Goal: Task Accomplishment & Management: Manage account settings

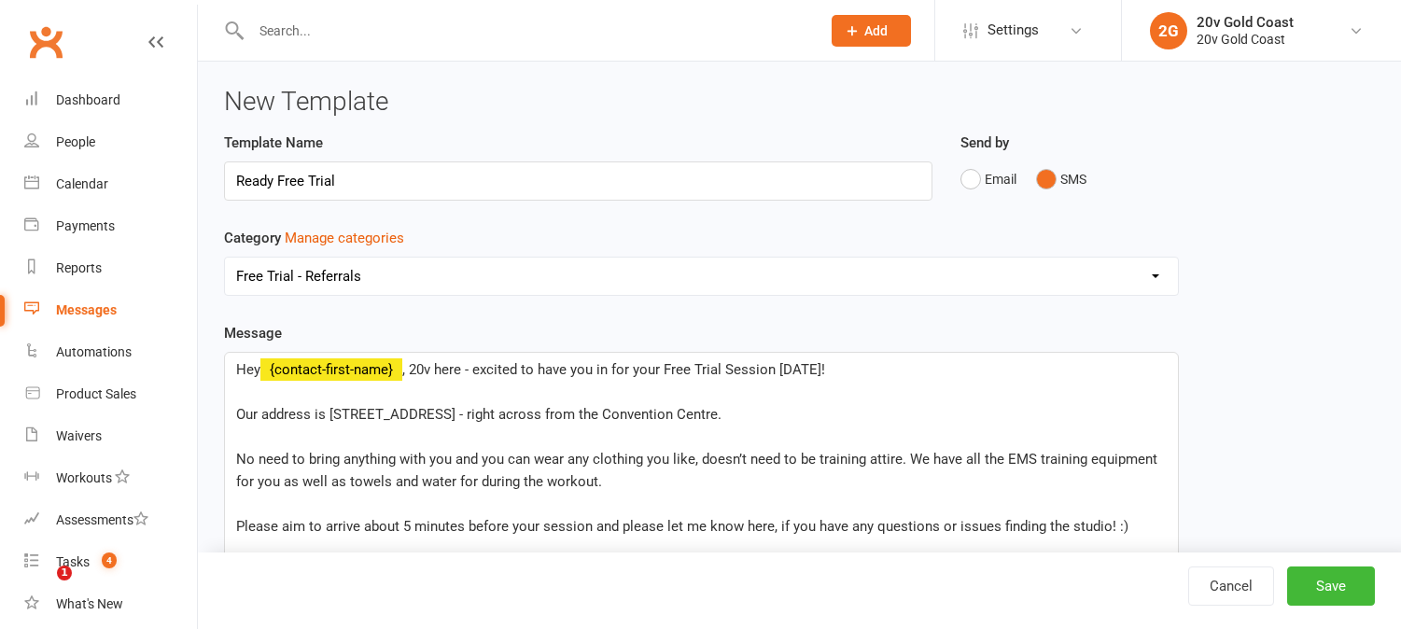
select select "19052"
type input "Ready Free Trial"
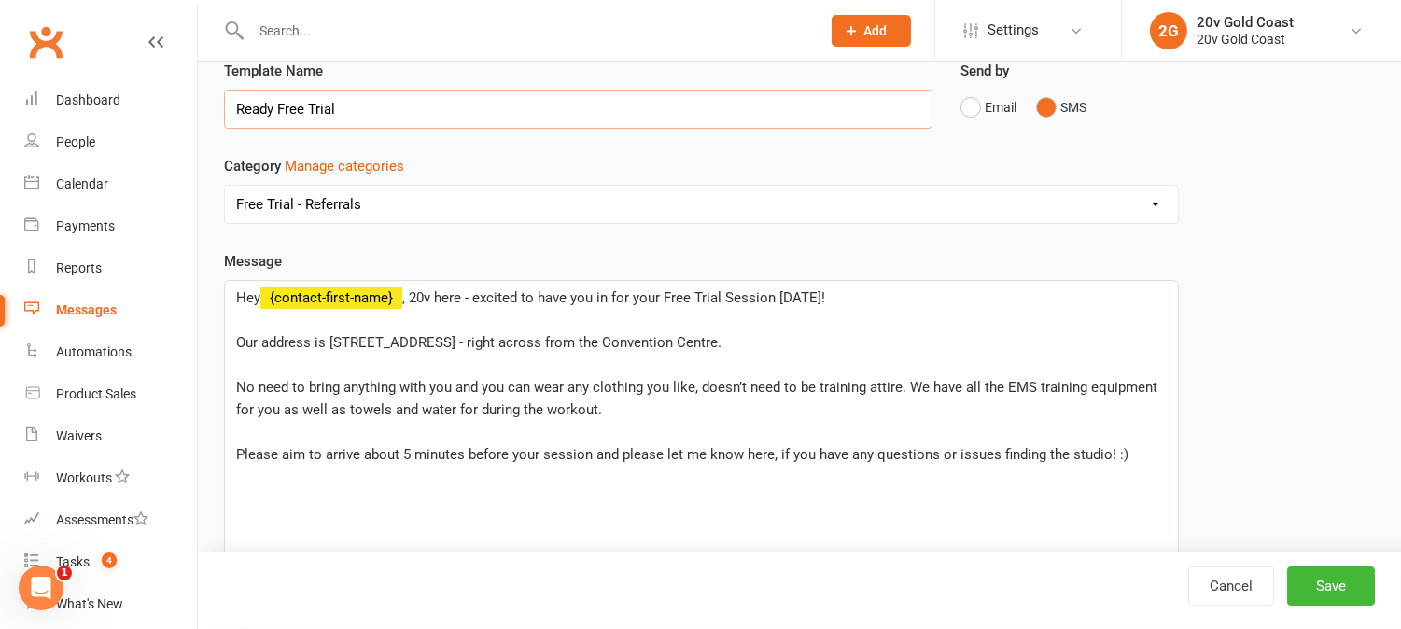
scroll to position [104, 0]
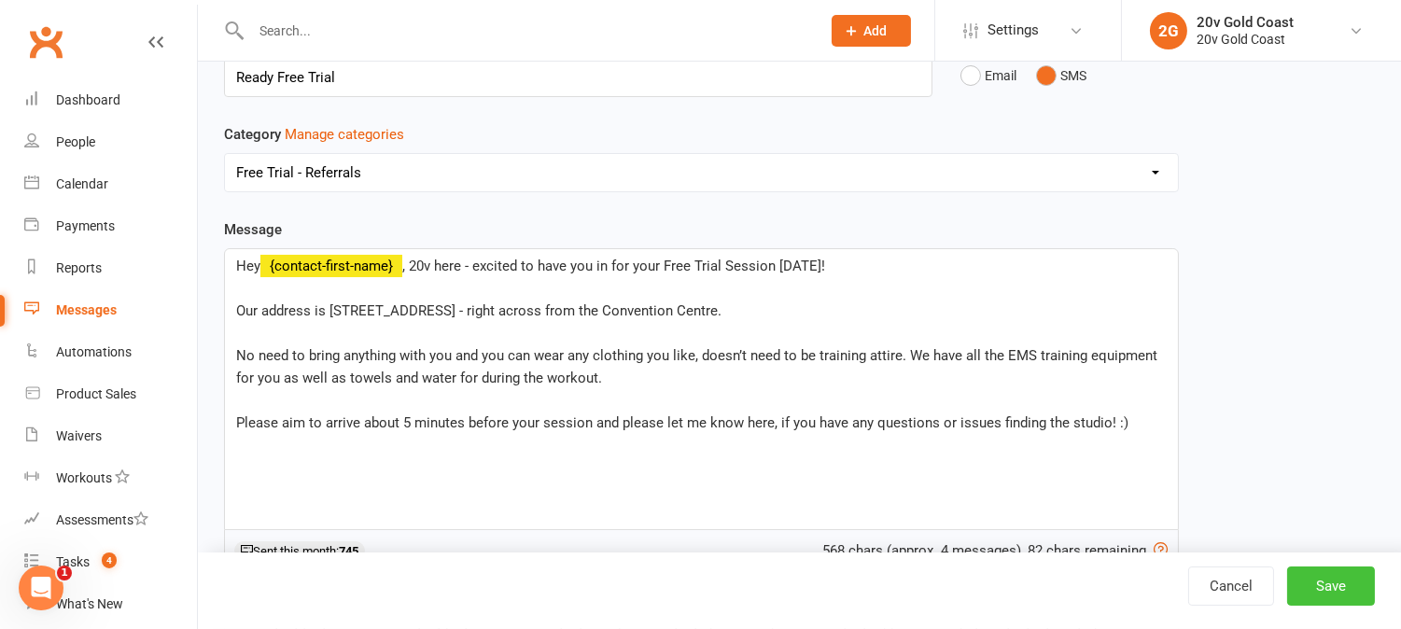
click at [1335, 579] on button "Save" at bounding box center [1331, 585] width 88 height 39
select select "grid"
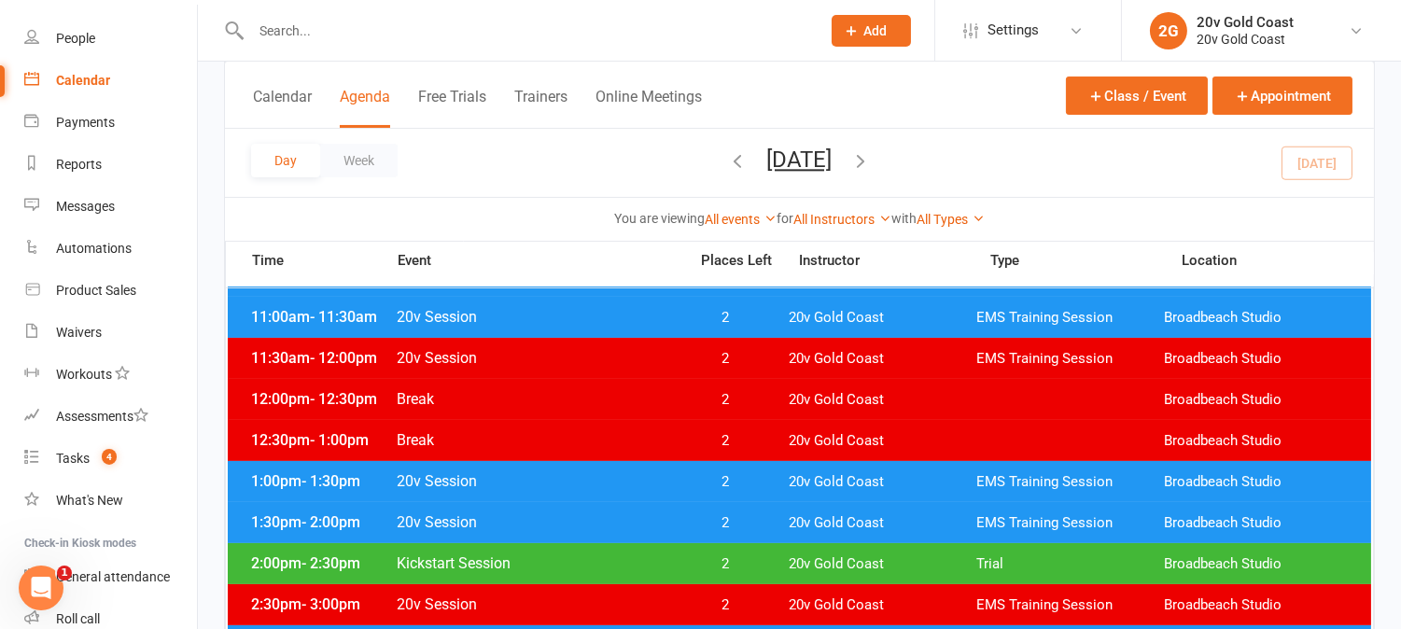
scroll to position [414, 0]
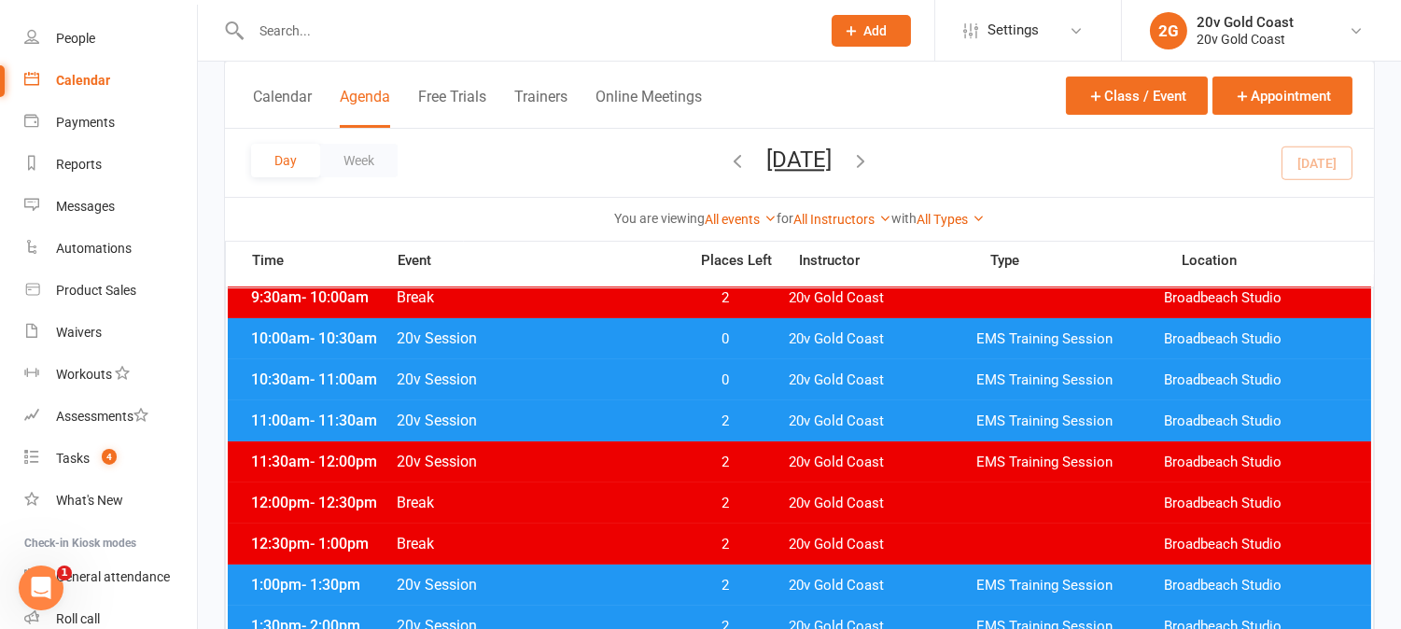
click at [742, 381] on span "0" at bounding box center [726, 380] width 98 height 18
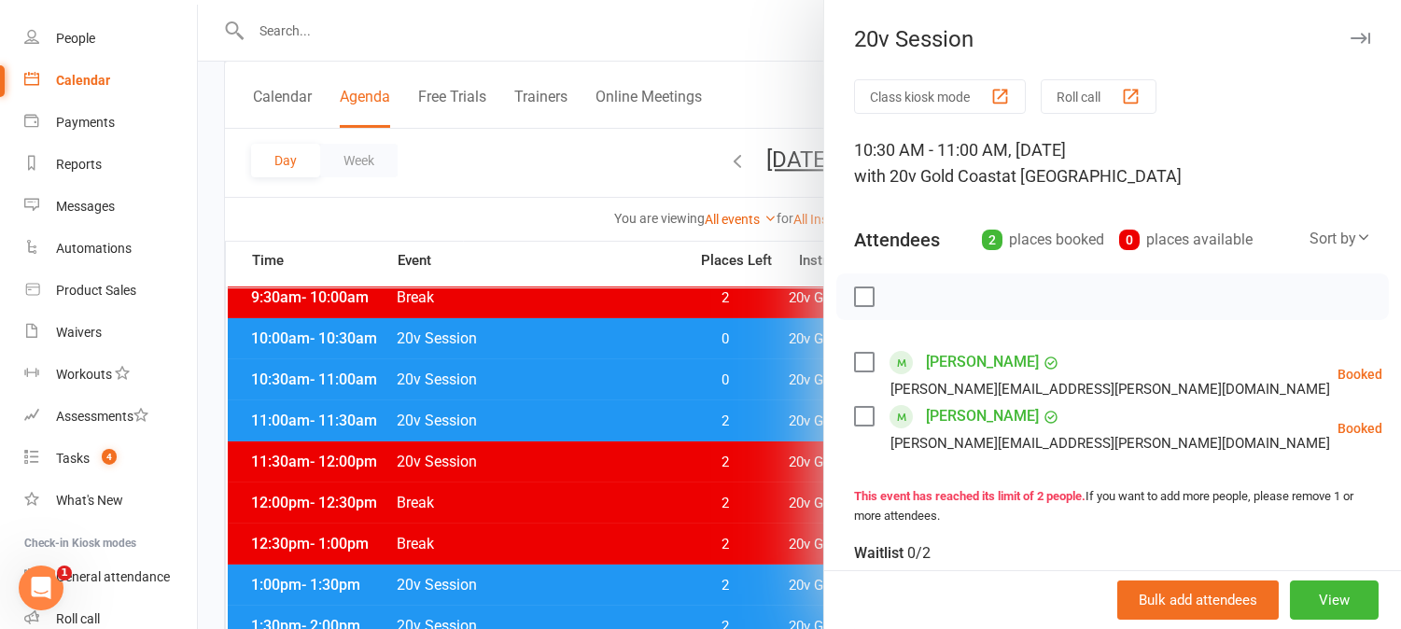
click at [744, 381] on div at bounding box center [799, 314] width 1203 height 629
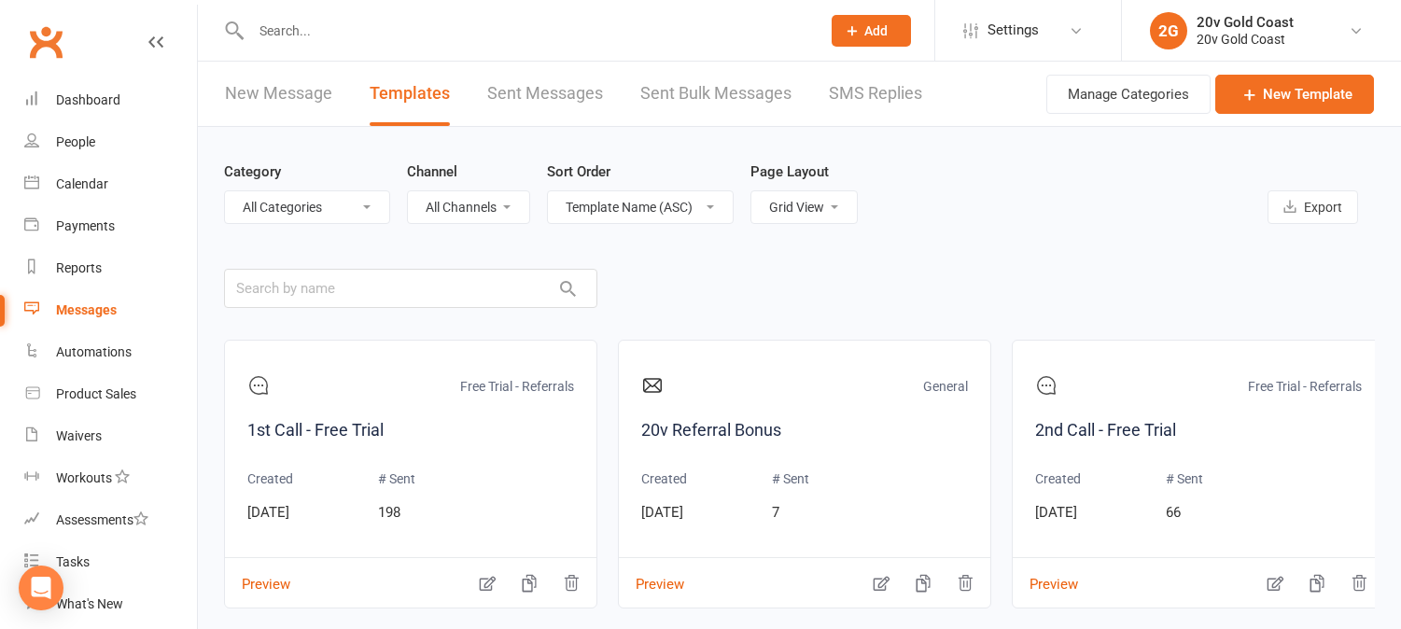
select select "grid"
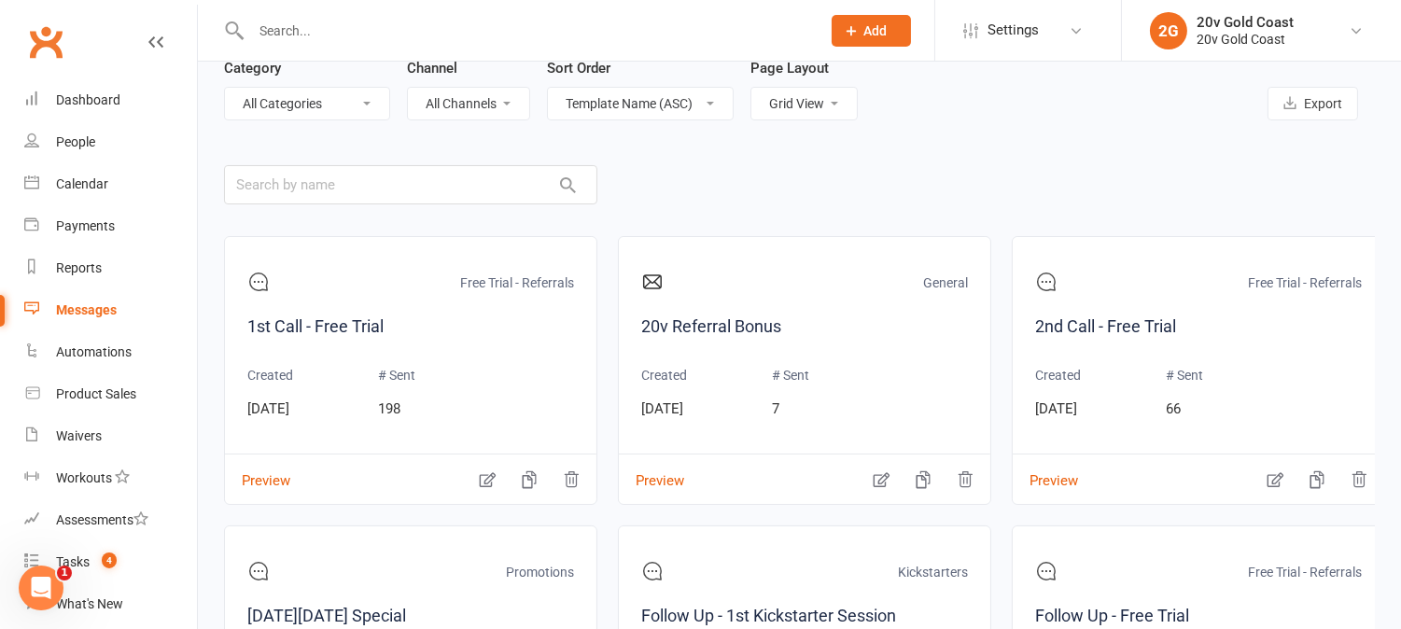
scroll to position [207, 0]
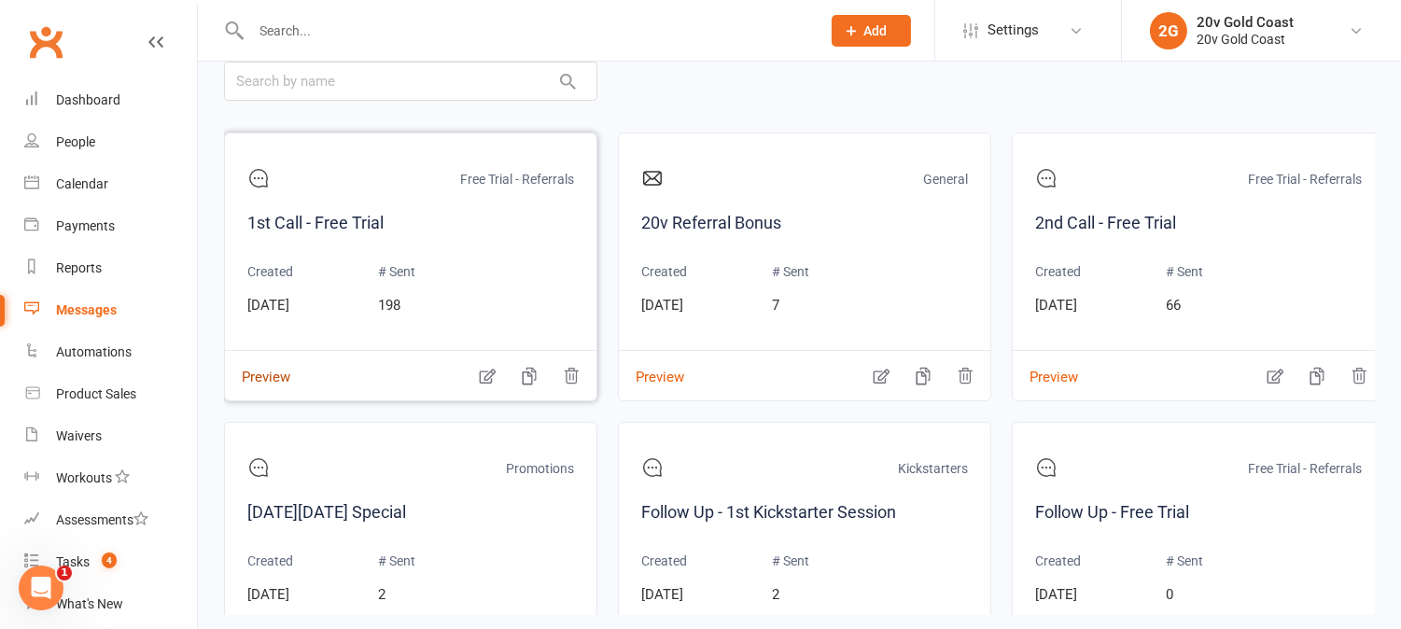
click at [285, 373] on button "Preview" at bounding box center [257, 365] width 65 height 20
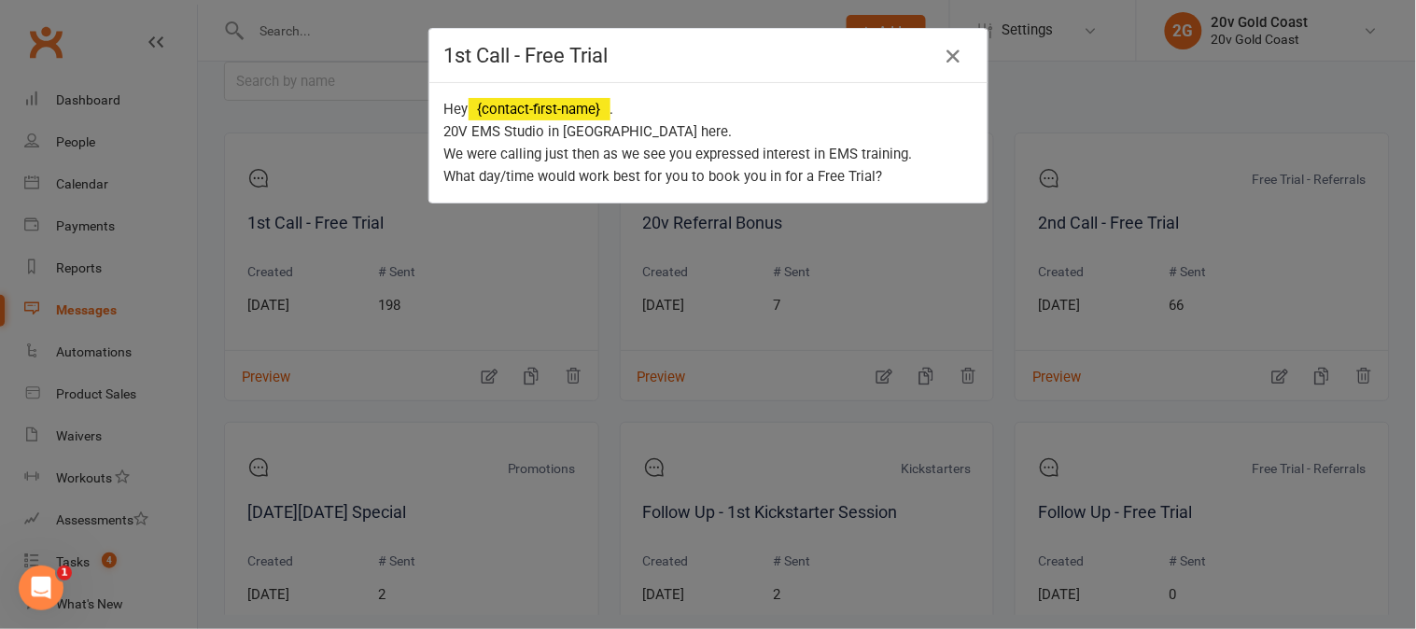
click at [482, 294] on div "1st Call - Free Trial Hey {contact-first-name} . 20V EMS Studio in Broadbeach h…" at bounding box center [708, 314] width 1416 height 629
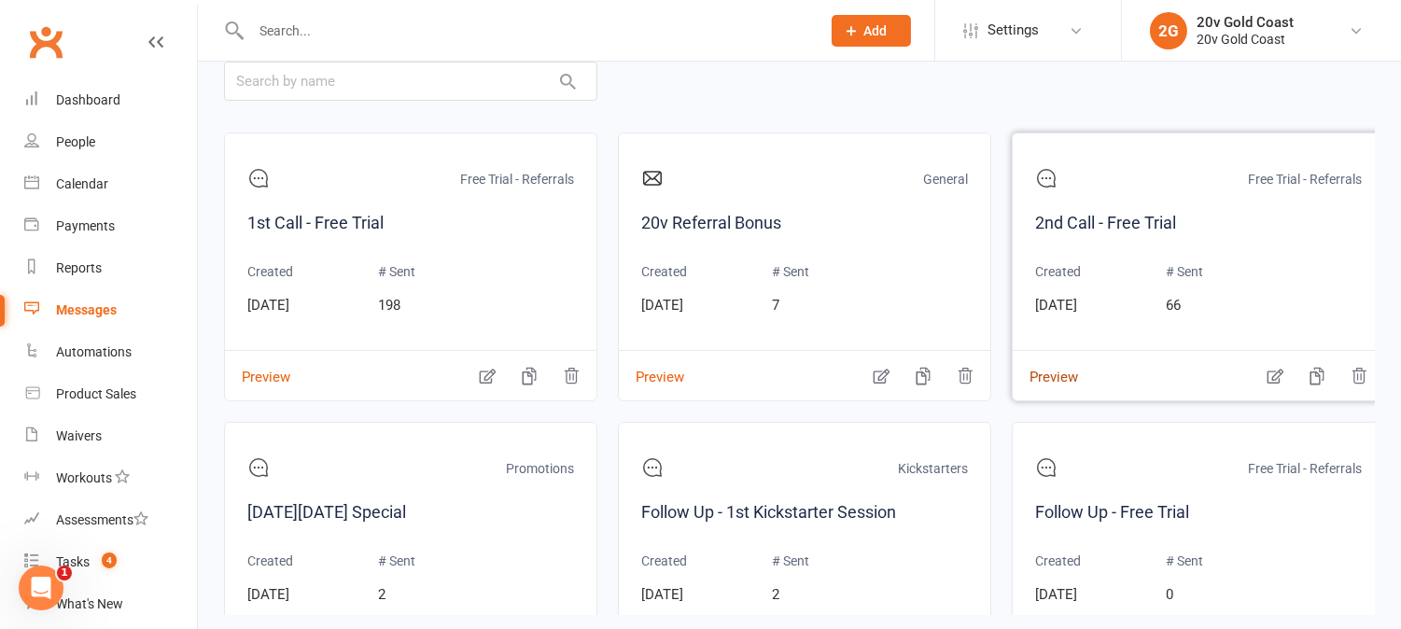
click at [1064, 374] on button "Preview" at bounding box center [1045, 365] width 65 height 20
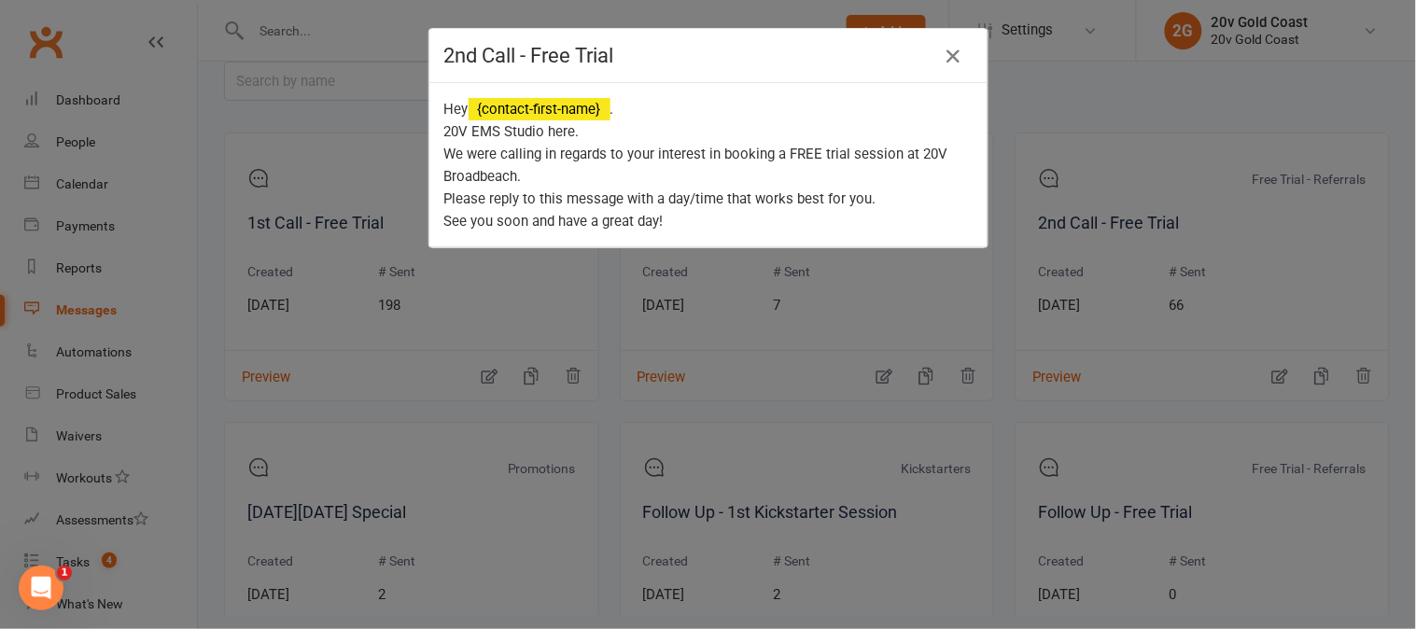
click at [1064, 377] on div "2nd Call - Free Trial Hey {contact-first-name} . 20V EMS Studio here. We were c…" at bounding box center [708, 314] width 1416 height 629
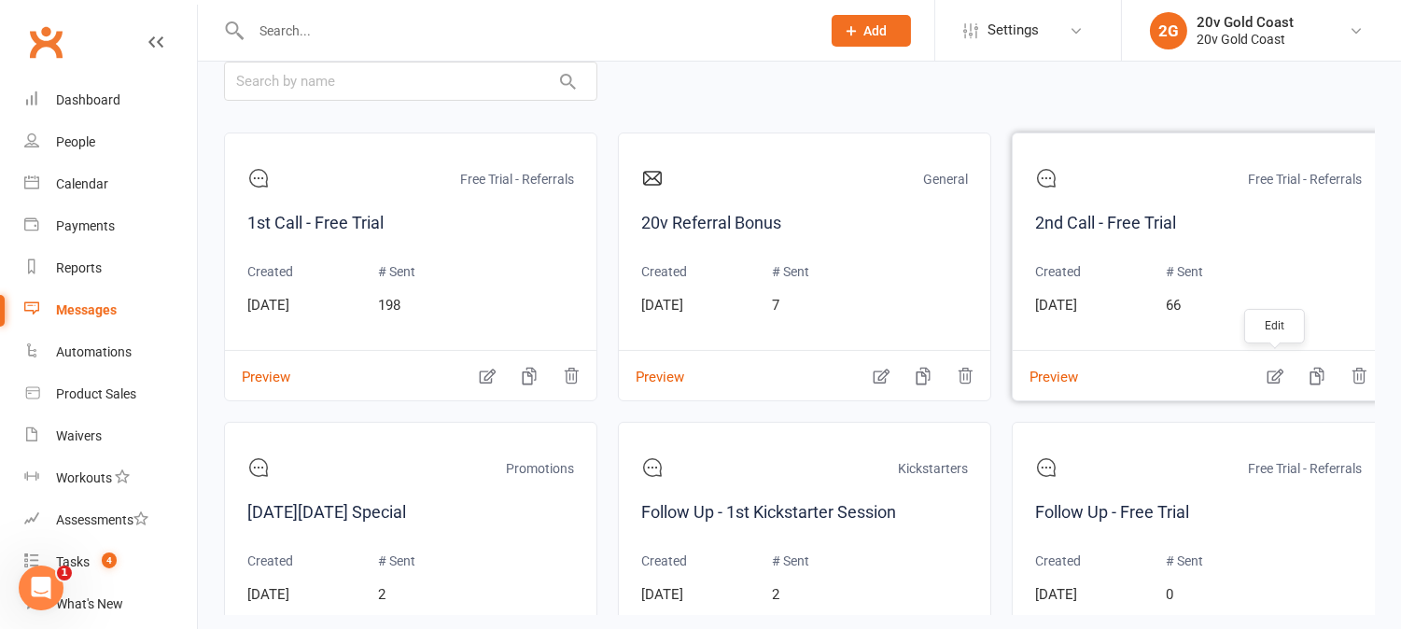
click at [1271, 374] on icon "button" at bounding box center [1274, 376] width 19 height 19
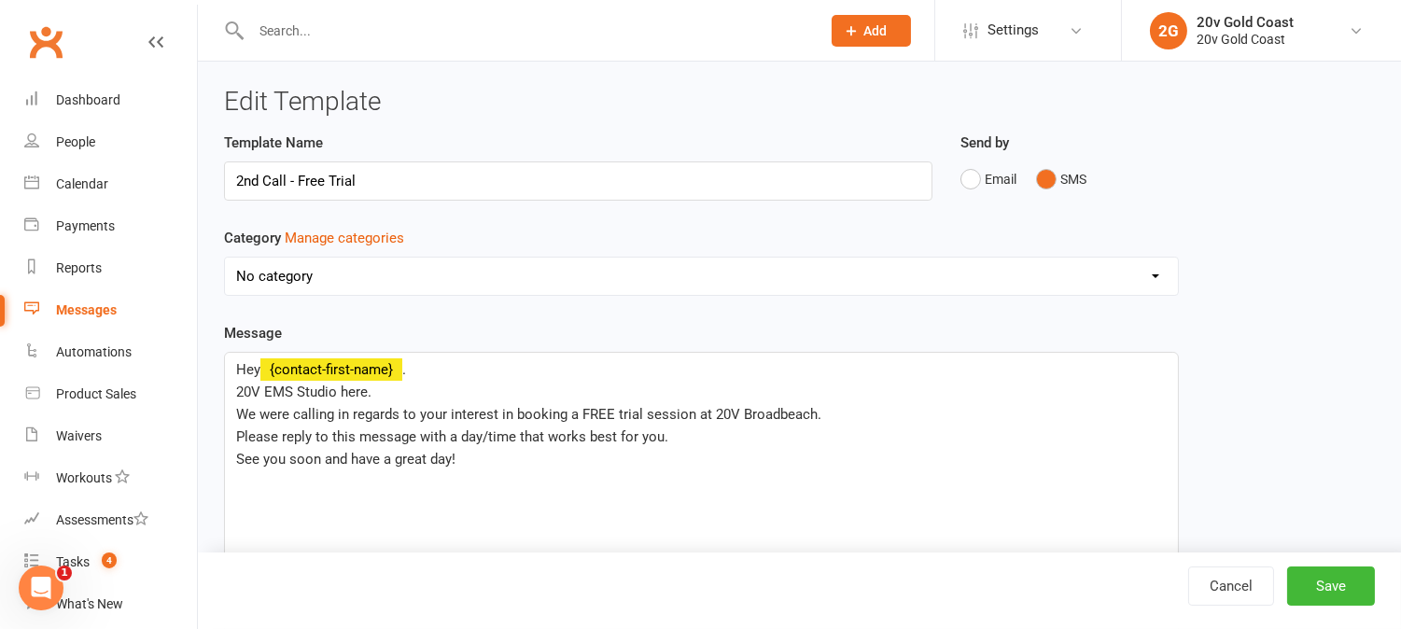
select select "19052"
click at [608, 412] on span "We were calling in regards to your interest in booking a FREE trial session at …" at bounding box center [528, 414] width 585 height 17
click at [1316, 588] on button "Save" at bounding box center [1331, 585] width 88 height 39
select select "grid"
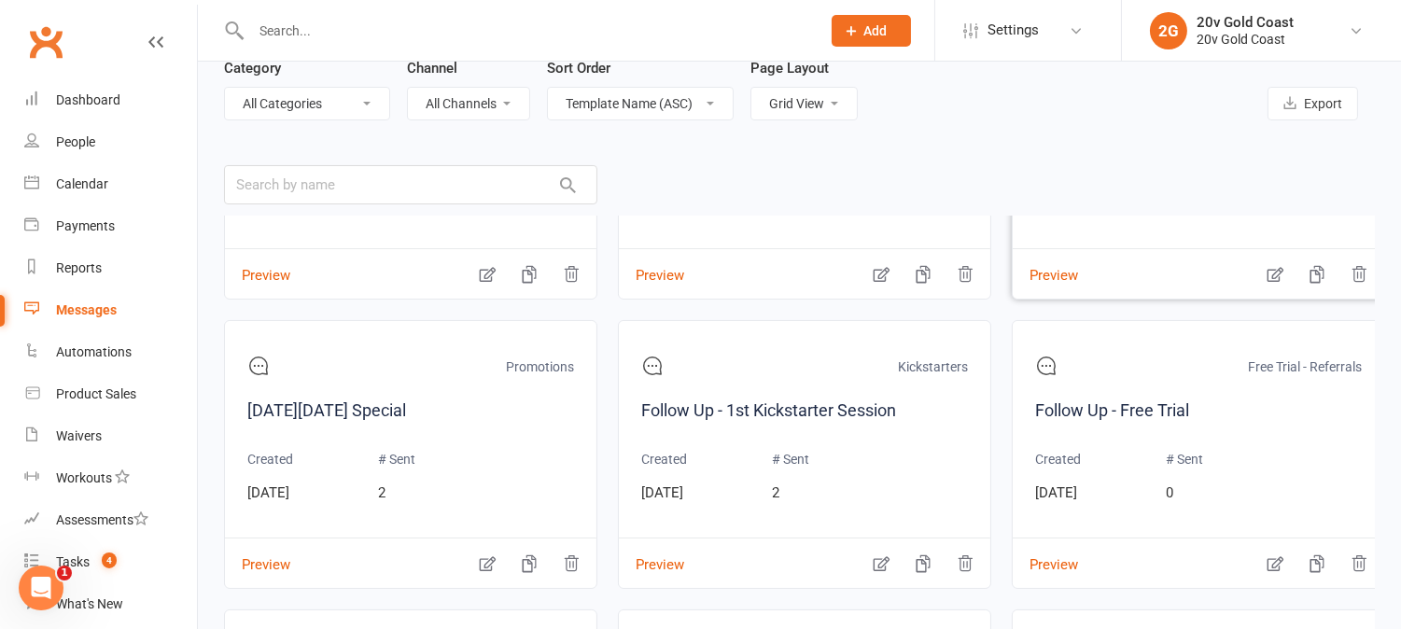
scroll to position [311, 0]
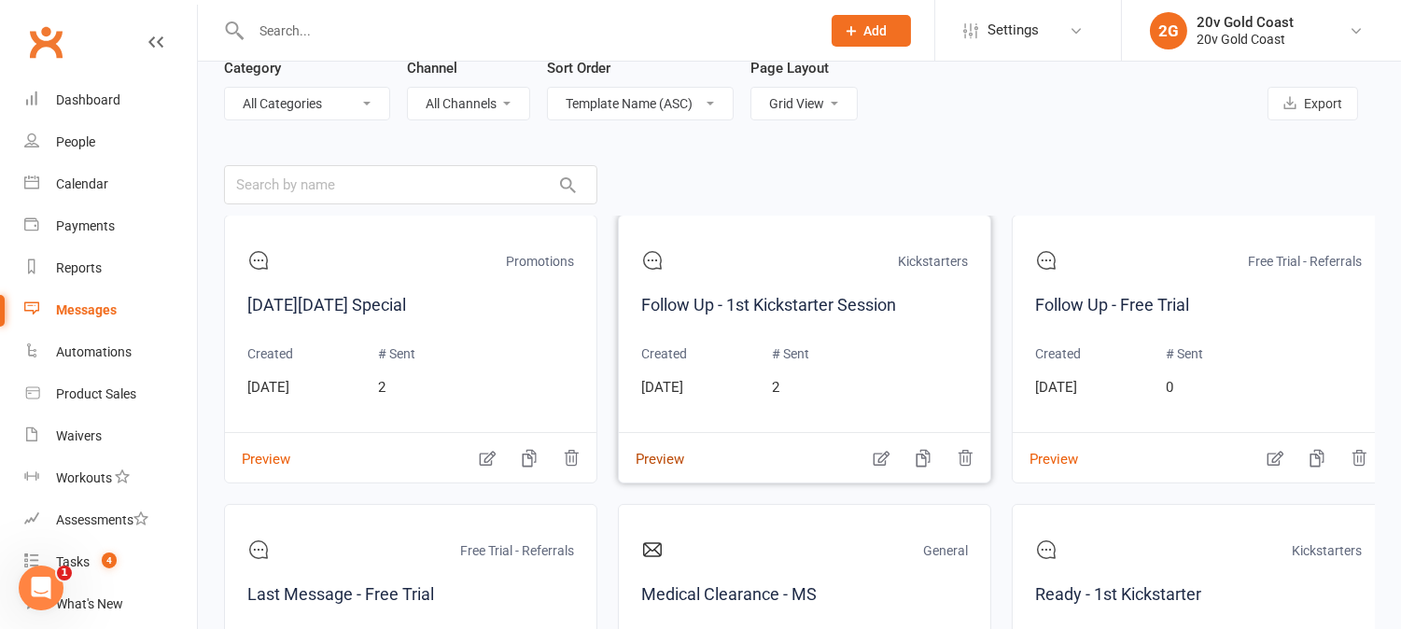
click at [666, 456] on button "Preview" at bounding box center [651, 447] width 65 height 20
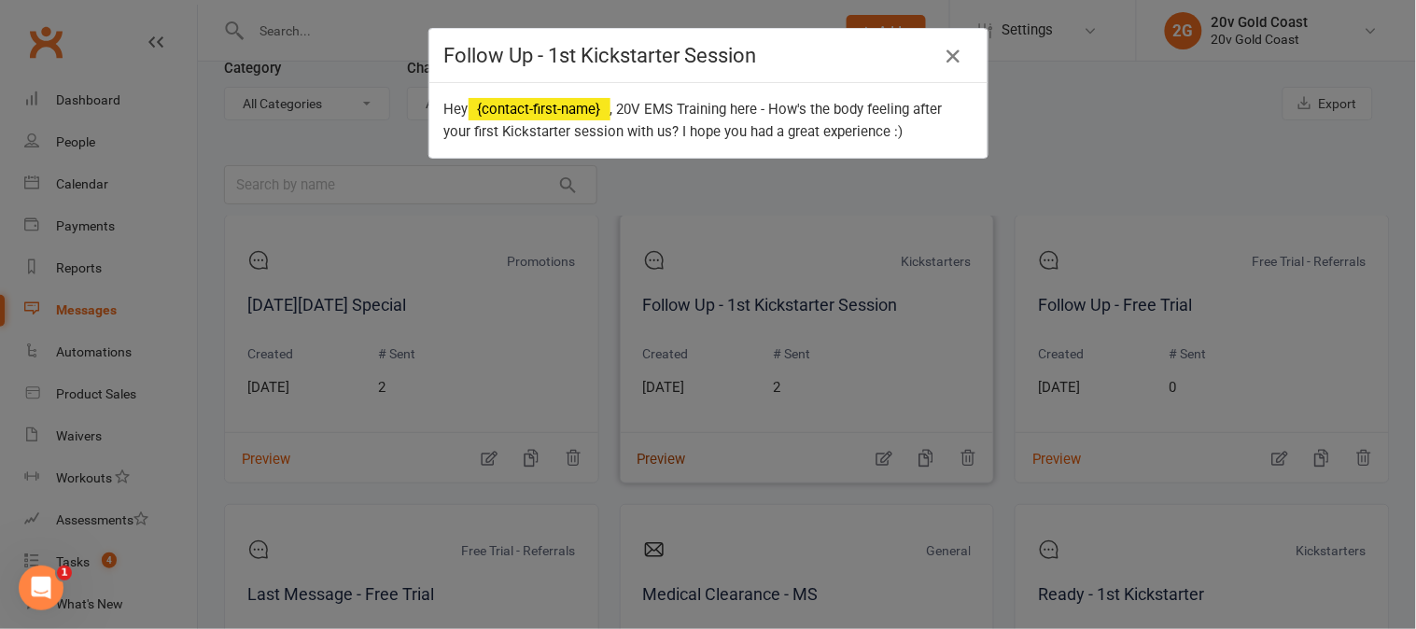
click at [666, 458] on div "Follow Up - 1st Kickstarter Session Hey {contact-first-name} , 20V EMS Training…" at bounding box center [708, 314] width 1416 height 629
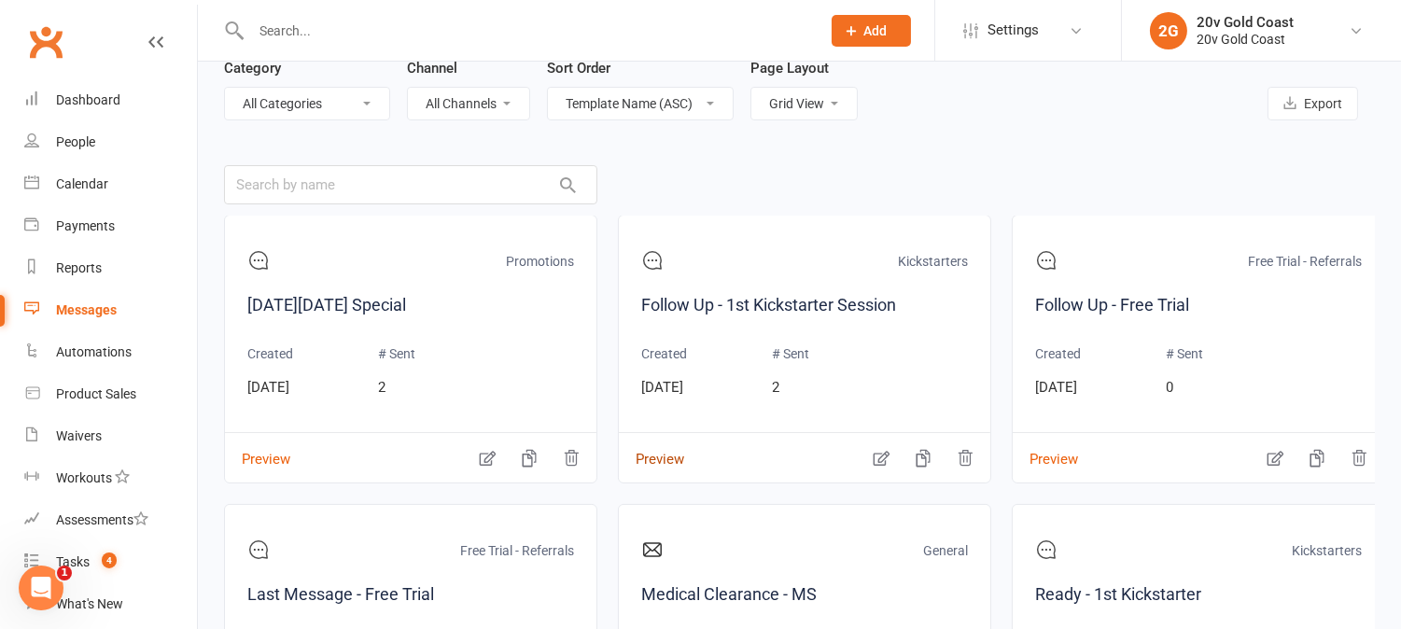
click at [666, 456] on button "Preview" at bounding box center [651, 447] width 65 height 20
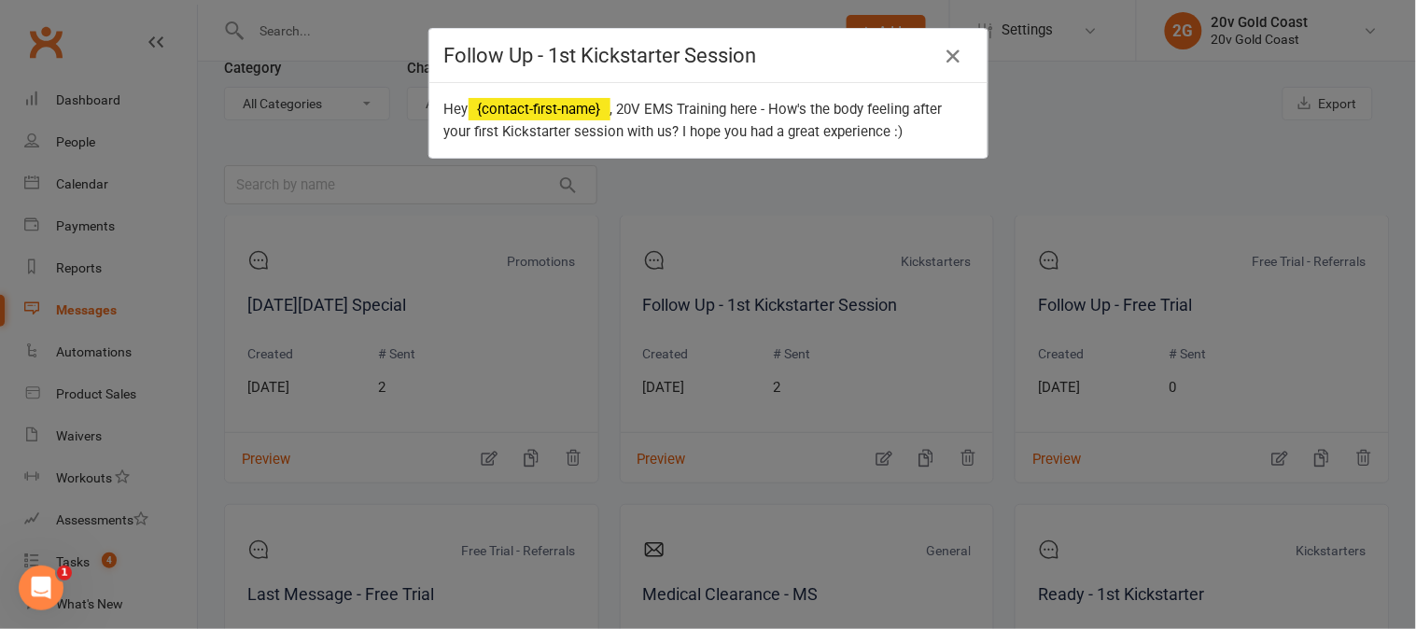
click at [666, 459] on div "Follow Up - 1st Kickstarter Session Hey {contact-first-name} , 20V EMS Training…" at bounding box center [708, 314] width 1416 height 629
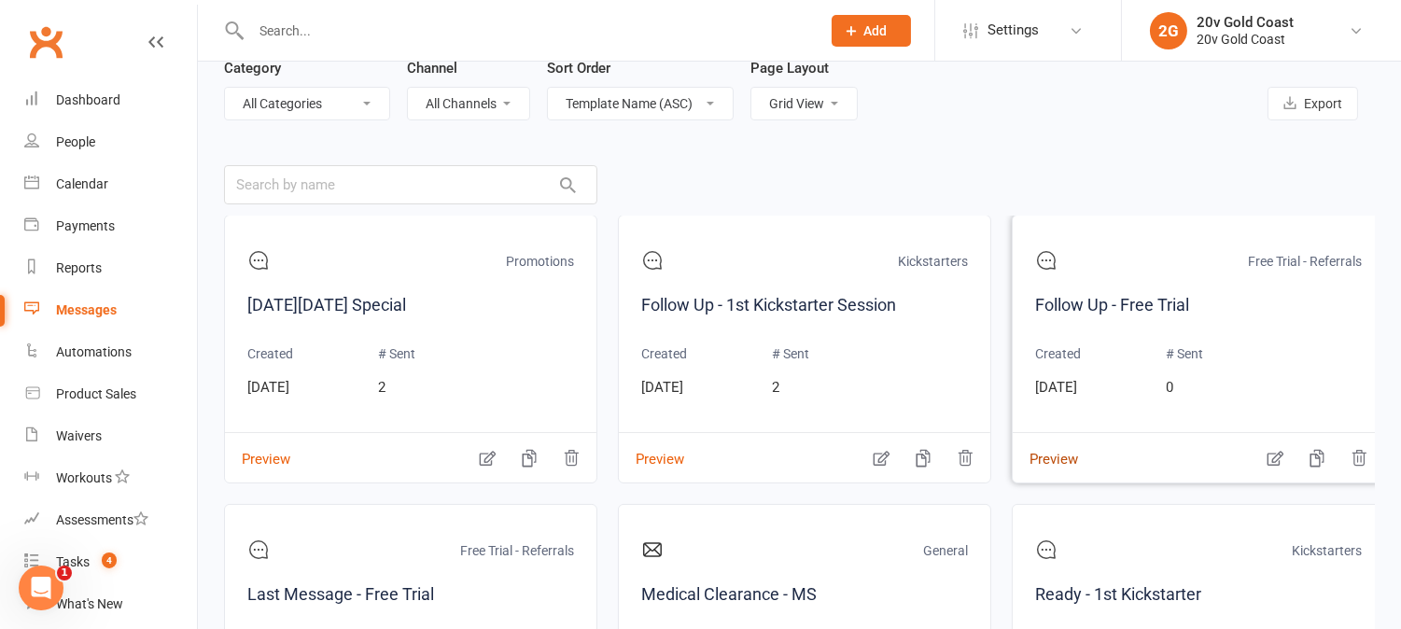
click at [1075, 456] on button "Preview" at bounding box center [1045, 447] width 65 height 20
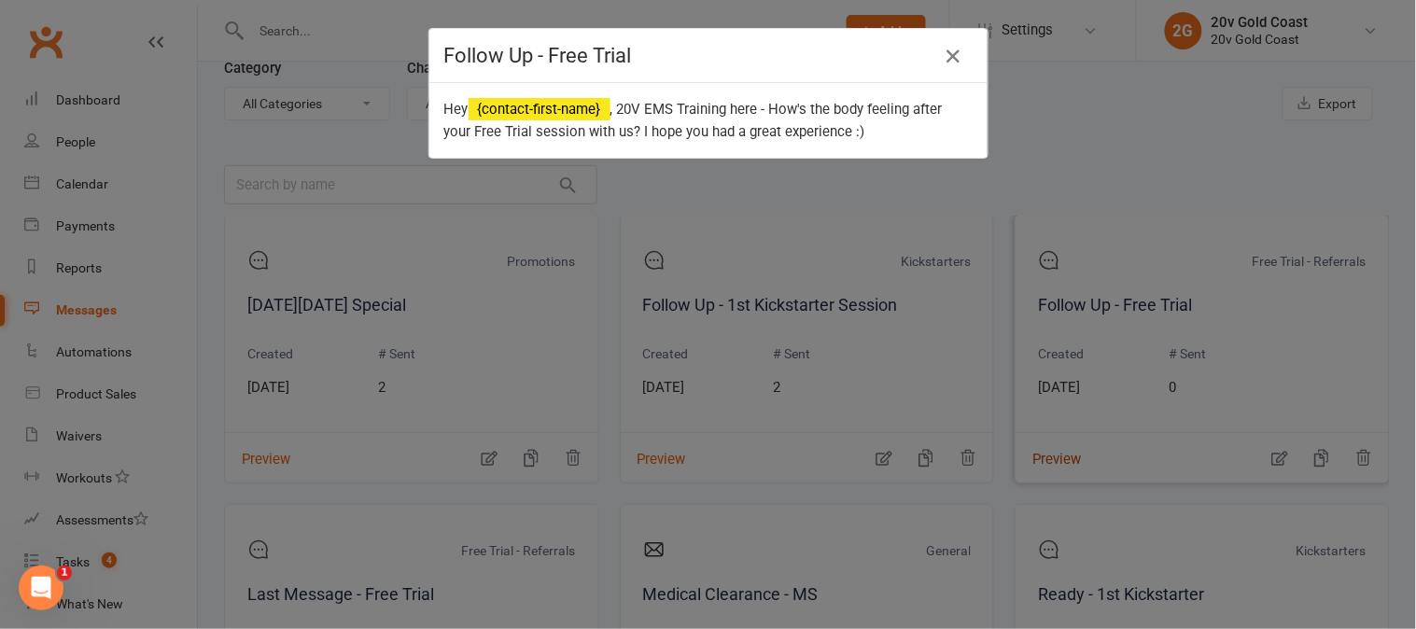
click at [1075, 459] on div "Follow Up - Free Trial Hey {contact-first-name} , 20V EMS Training here - How's…" at bounding box center [708, 314] width 1416 height 629
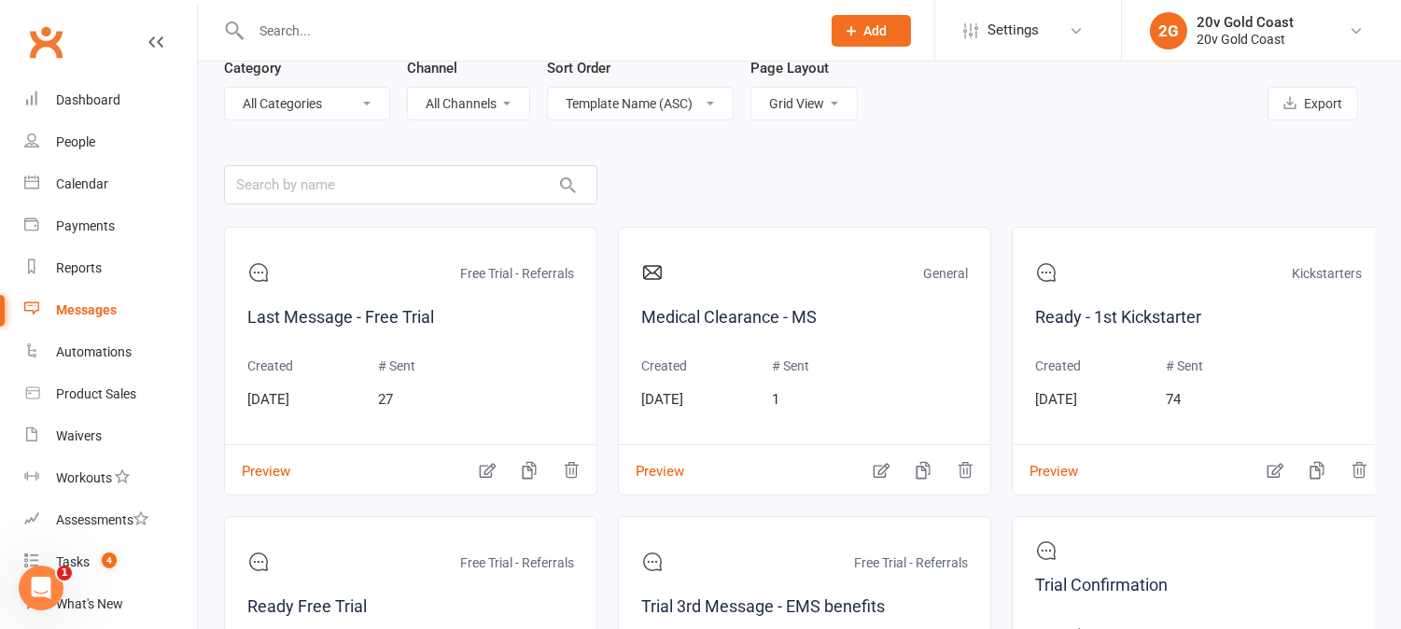
scroll to position [622, 0]
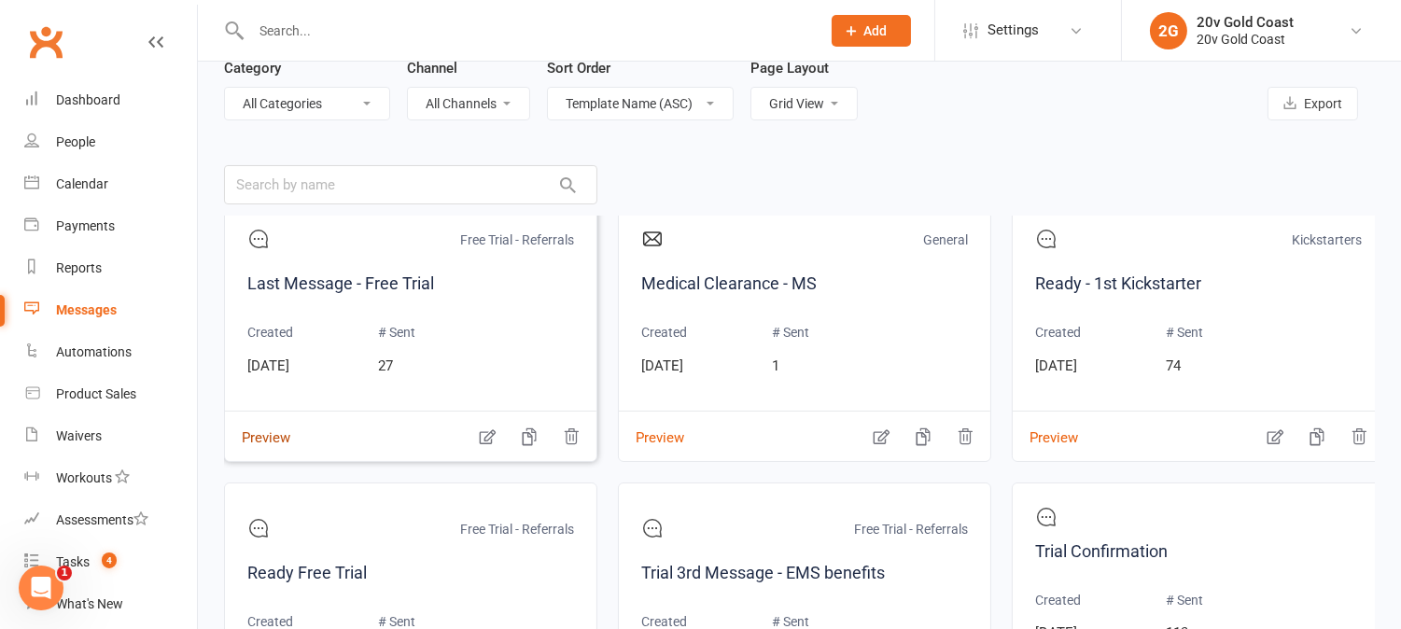
click at [265, 435] on button "Preview" at bounding box center [257, 425] width 65 height 20
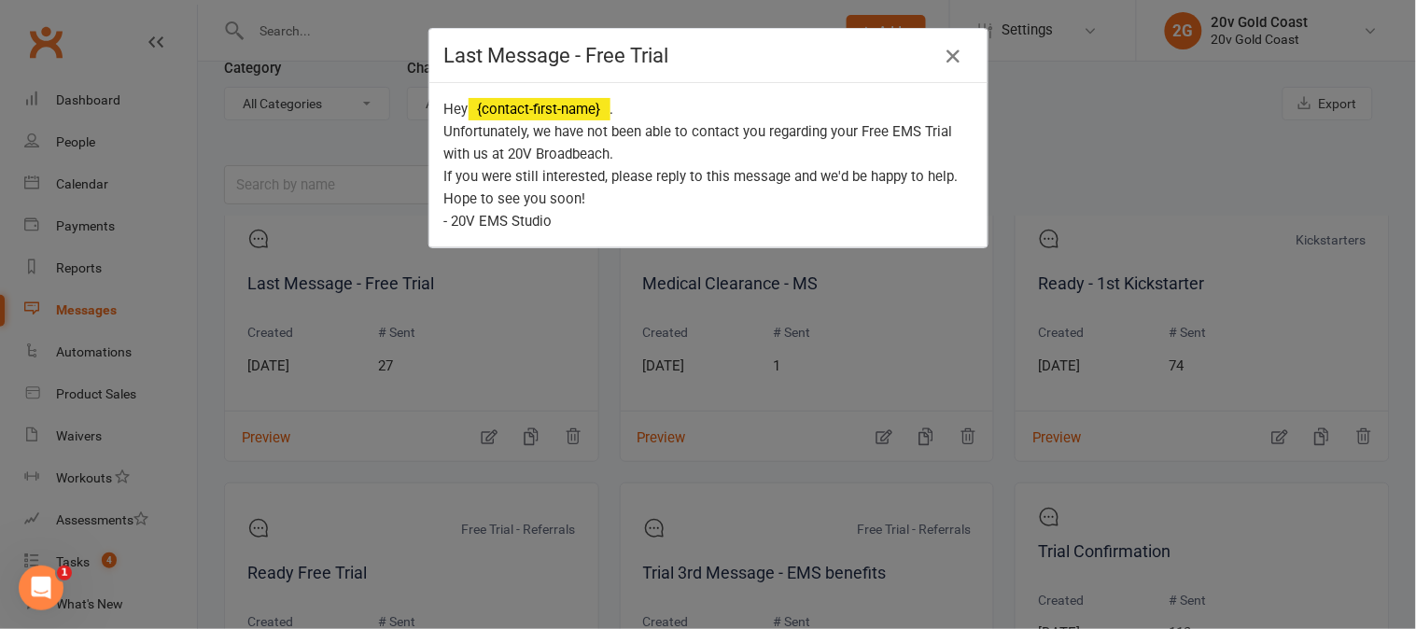
click at [269, 432] on div "Last Message - Free Trial Hey {contact-first-name} . Unfortunately, we have not…" at bounding box center [708, 314] width 1416 height 629
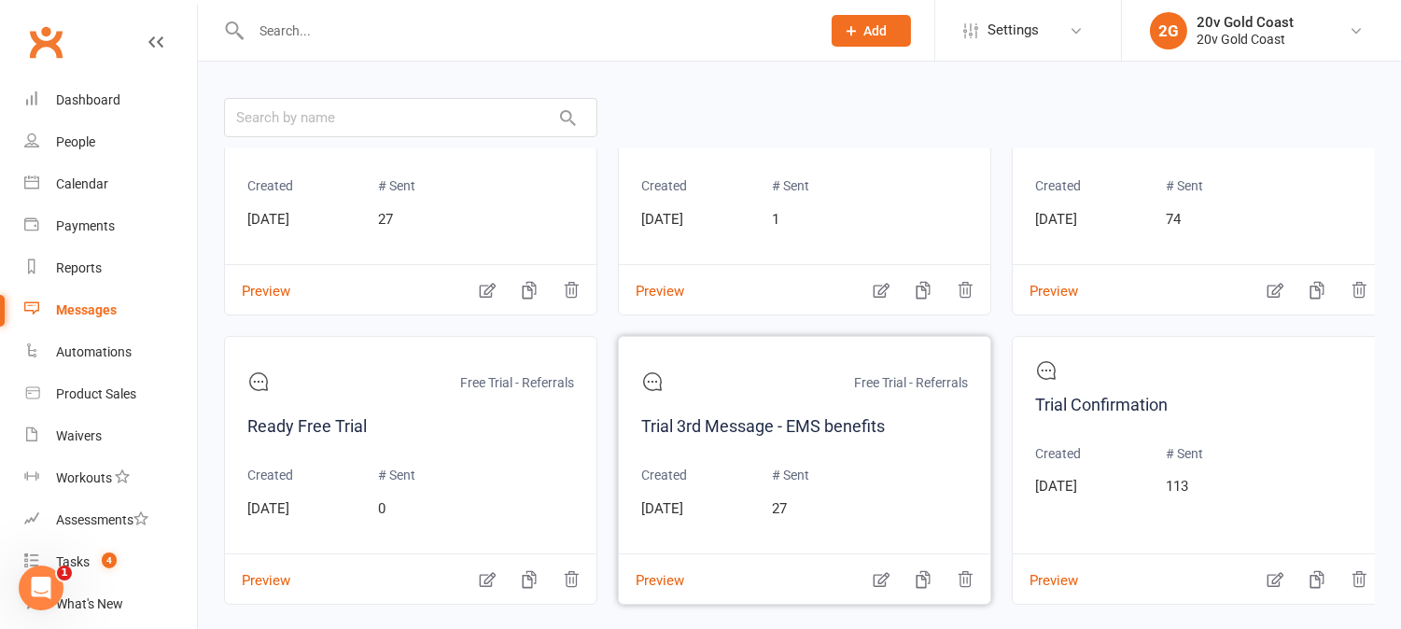
scroll to position [207, 0]
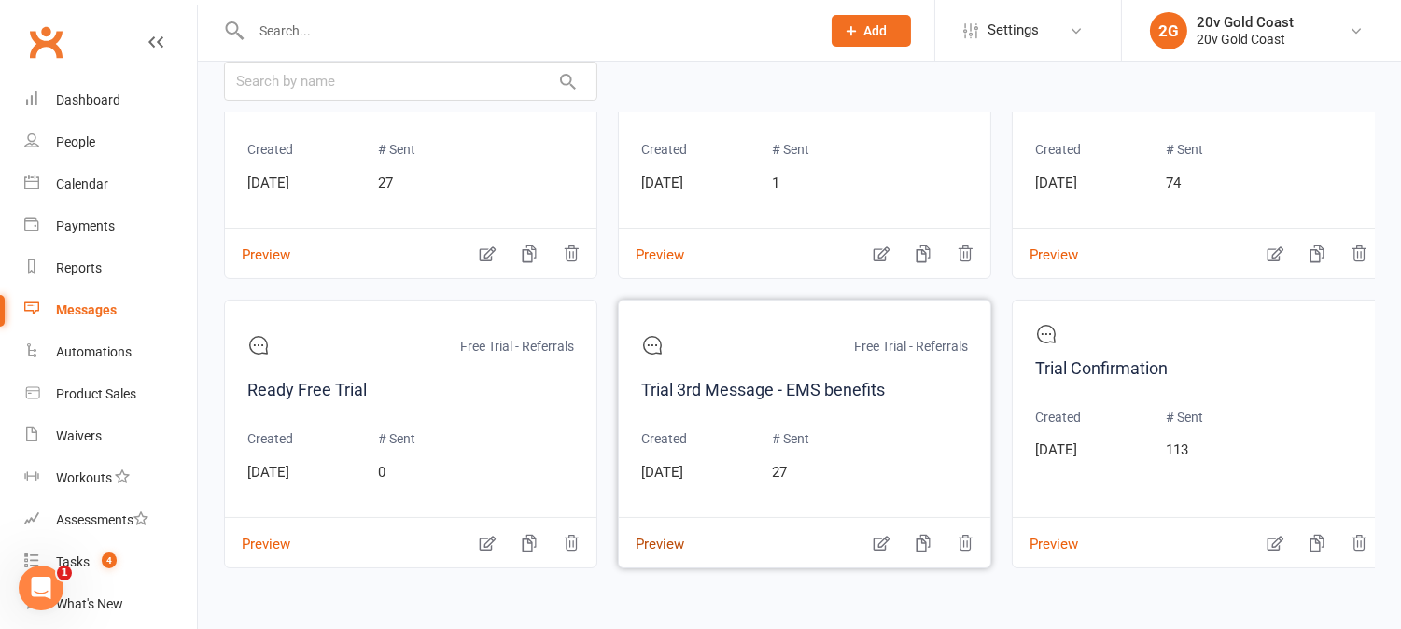
click at [674, 533] on button "Preview" at bounding box center [651, 532] width 65 height 20
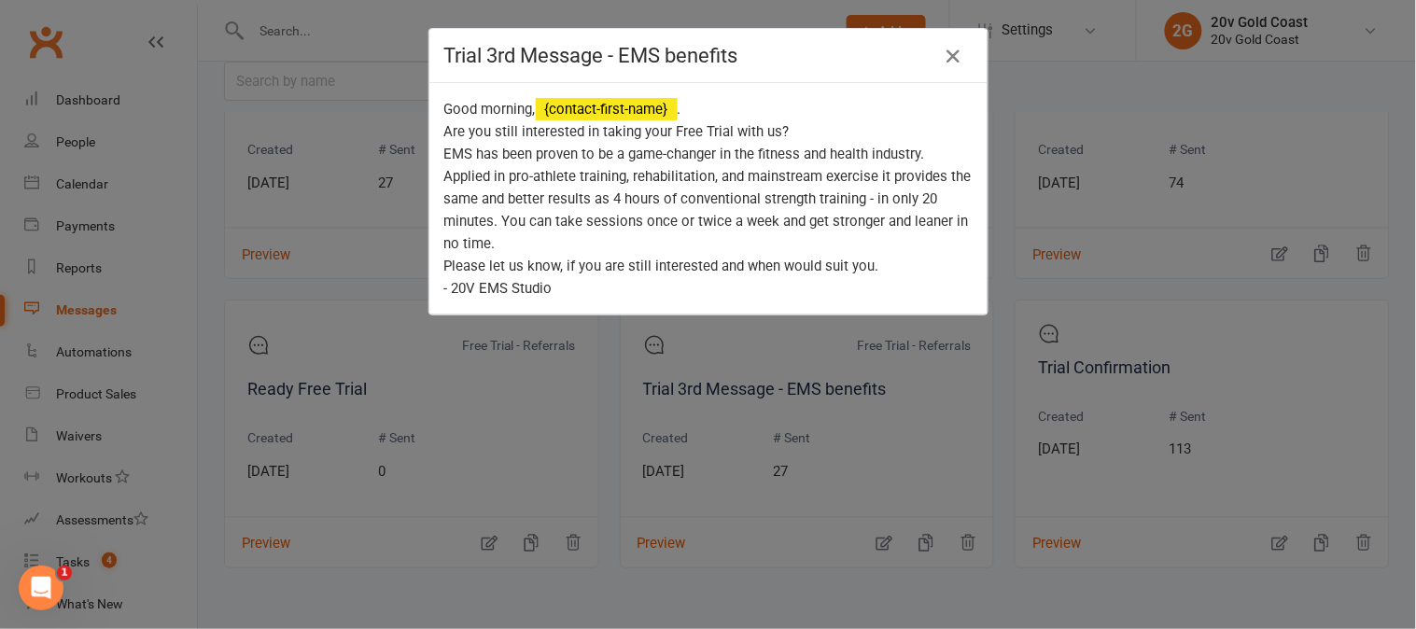
click at [675, 534] on div "Trial 3rd Message - EMS benefits Good morning, {contact-first-name} . Are you s…" at bounding box center [708, 314] width 1416 height 629
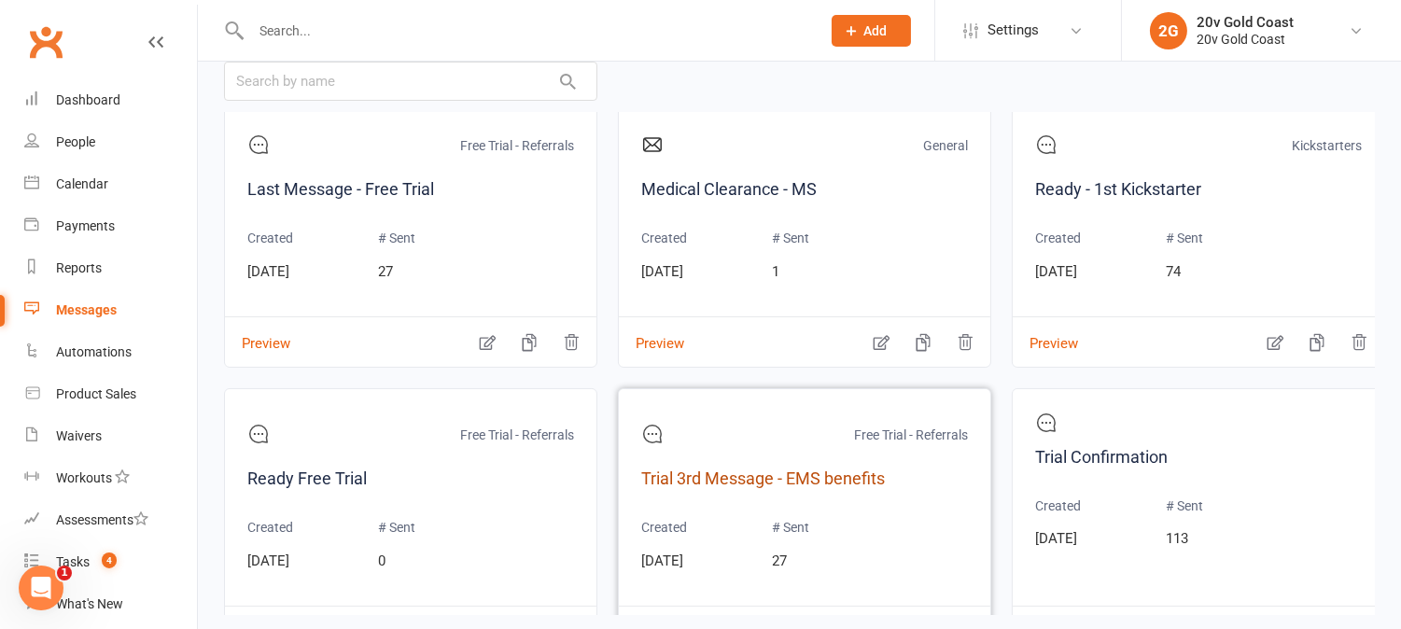
scroll to position [405, 0]
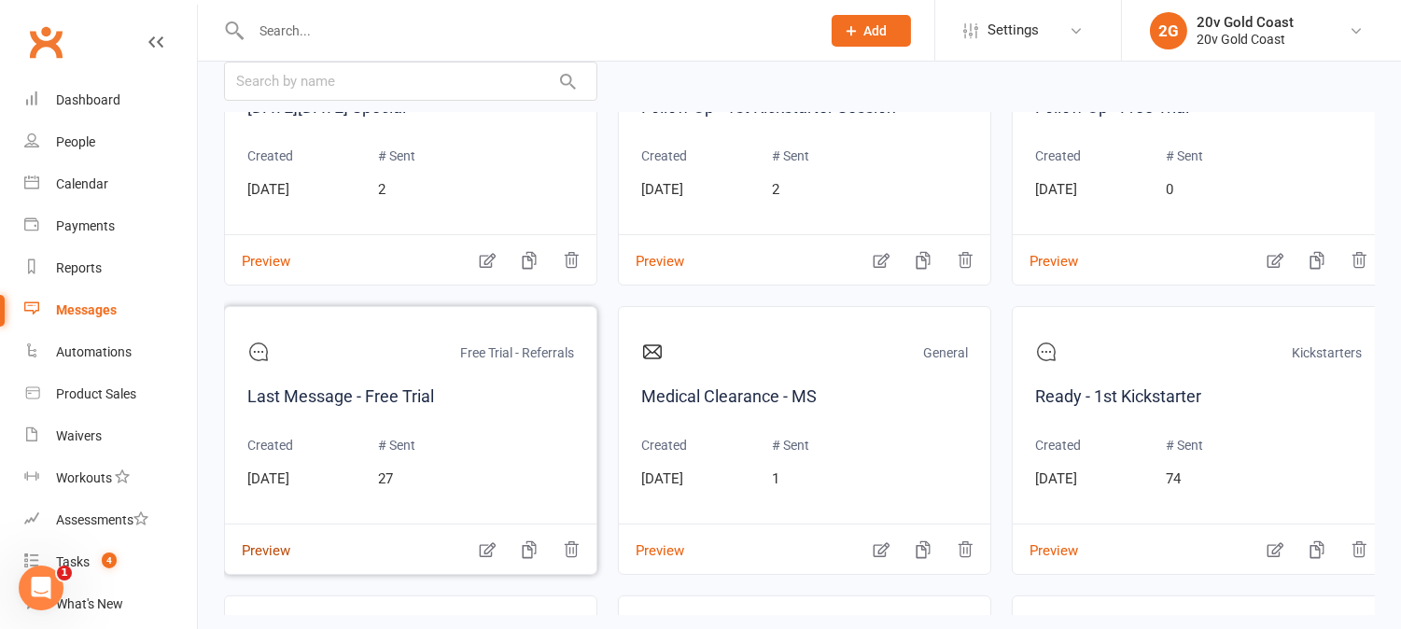
click at [273, 547] on button "Preview" at bounding box center [257, 538] width 65 height 20
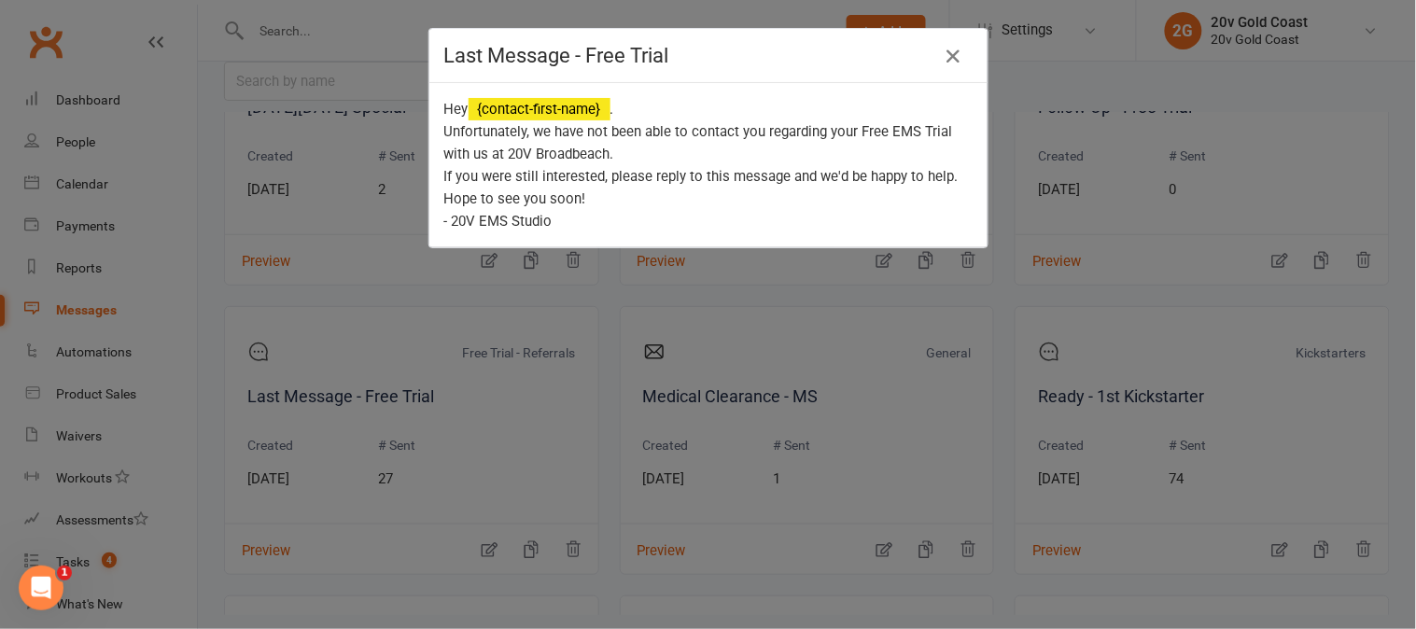
click at [275, 547] on div "Last Message - Free Trial Hey {contact-first-name} . Unfortunately, we have not…" at bounding box center [708, 314] width 1416 height 629
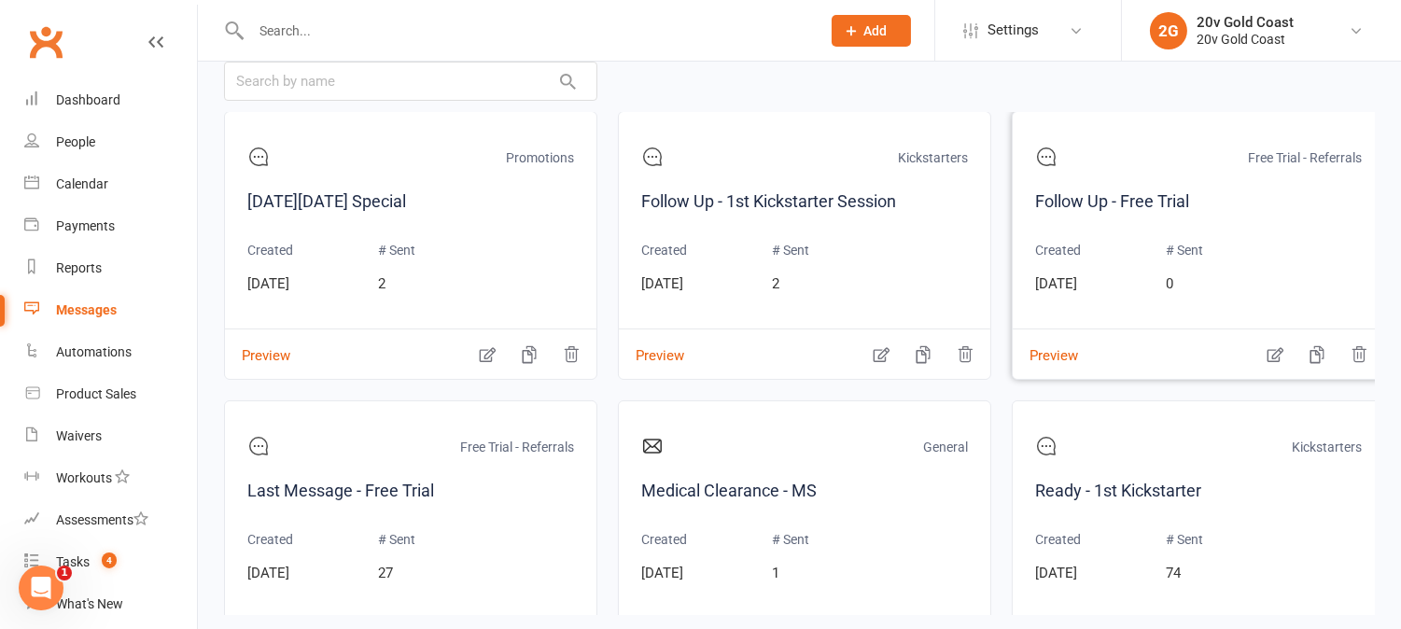
scroll to position [414, 0]
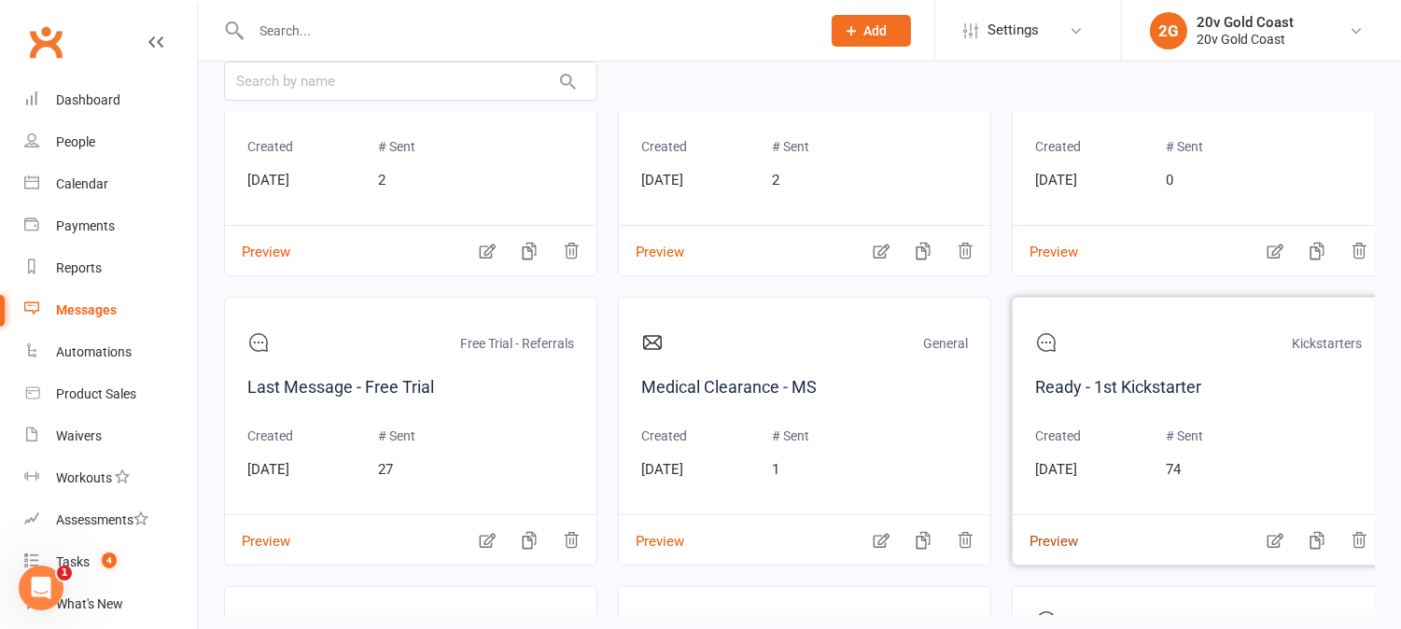
click at [1071, 536] on button "Preview" at bounding box center [1045, 529] width 65 height 20
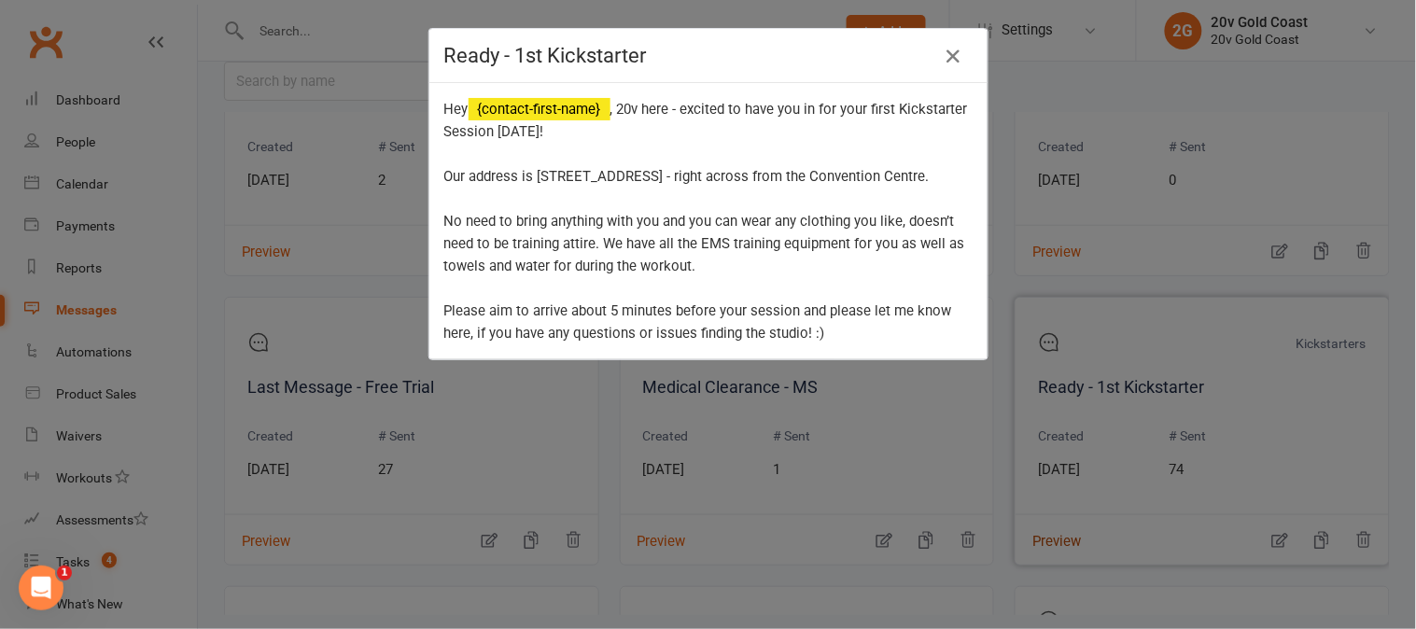
click at [1071, 536] on div "Ready - 1st Kickstarter Hey {contact-first-name} , 20v here - excited to have y…" at bounding box center [708, 314] width 1416 height 629
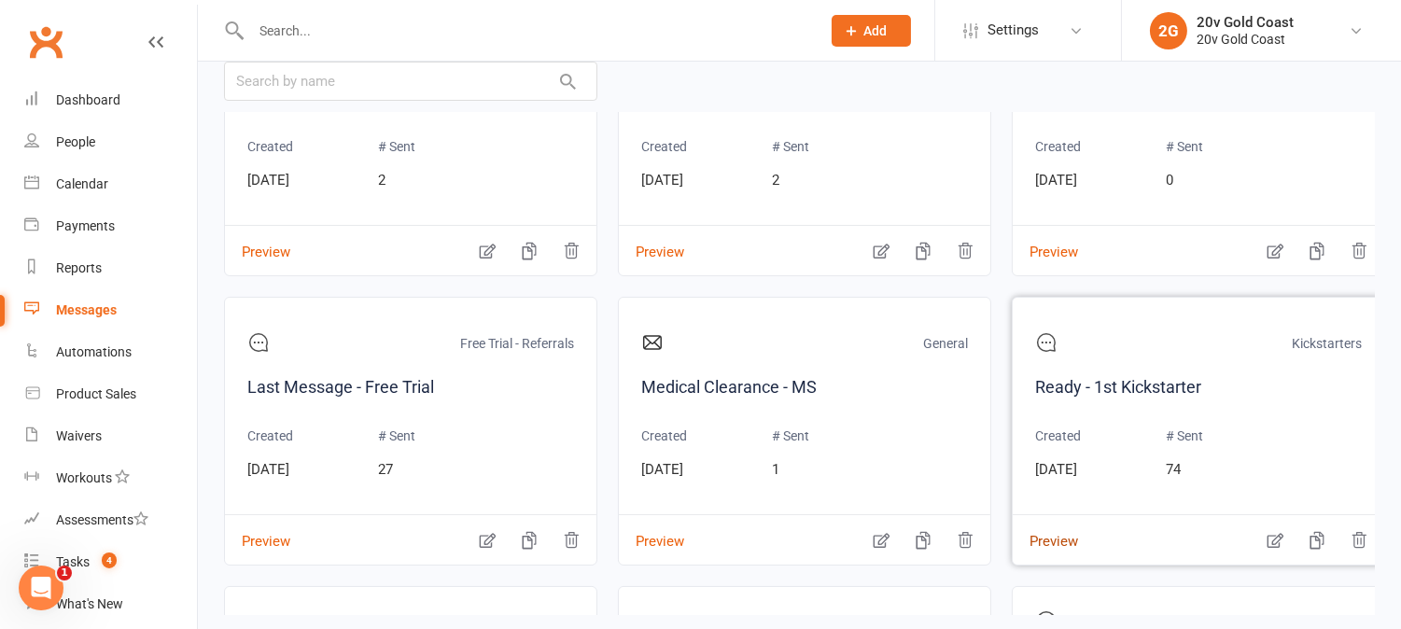
click at [1071, 536] on button "Preview" at bounding box center [1045, 529] width 65 height 20
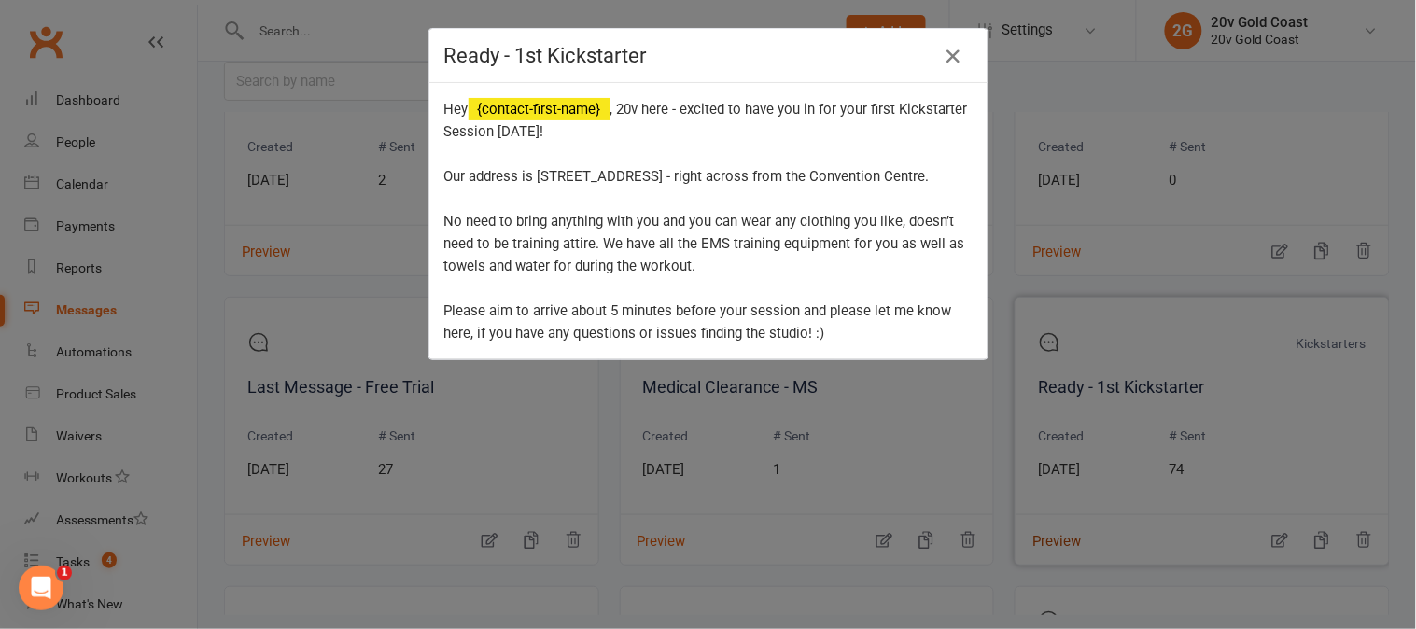
click at [1071, 536] on div "Ready - 1st Kickstarter Hey {contact-first-name} , 20v here - excited to have y…" at bounding box center [708, 314] width 1416 height 629
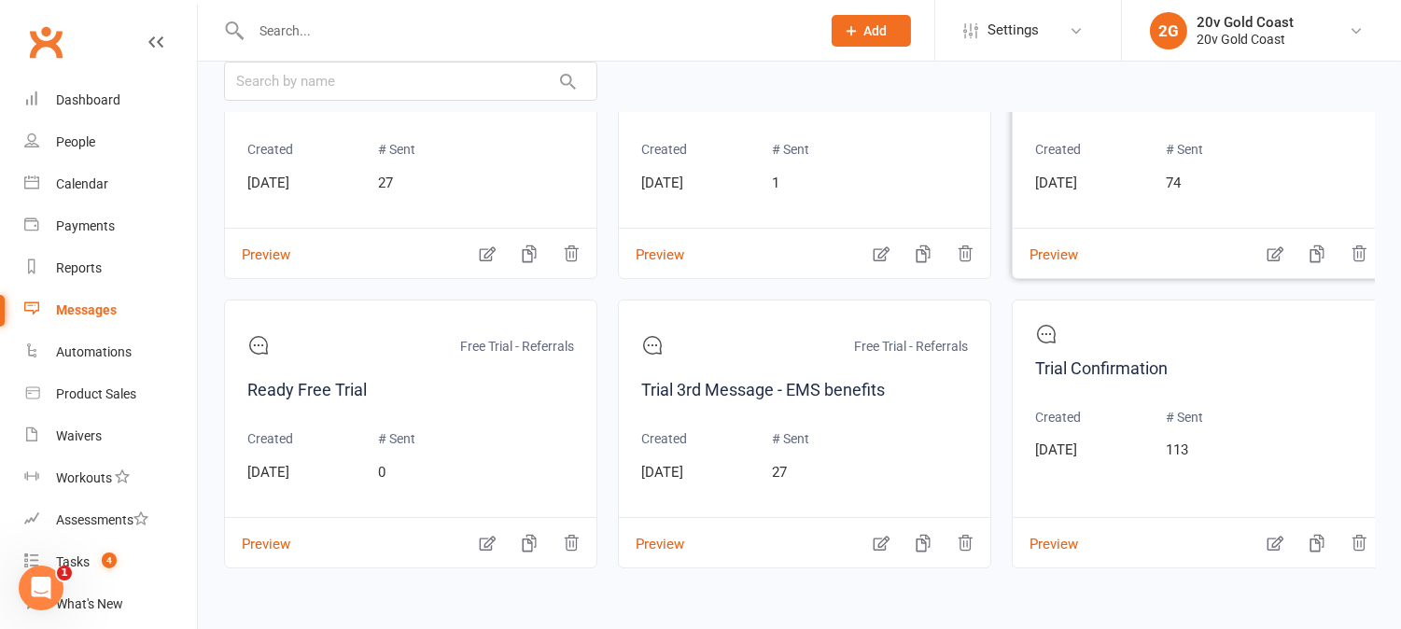
scroll to position [716, 0]
click at [285, 523] on button "Preview" at bounding box center [257, 532] width 65 height 20
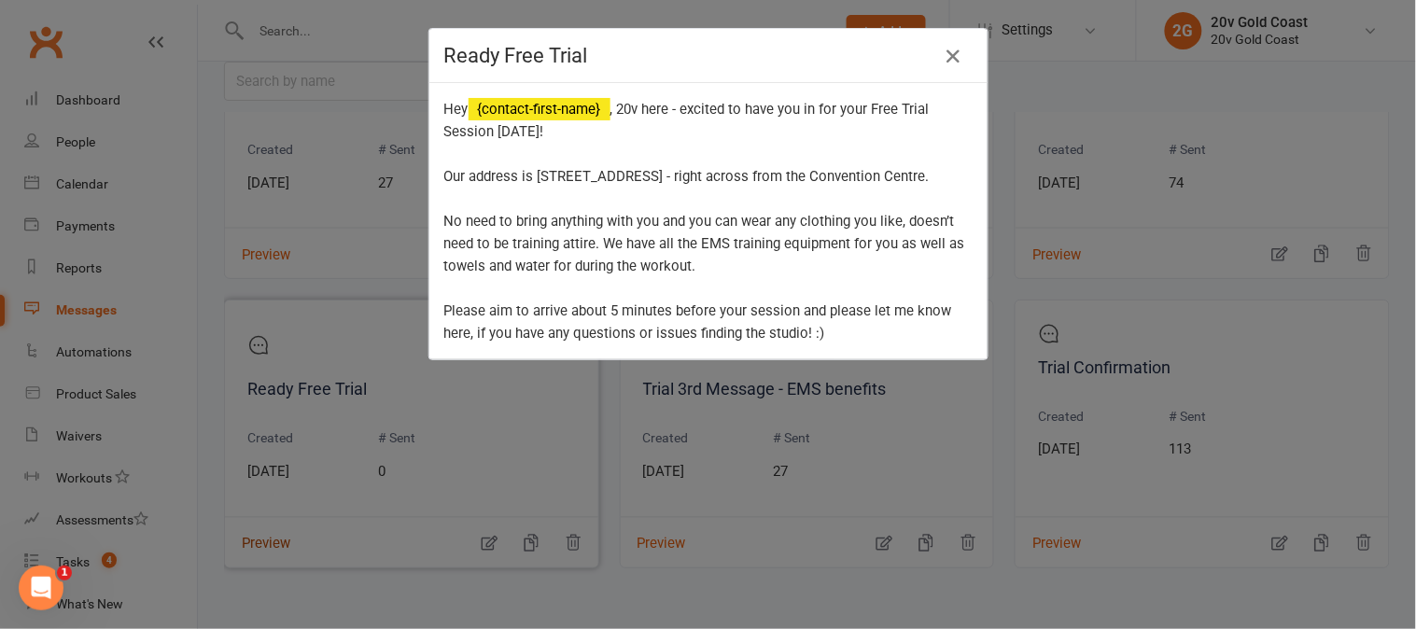
click at [285, 523] on div "Ready Free Trial Hey {contact-first-name} , 20v here - excited to have you in f…" at bounding box center [708, 314] width 1416 height 629
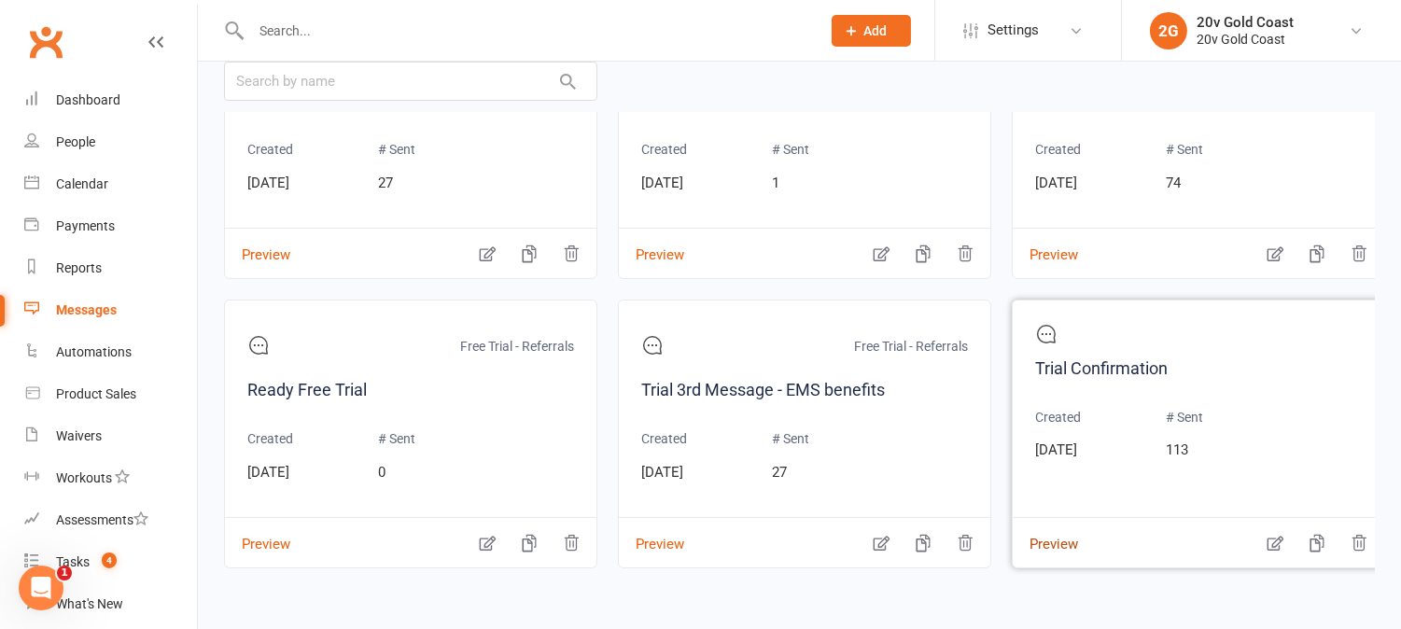
click at [1073, 525] on button "Preview" at bounding box center [1045, 532] width 65 height 20
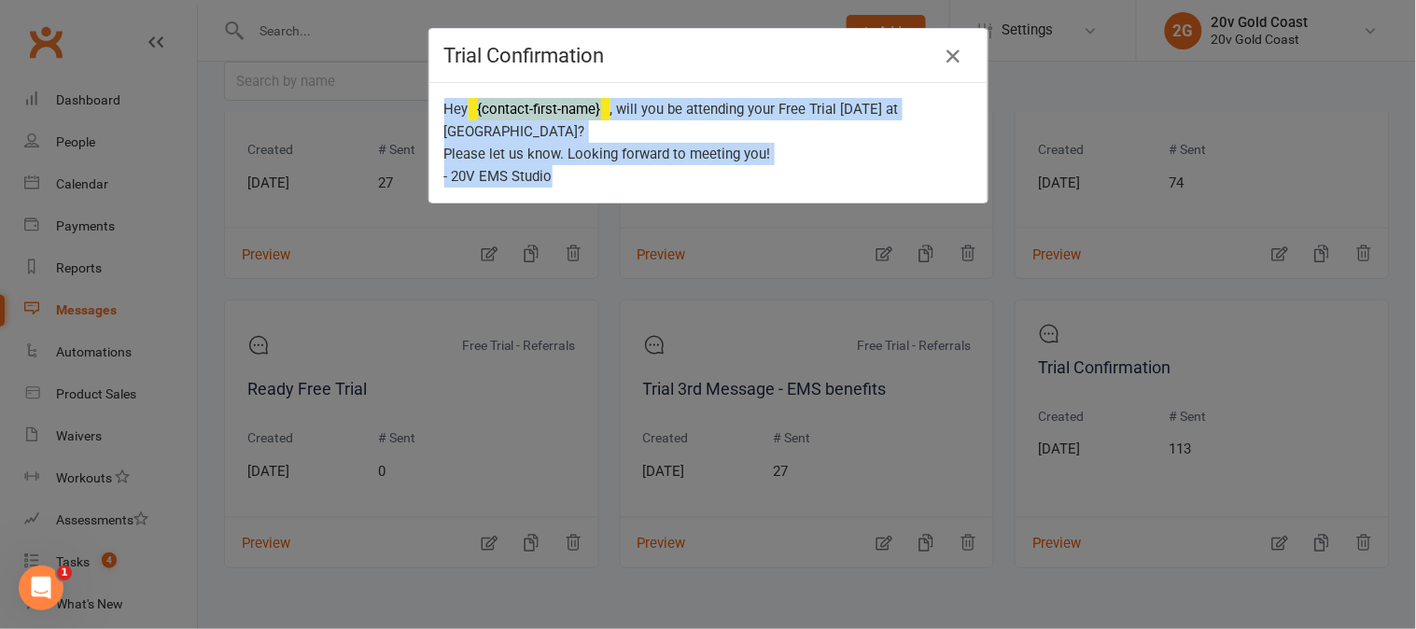
drag, startPoint x: 552, startPoint y: 179, endPoint x: 421, endPoint y: 110, distance: 147.8
click at [429, 110] on div "Hey {contact-first-name} , will you be attending your Free Trial tomorrow at 20…" at bounding box center [708, 142] width 558 height 119
click at [653, 169] on div "Hey {contact-first-name} , will you be attending your Free Trial tomorrow at 20…" at bounding box center [708, 143] width 528 height 90
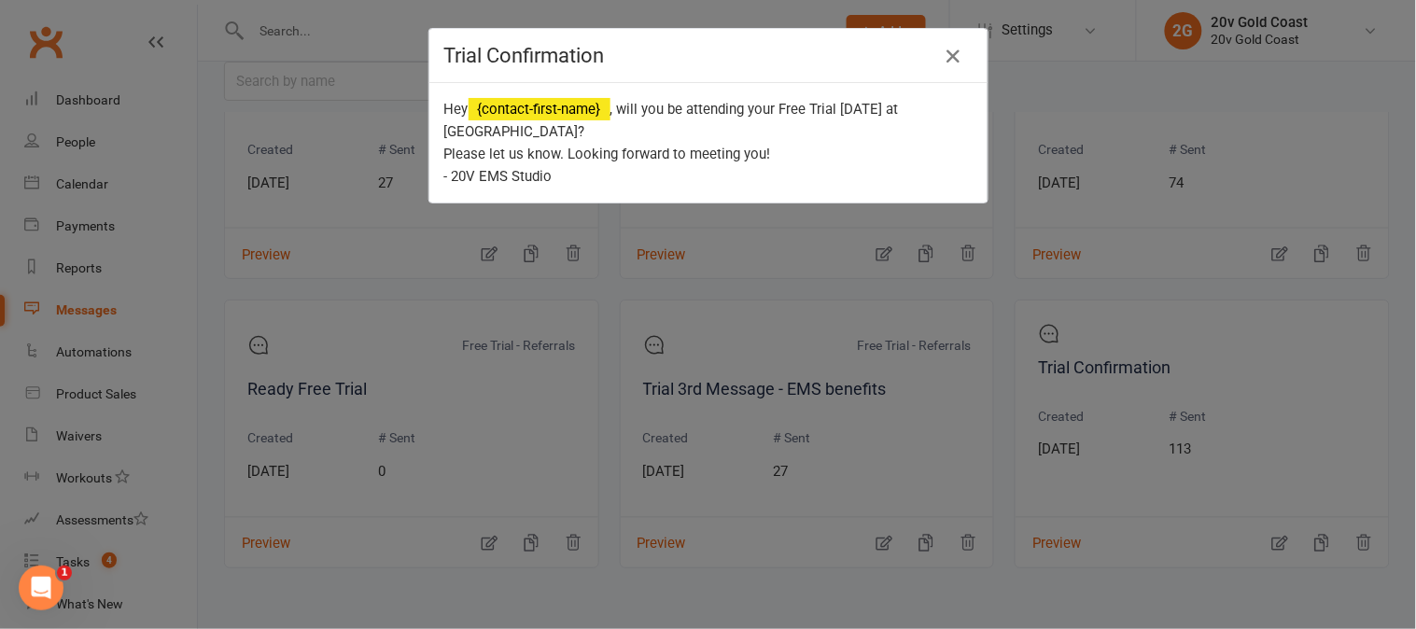
click at [1276, 528] on div "Trial Confirmation Hey {contact-first-name} , will you be attending your Free T…" at bounding box center [708, 314] width 1416 height 629
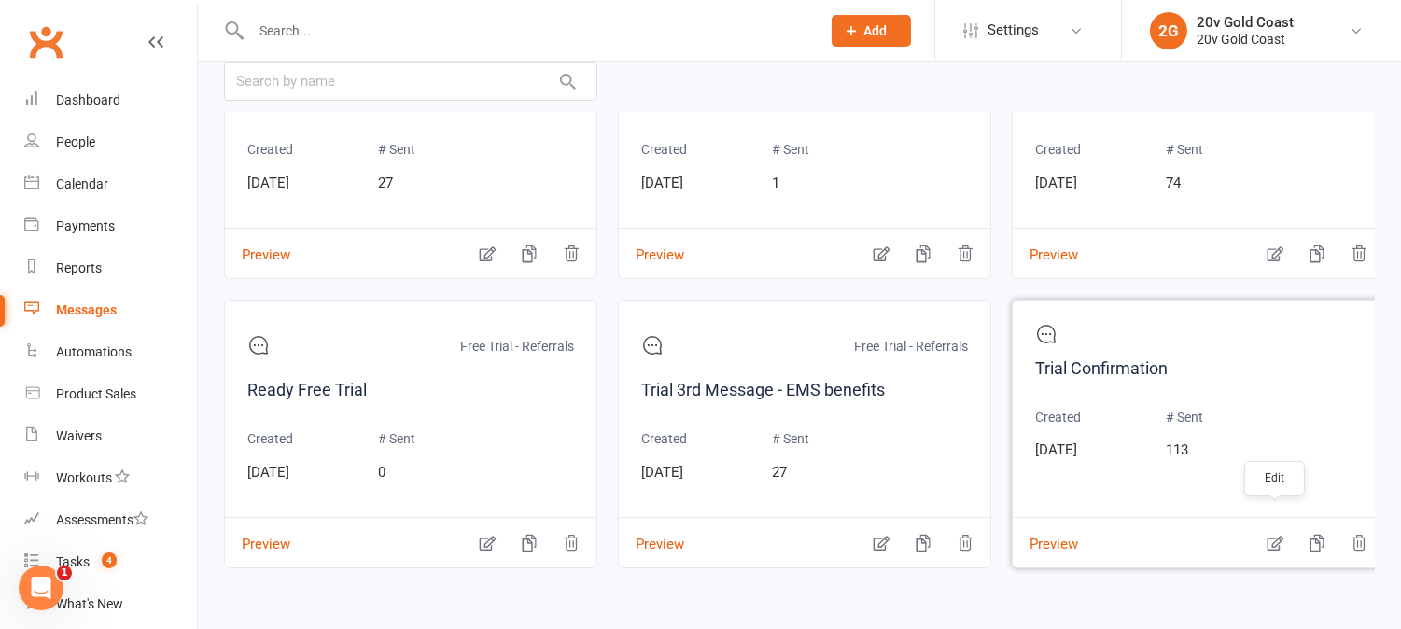
click at [1277, 534] on icon "button" at bounding box center [1274, 543] width 19 height 19
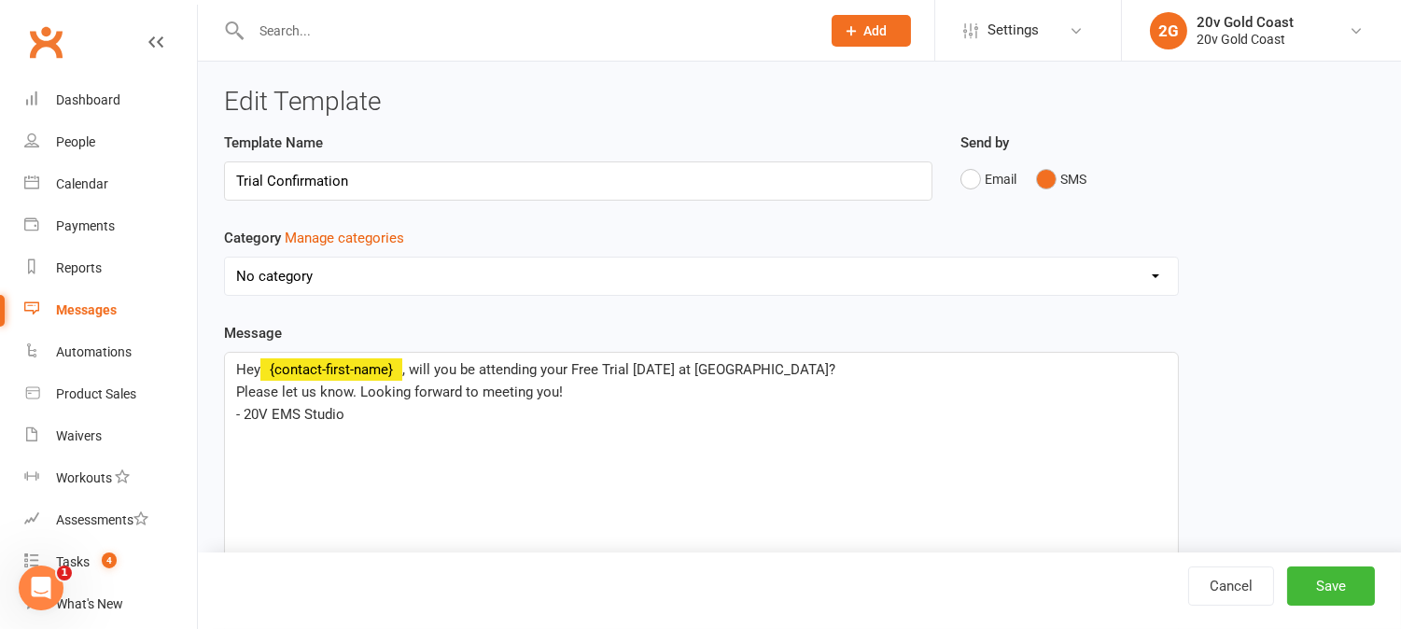
click at [239, 178] on input "Trial Confirmation" at bounding box center [578, 180] width 708 height 39
type input "Free Trial Confirmation"
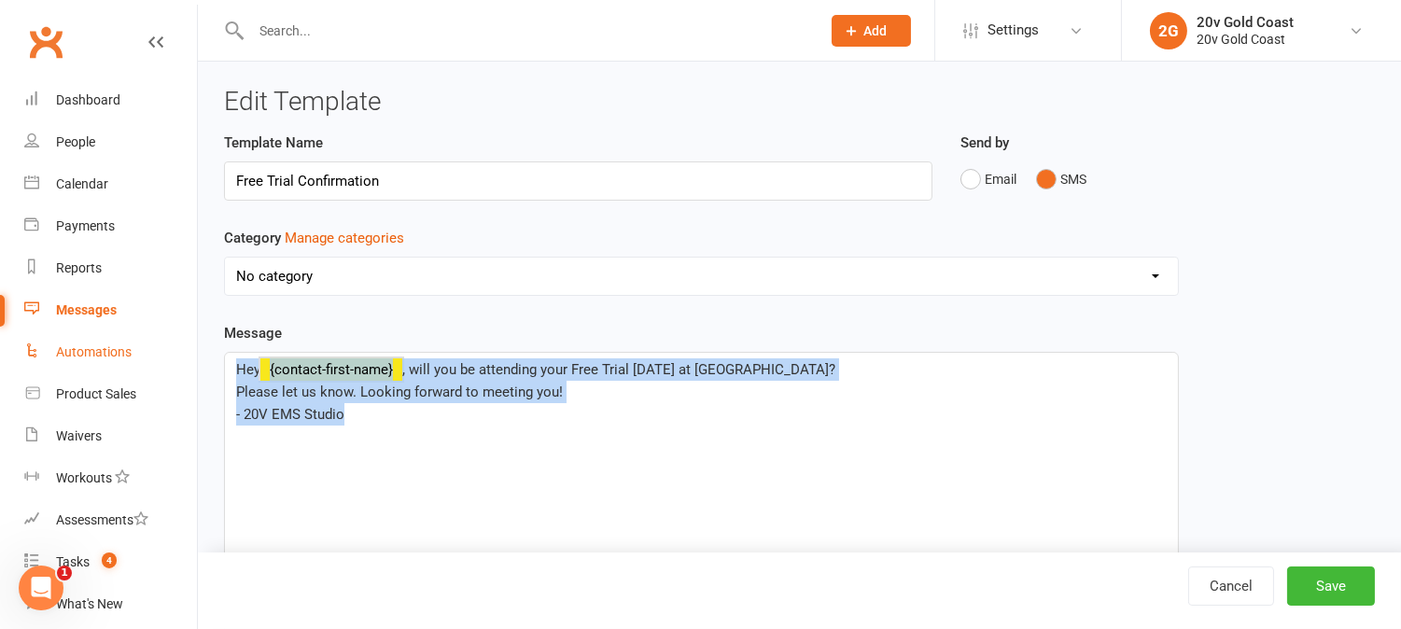
drag, startPoint x: 373, startPoint y: 421, endPoint x: 168, endPoint y: 332, distance: 223.6
click at [172, 332] on ui-view "Prospect Member Non-attending contact Class / event Appointment Task Membership…" at bounding box center [700, 470] width 1401 height 930
copy div "Hey ﻿ {contact-first-name} , will you be attending your Free Trial tomorrow at …"
click at [1336, 575] on button "Save" at bounding box center [1331, 585] width 88 height 39
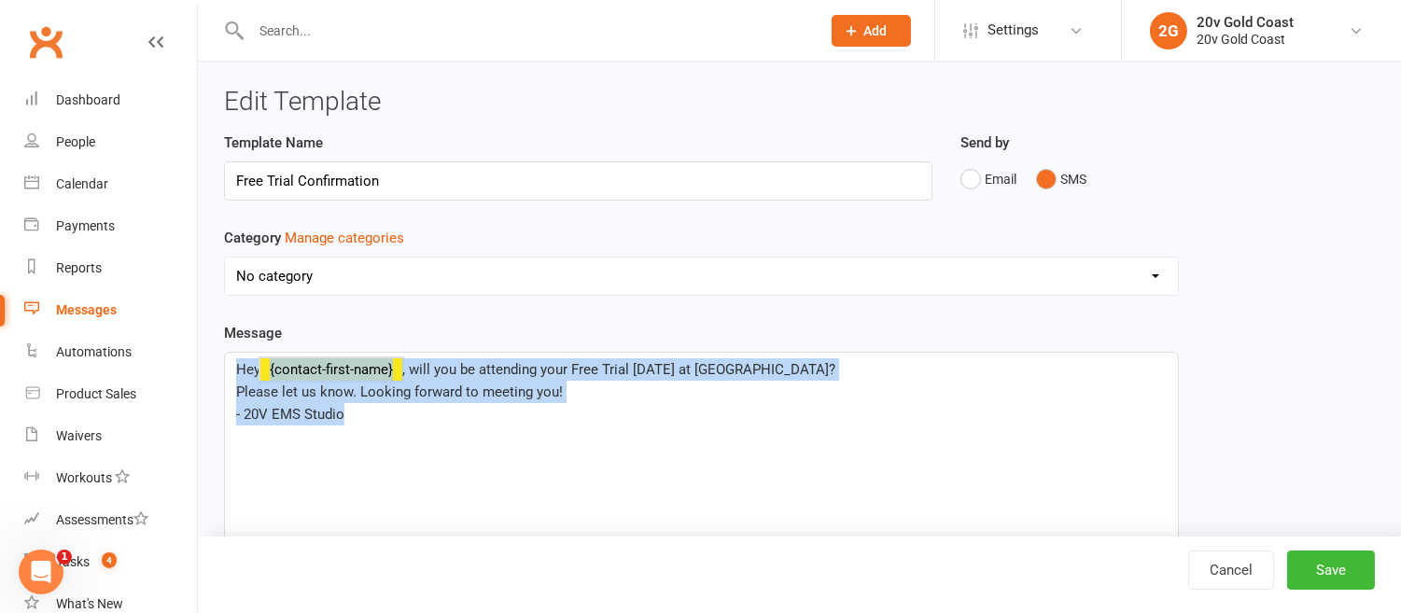
select select "grid"
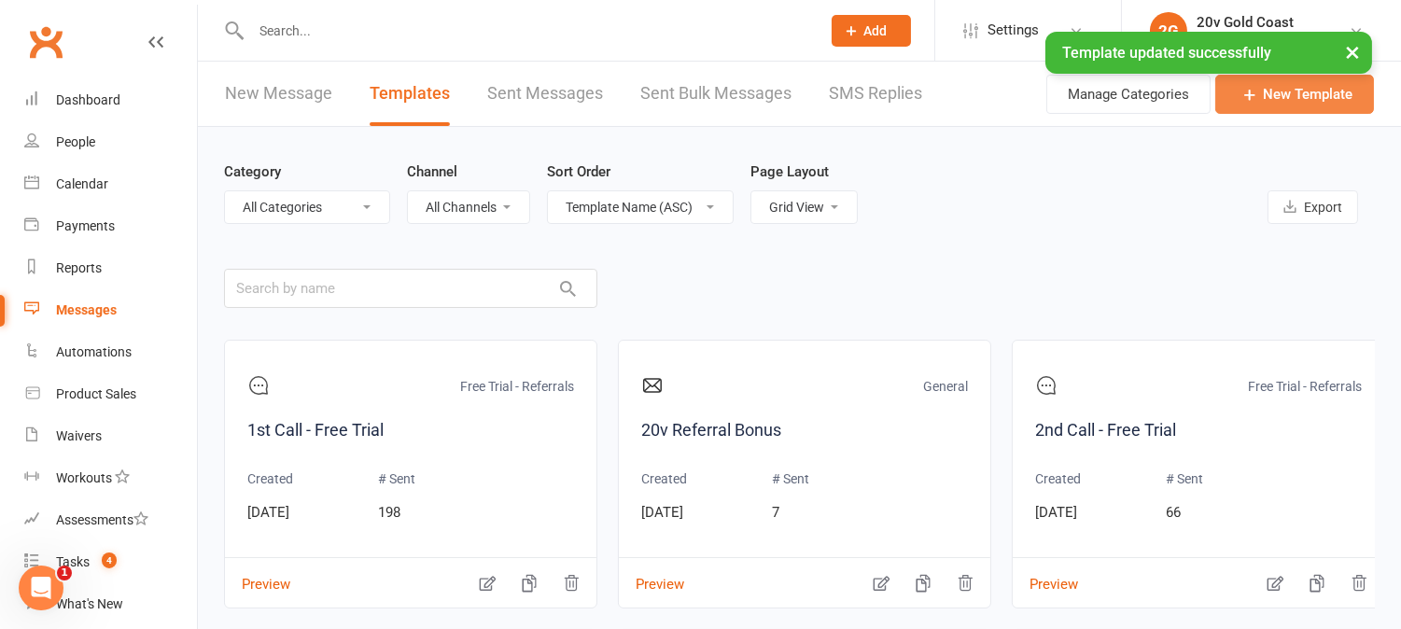
click at [1265, 97] on link "New Template" at bounding box center [1294, 94] width 159 height 39
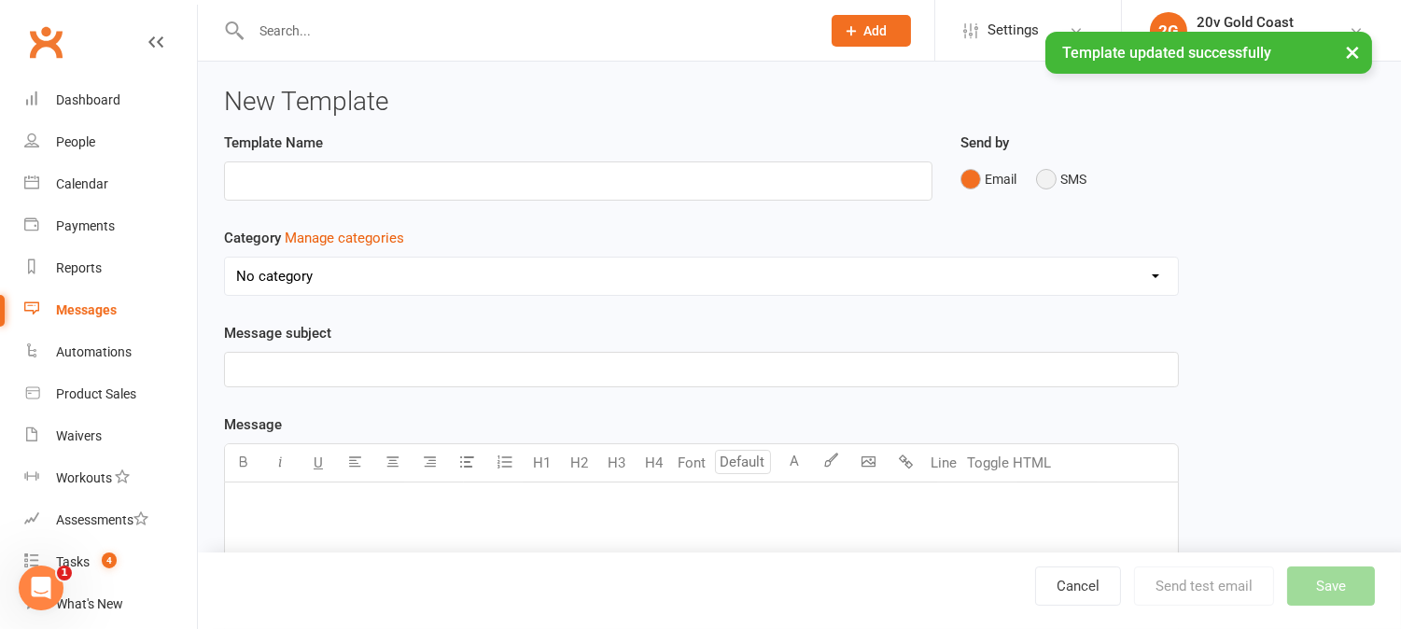
click at [1050, 179] on button "SMS" at bounding box center [1061, 178] width 50 height 35
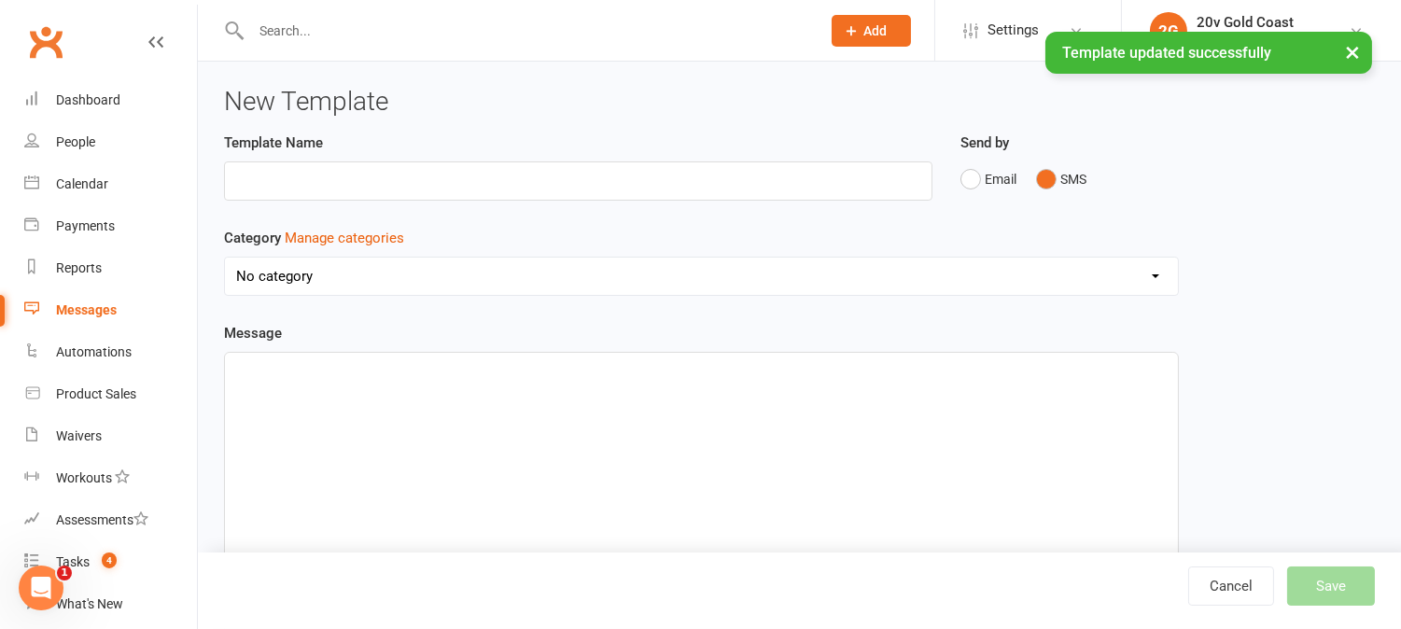
click at [804, 407] on div "﻿" at bounding box center [701, 493] width 953 height 280
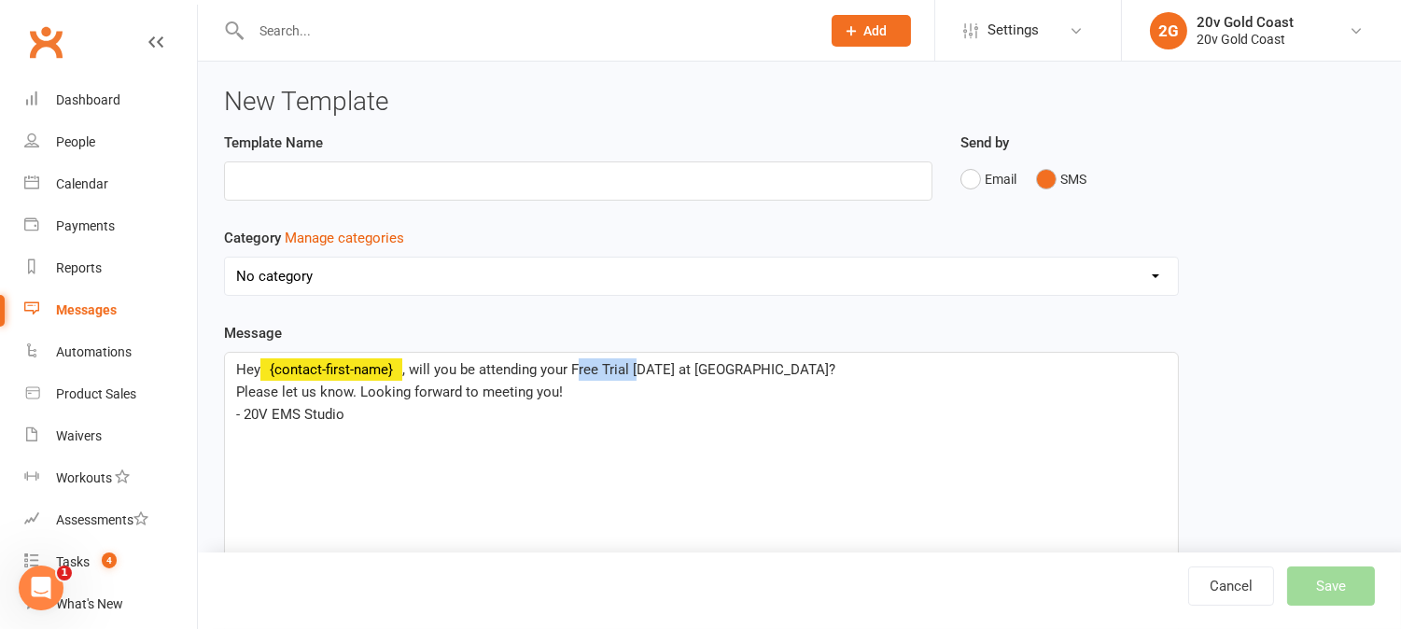
drag, startPoint x: 579, startPoint y: 369, endPoint x: 636, endPoint y: 380, distance: 58.0
click at [636, 380] on p "Hey ﻿ {contact-first-name} , will you be attending your Free Trial tomorrow at …" at bounding box center [701, 369] width 930 height 22
click at [837, 198] on input "text" at bounding box center [578, 180] width 708 height 39
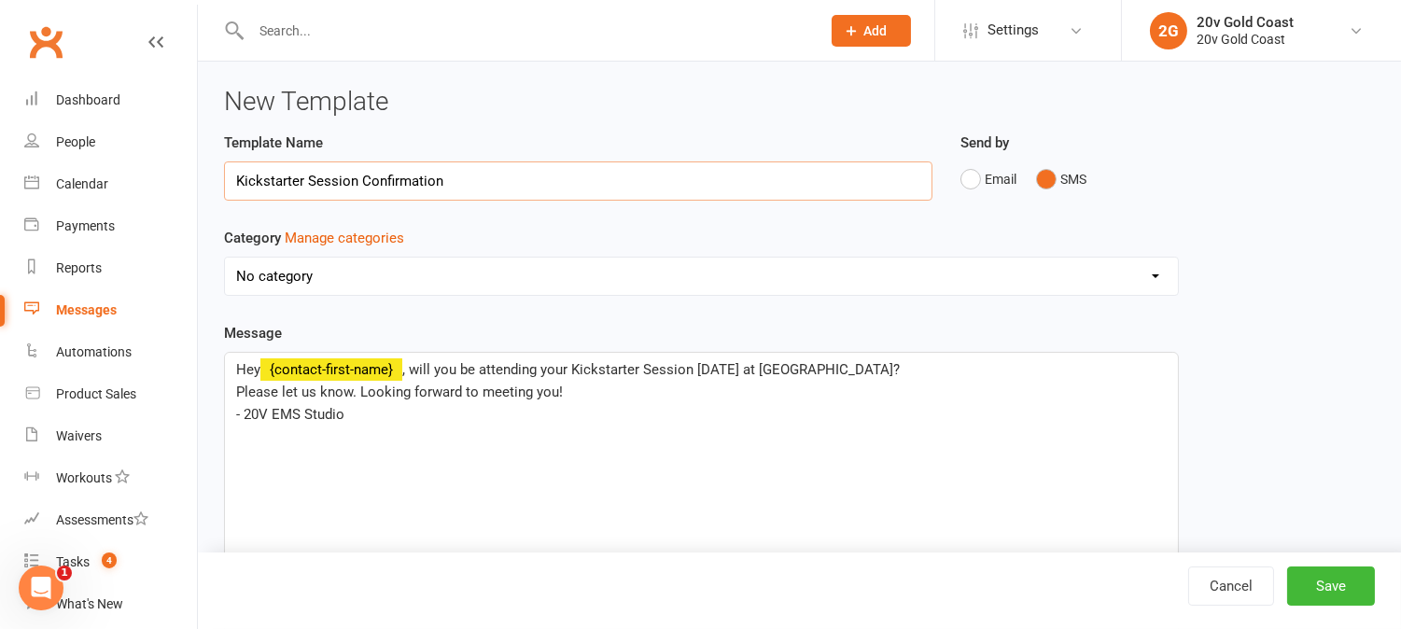
click at [360, 189] on input "Kickstarter Session Confirmation" at bounding box center [578, 180] width 708 height 39
type input "Kickstarter Session - Confirmation"
click at [350, 280] on select "No category Free Trial - Referrals General Kickstarters Promotions" at bounding box center [701, 276] width 953 height 37
select select "19053"
click at [225, 258] on select "No category Free Trial - Referrals General Kickstarters Promotions" at bounding box center [701, 276] width 953 height 37
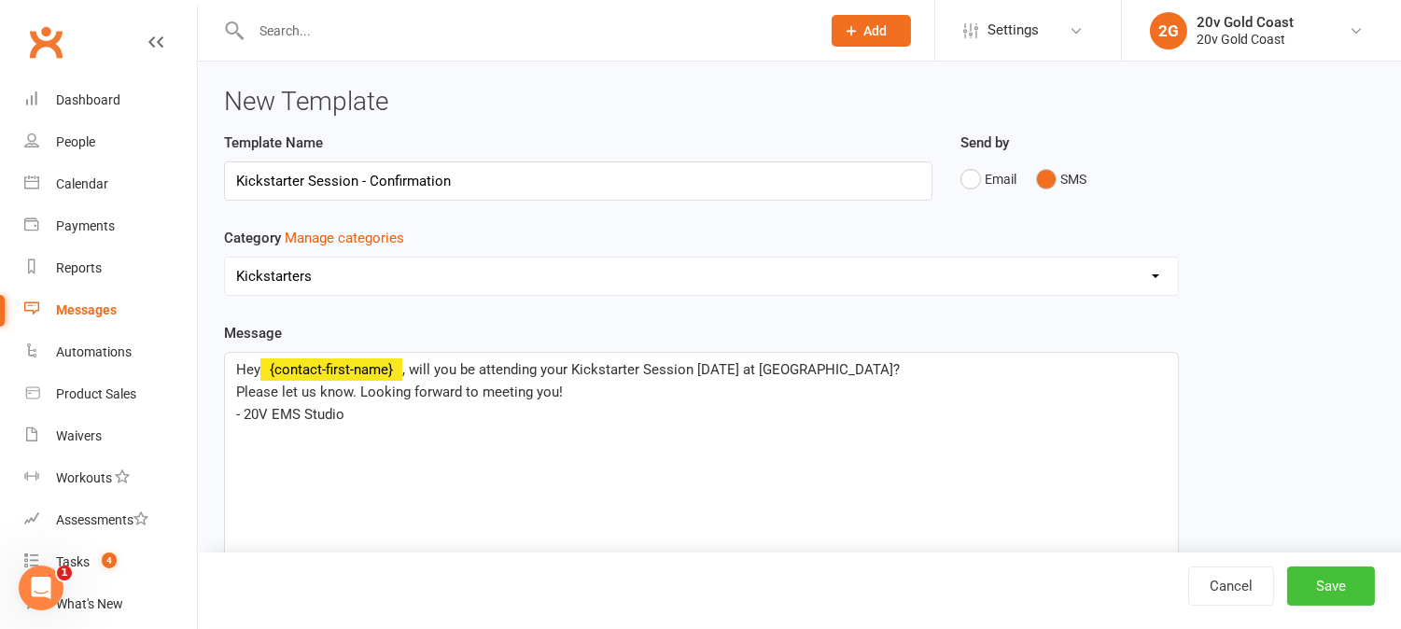
click at [1356, 588] on button "Save" at bounding box center [1331, 585] width 88 height 39
select select "grid"
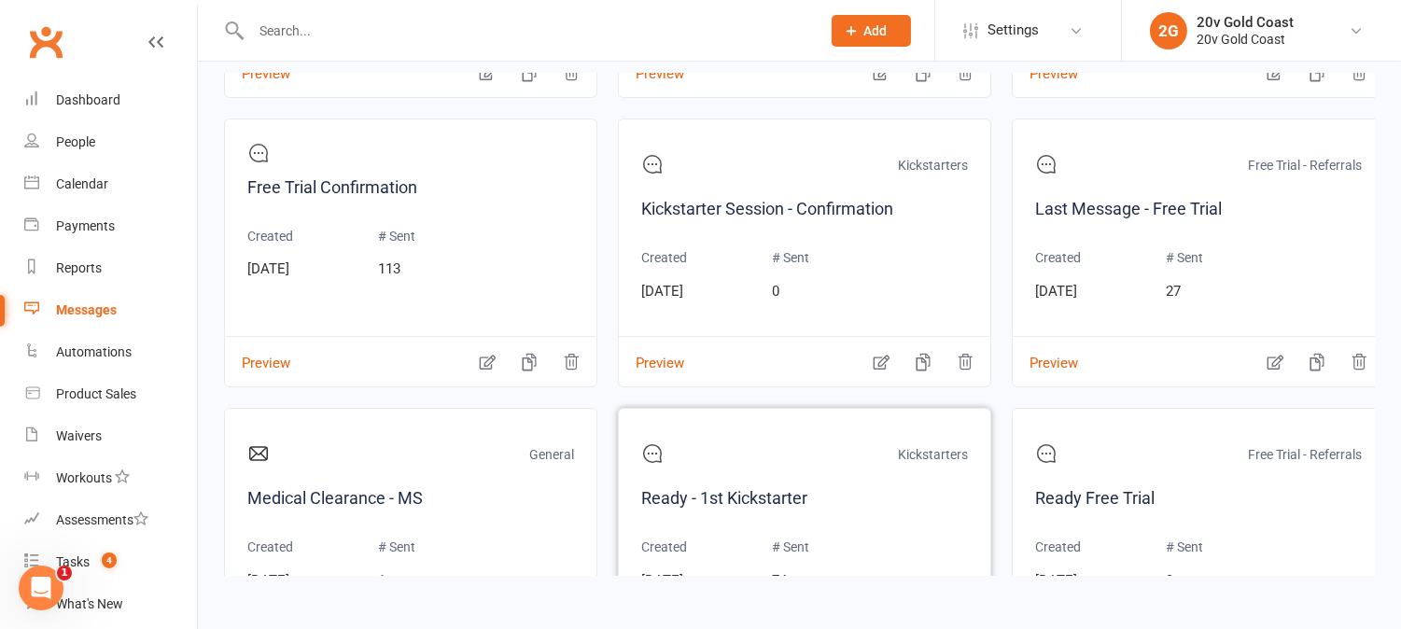
scroll to position [487, 0]
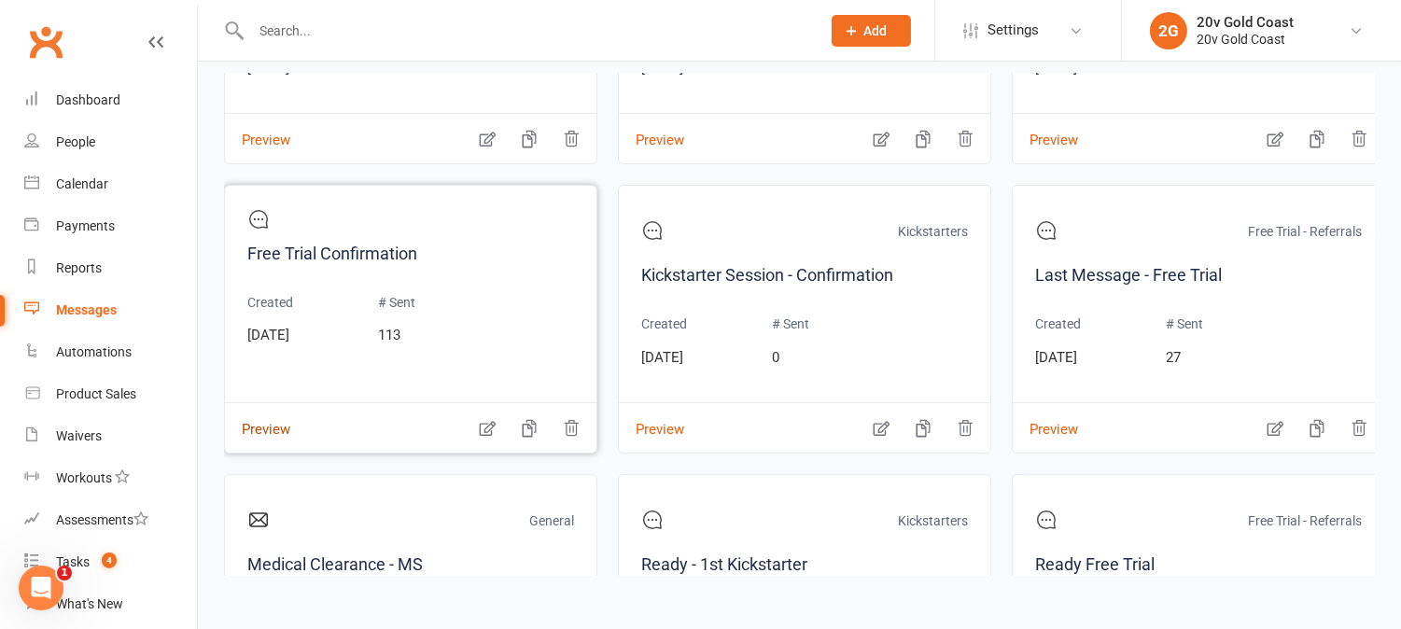
click at [256, 422] on button "Preview" at bounding box center [257, 417] width 65 height 20
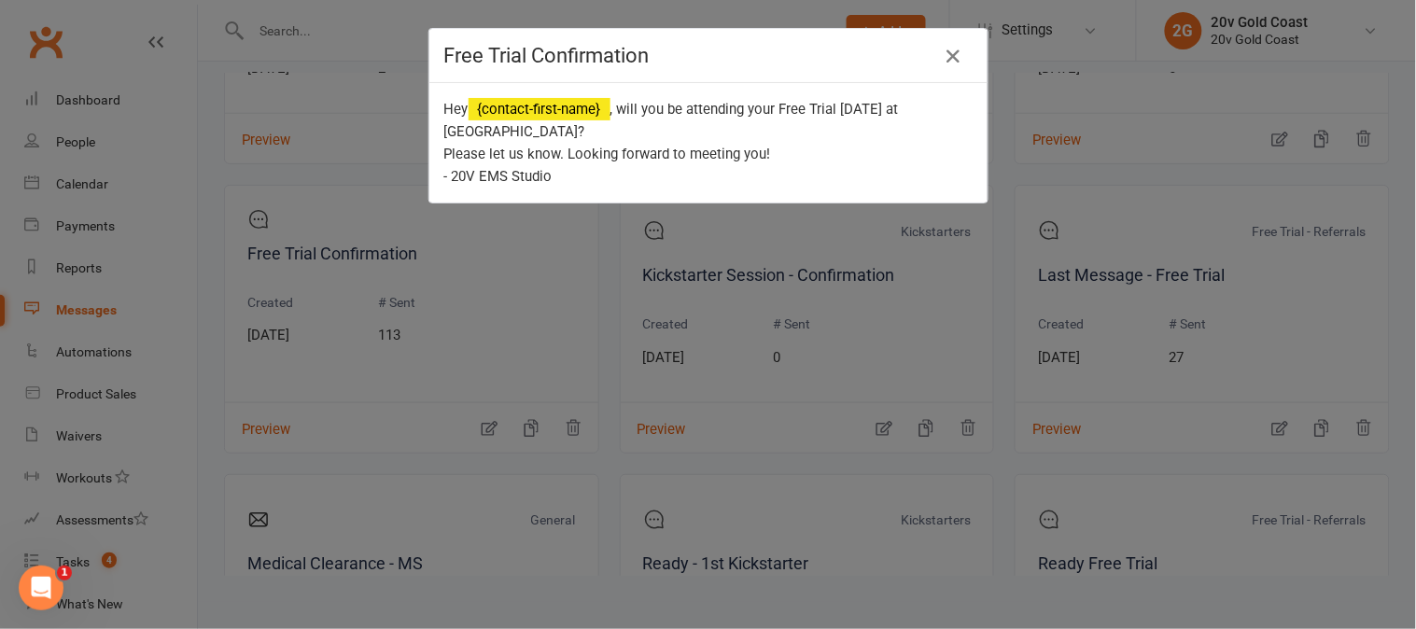
click at [259, 423] on div "Free Trial Confirmation Hey {contact-first-name} , will you be attending your F…" at bounding box center [708, 314] width 1416 height 629
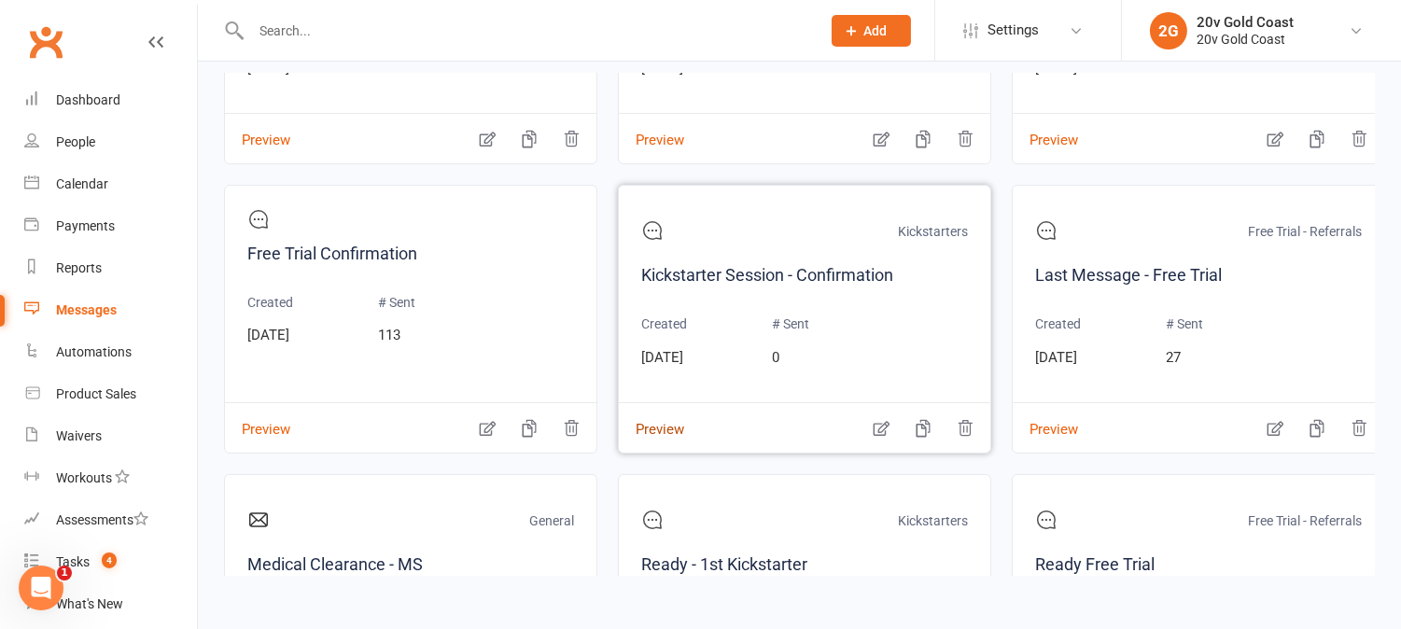
click at [644, 426] on button "Preview" at bounding box center [651, 417] width 65 height 20
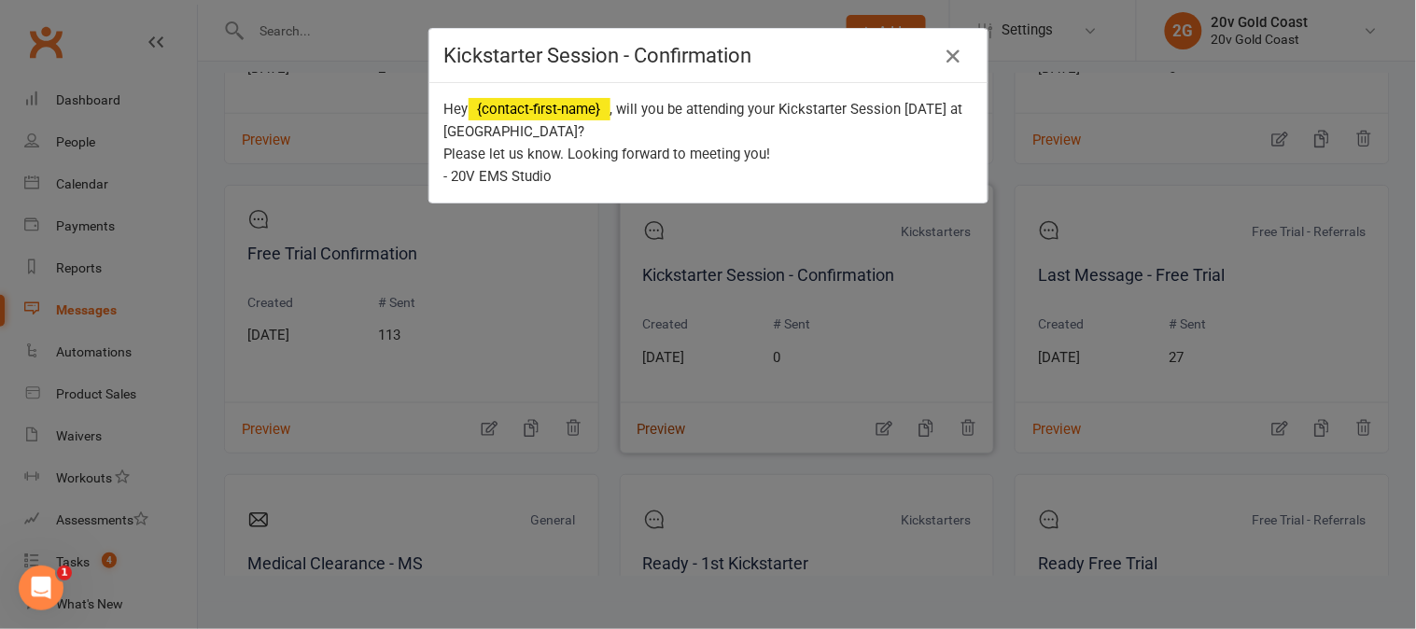
click at [644, 433] on div "Kickstarter Session - Confirmation Hey {contact-first-name} , will you be atten…" at bounding box center [708, 314] width 1416 height 629
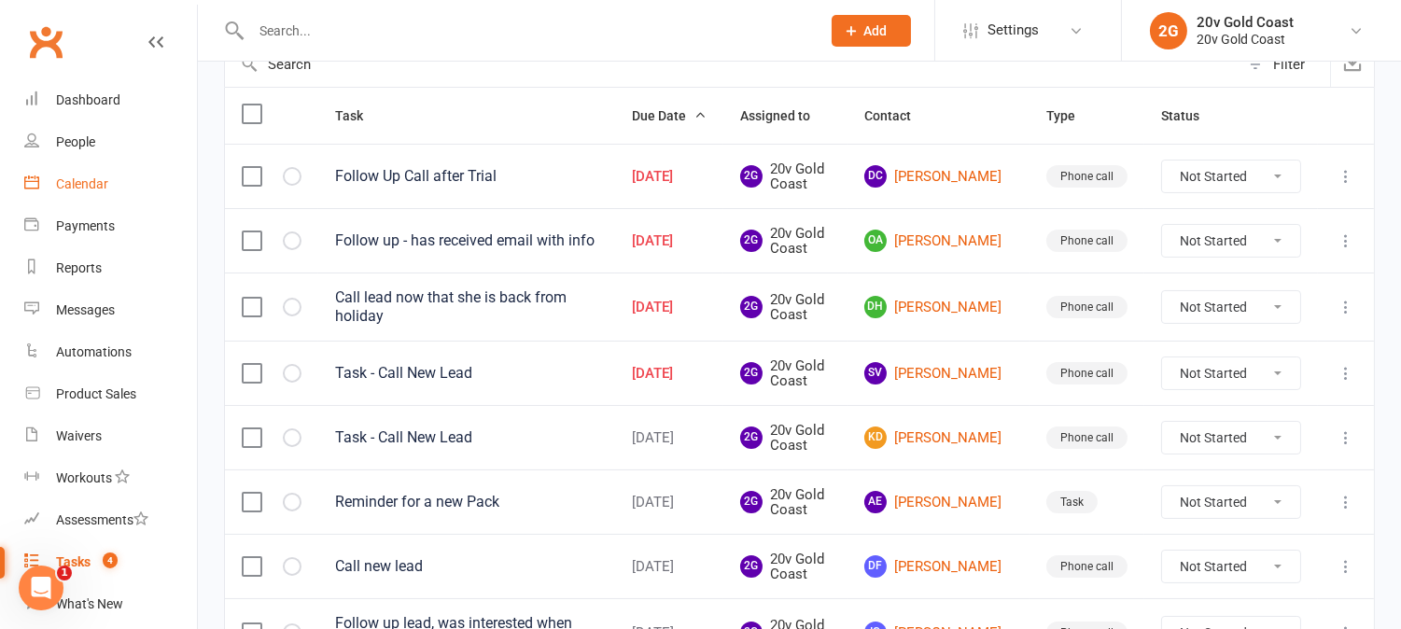
click at [96, 188] on div "Calendar" at bounding box center [82, 183] width 52 height 15
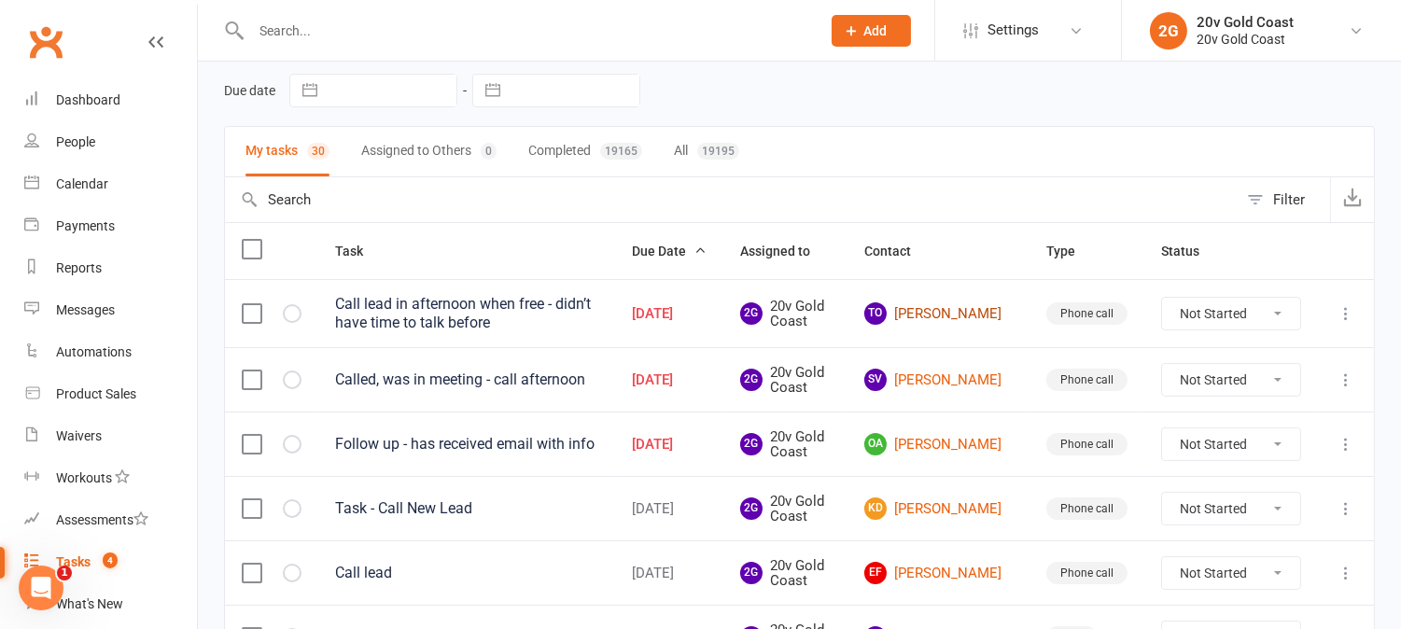
scroll to position [104, 0]
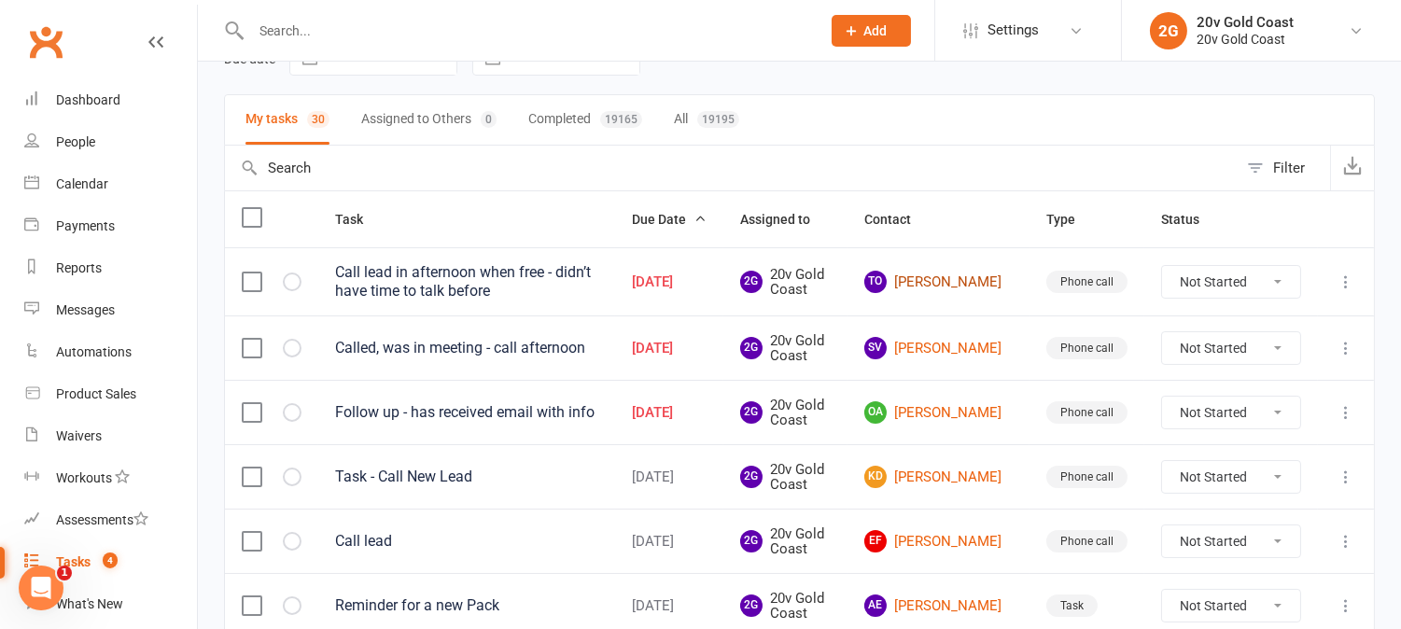
drag, startPoint x: 976, startPoint y: 289, endPoint x: 961, endPoint y: 248, distance: 43.7
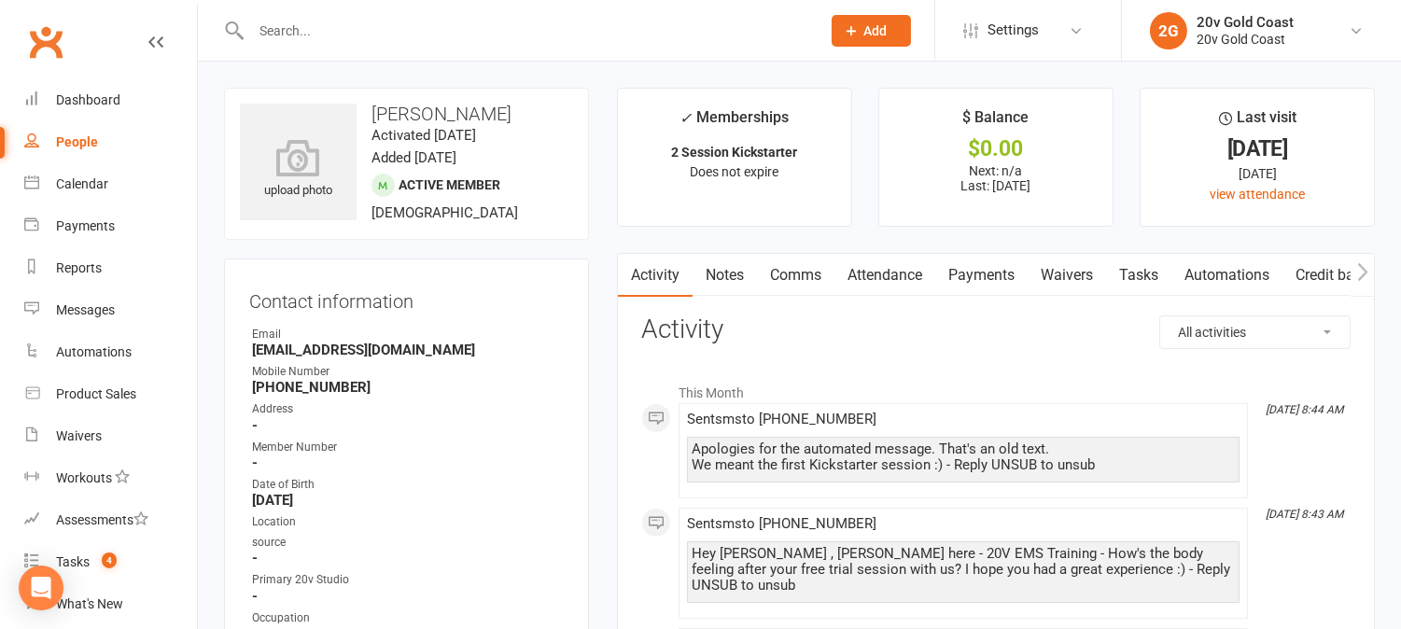
click at [1158, 271] on link "Tasks" at bounding box center [1138, 275] width 65 height 43
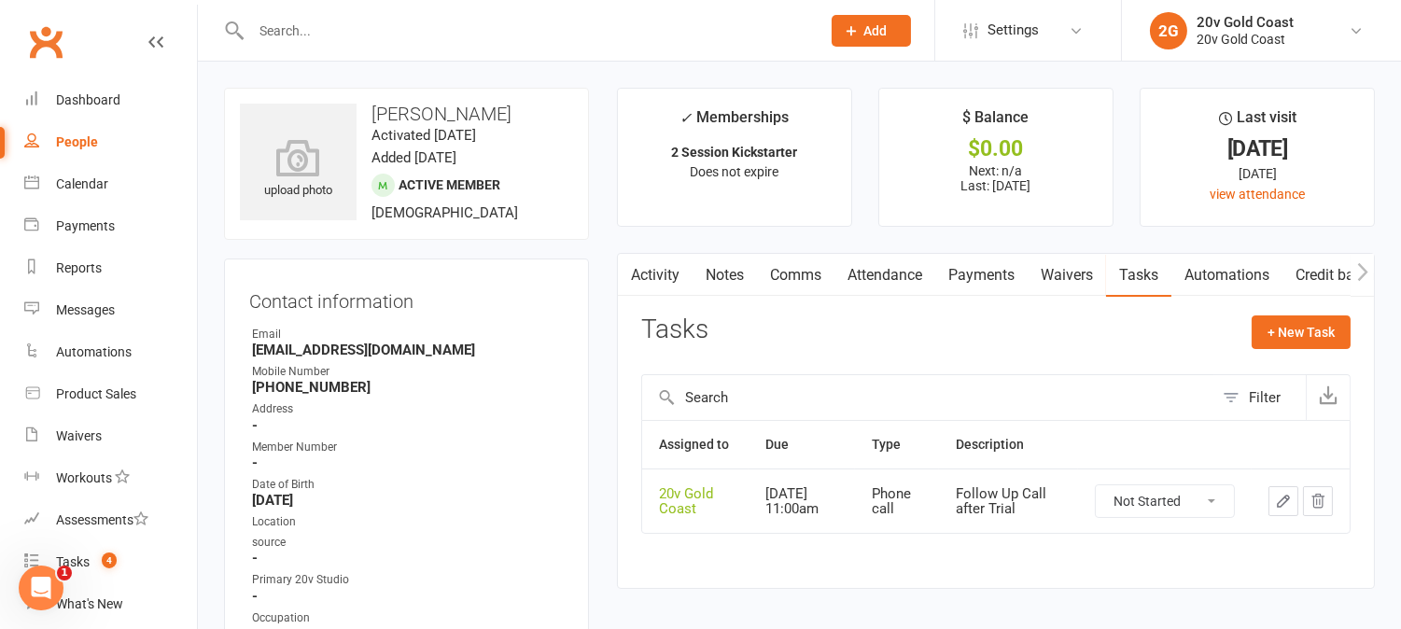
click at [1211, 517] on select "Not Started In Progress Waiting Complete" at bounding box center [1165, 501] width 138 height 32
click at [1096, 500] on select "Not Started In Progress Waiting Complete" at bounding box center [1165, 501] width 138 height 32
select select "unstarted"
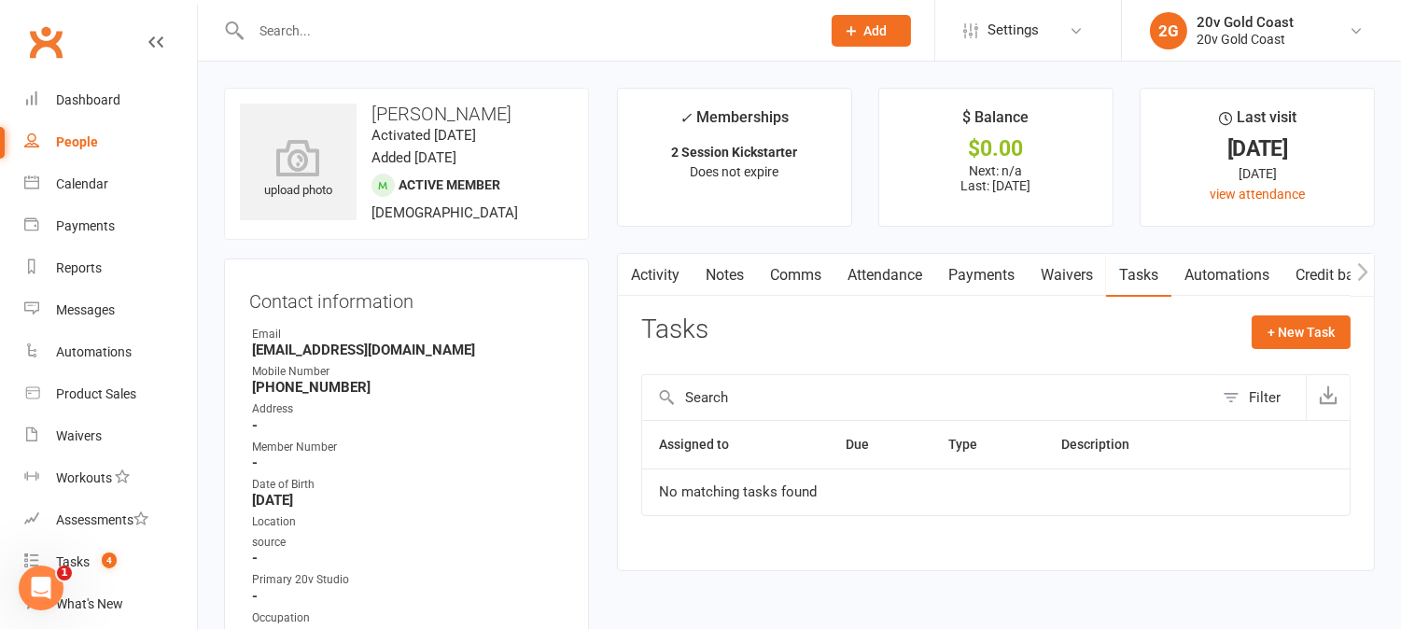
click at [888, 268] on link "Attendance" at bounding box center [884, 275] width 101 height 43
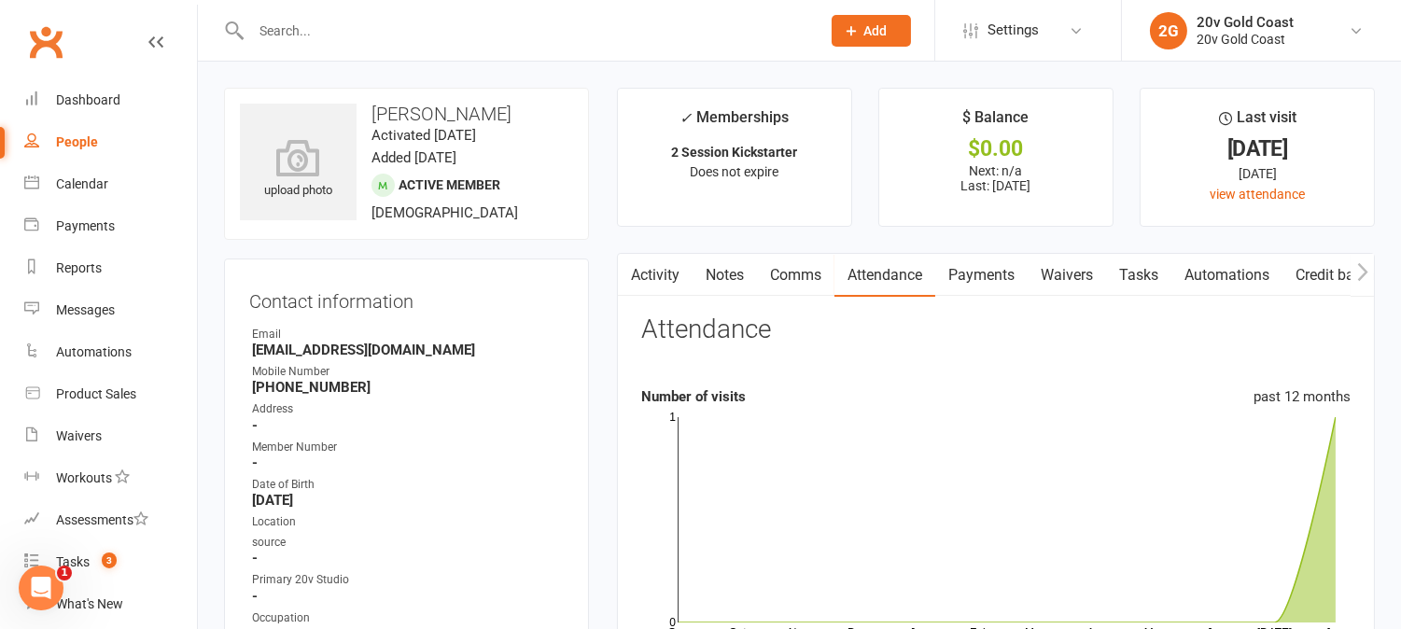
click at [800, 271] on link "Comms" at bounding box center [795, 275] width 77 height 43
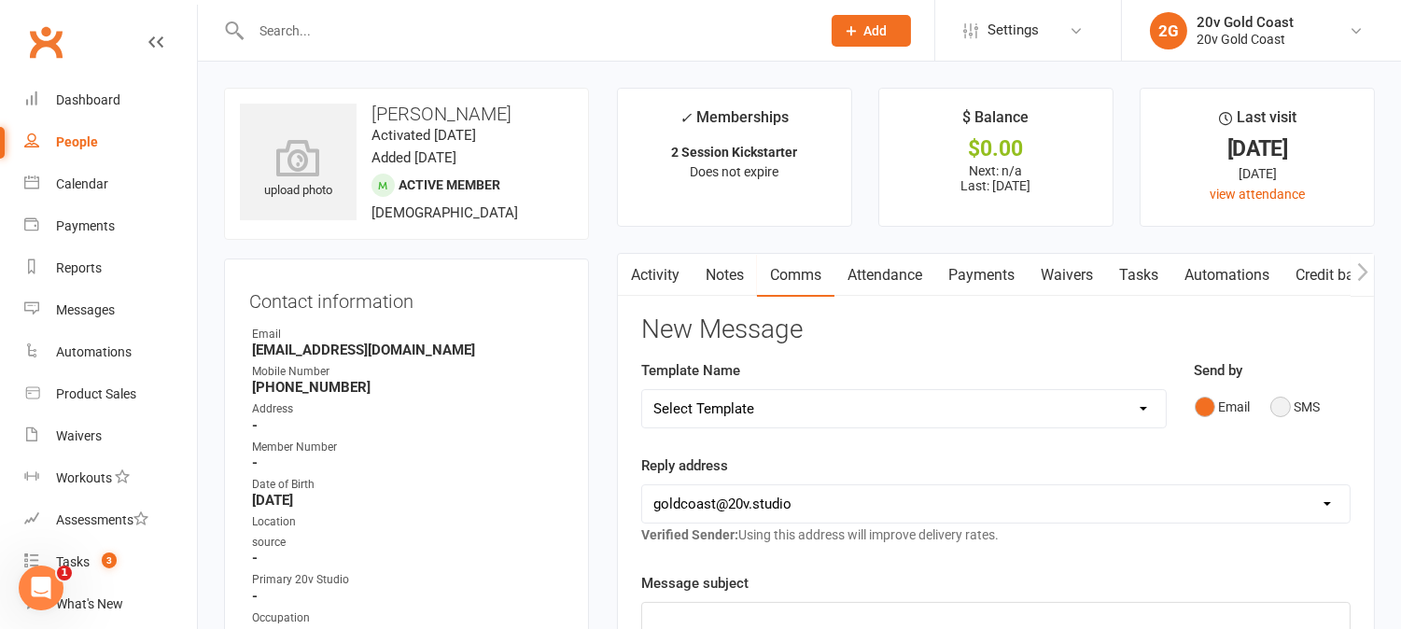
click at [1281, 408] on button "SMS" at bounding box center [1295, 406] width 50 height 35
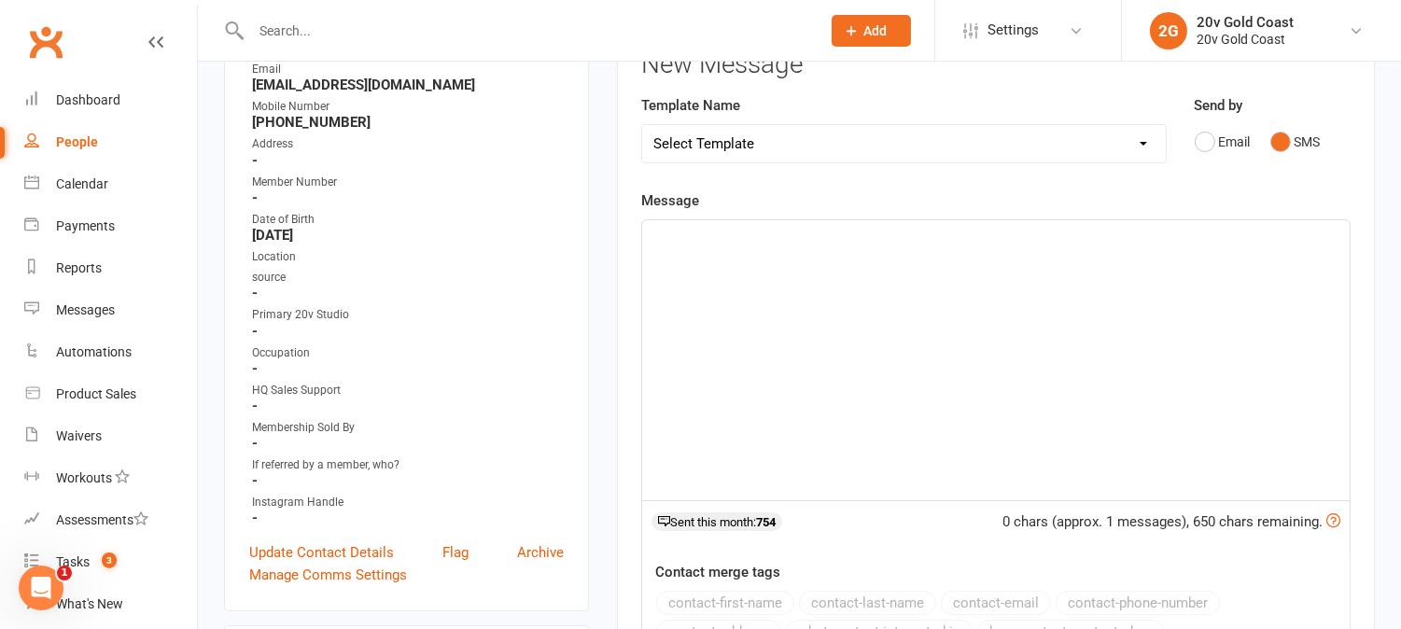
scroll to position [311, 0]
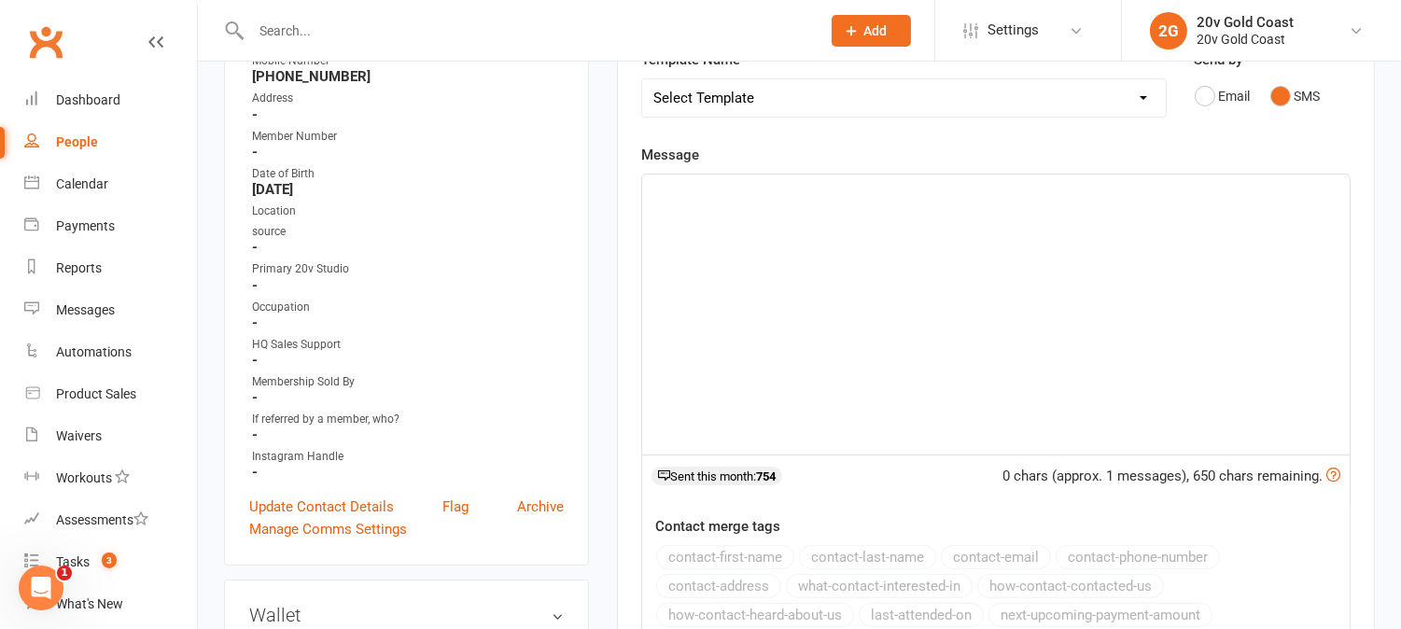
click at [1148, 105] on select "Select Template [SMS] 1st Call - Free Trial [SMS] 2nd Call - Free Trial [SMS] F…" at bounding box center [904, 97] width 524 height 37
click at [84, 302] on div "Messages" at bounding box center [85, 309] width 59 height 15
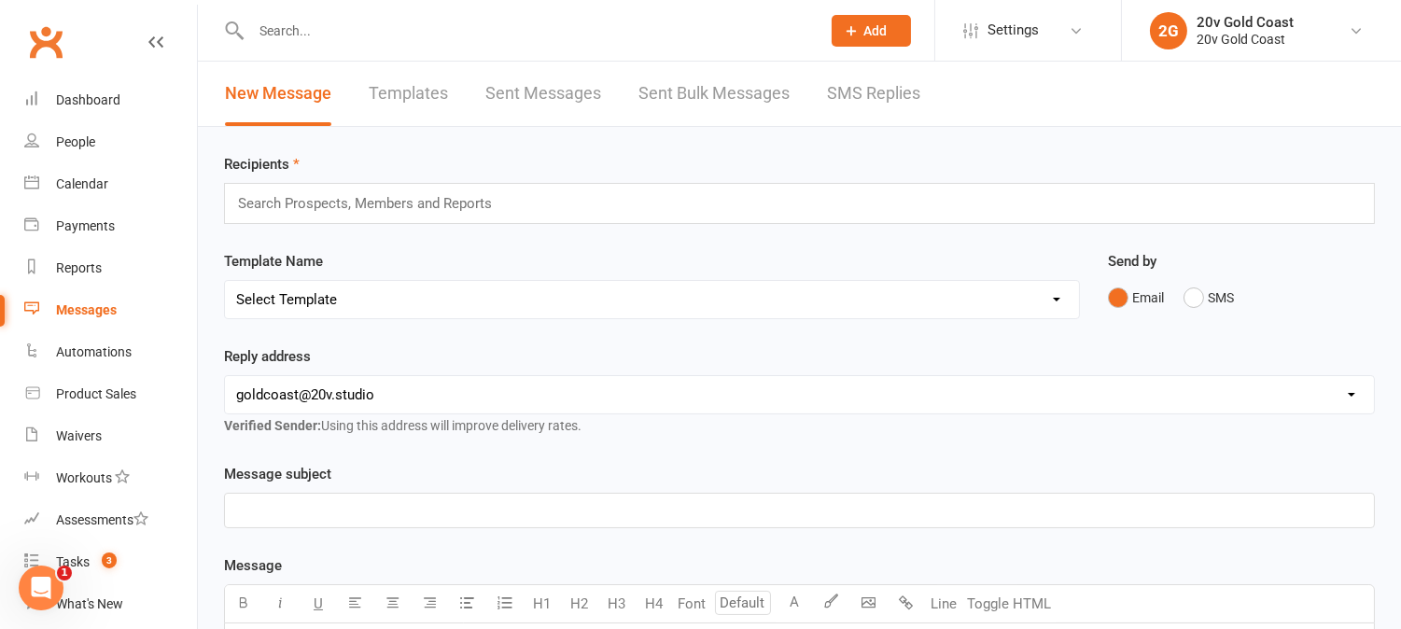
click at [406, 100] on link "Templates" at bounding box center [408, 94] width 79 height 64
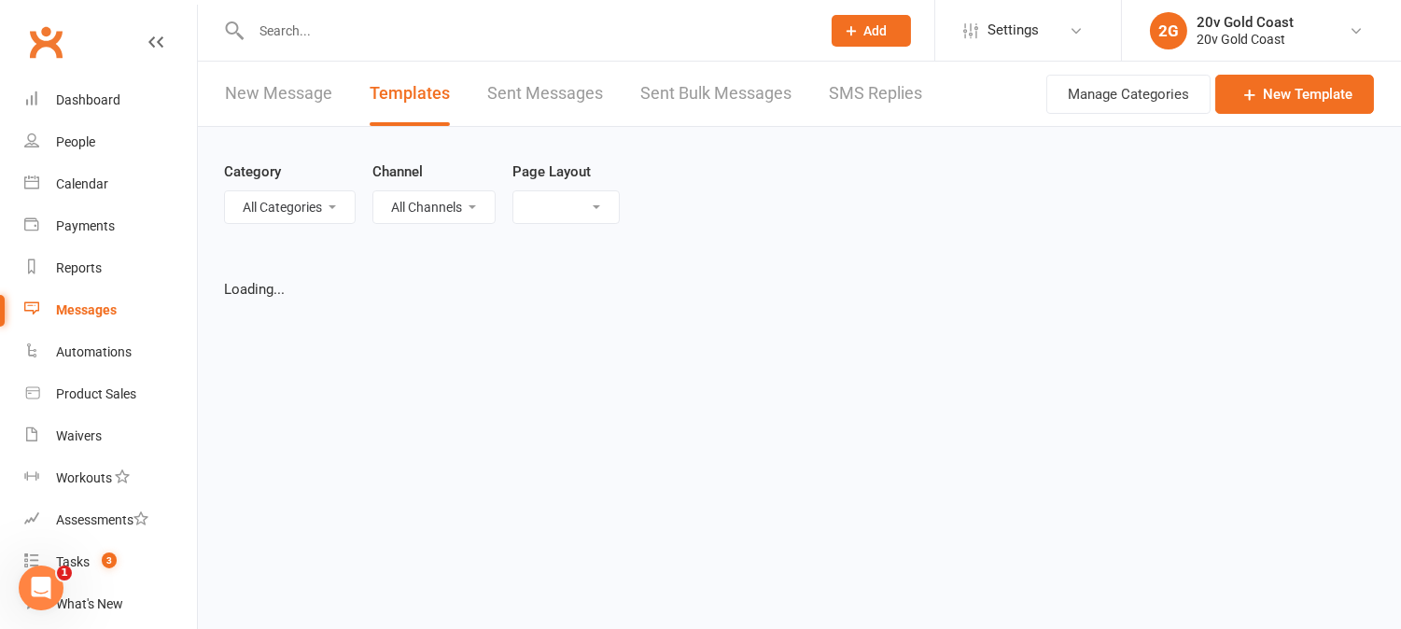
select select "grid"
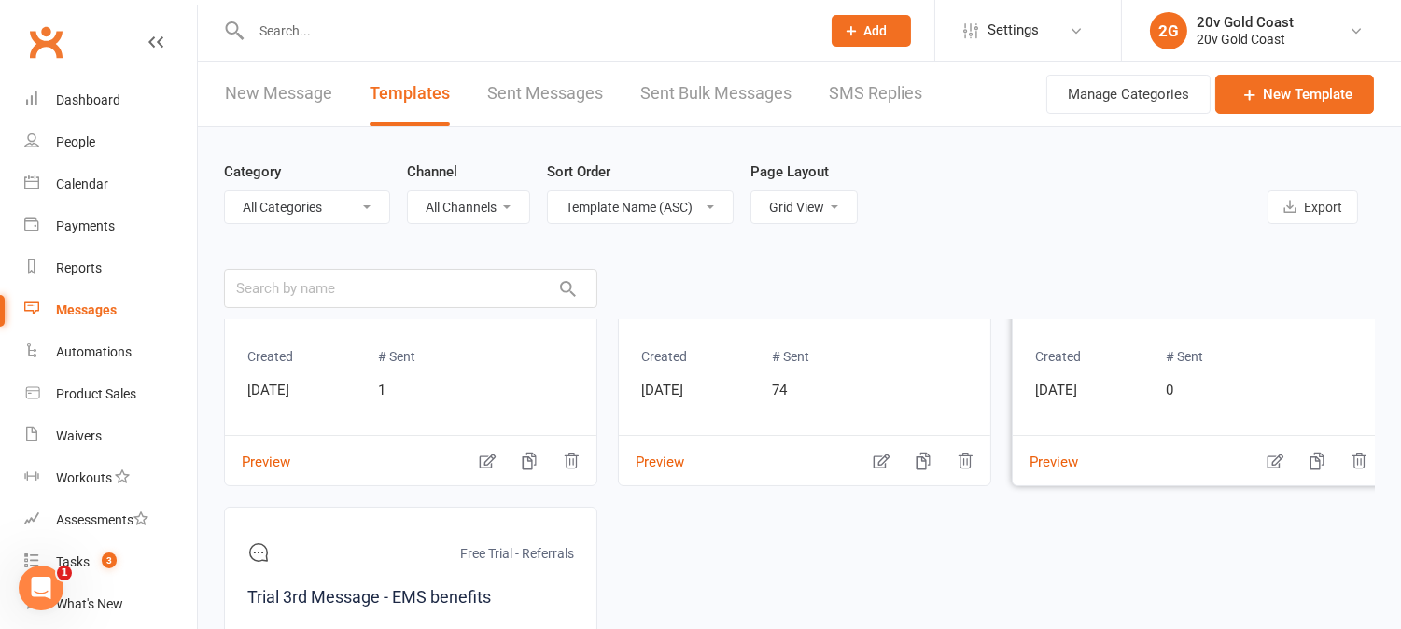
scroll to position [246, 0]
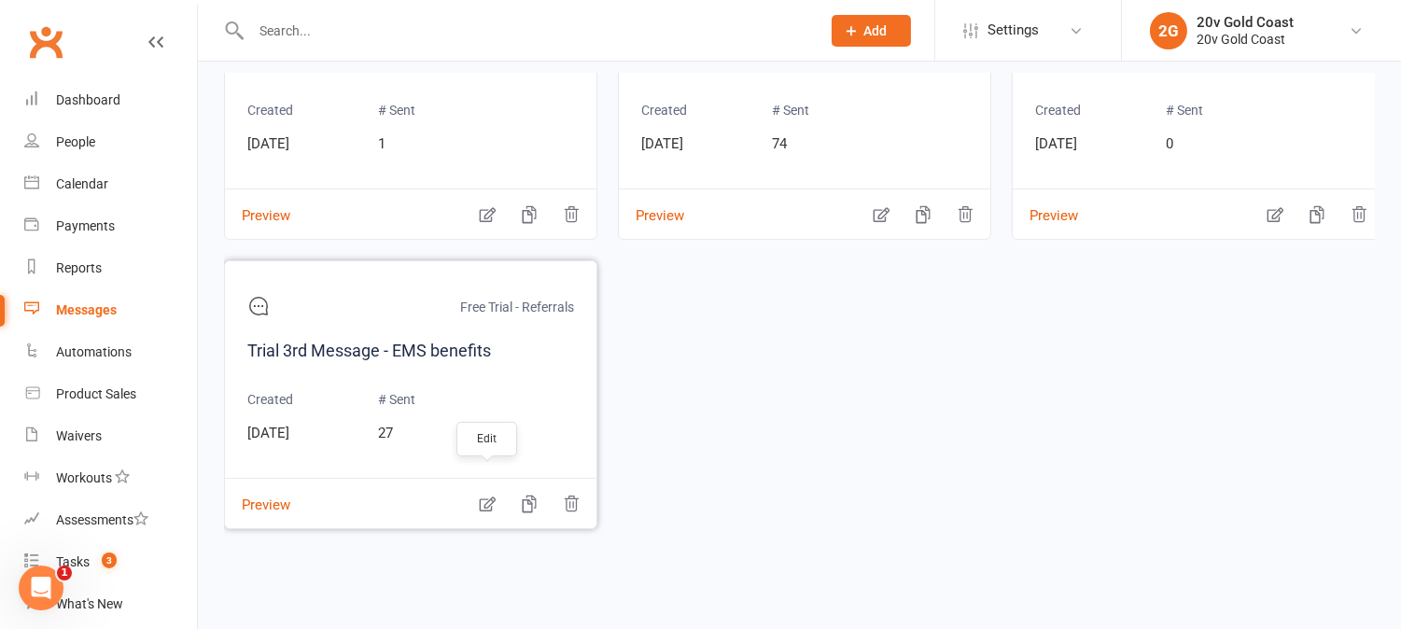
click at [489, 495] on icon "button" at bounding box center [487, 504] width 19 height 19
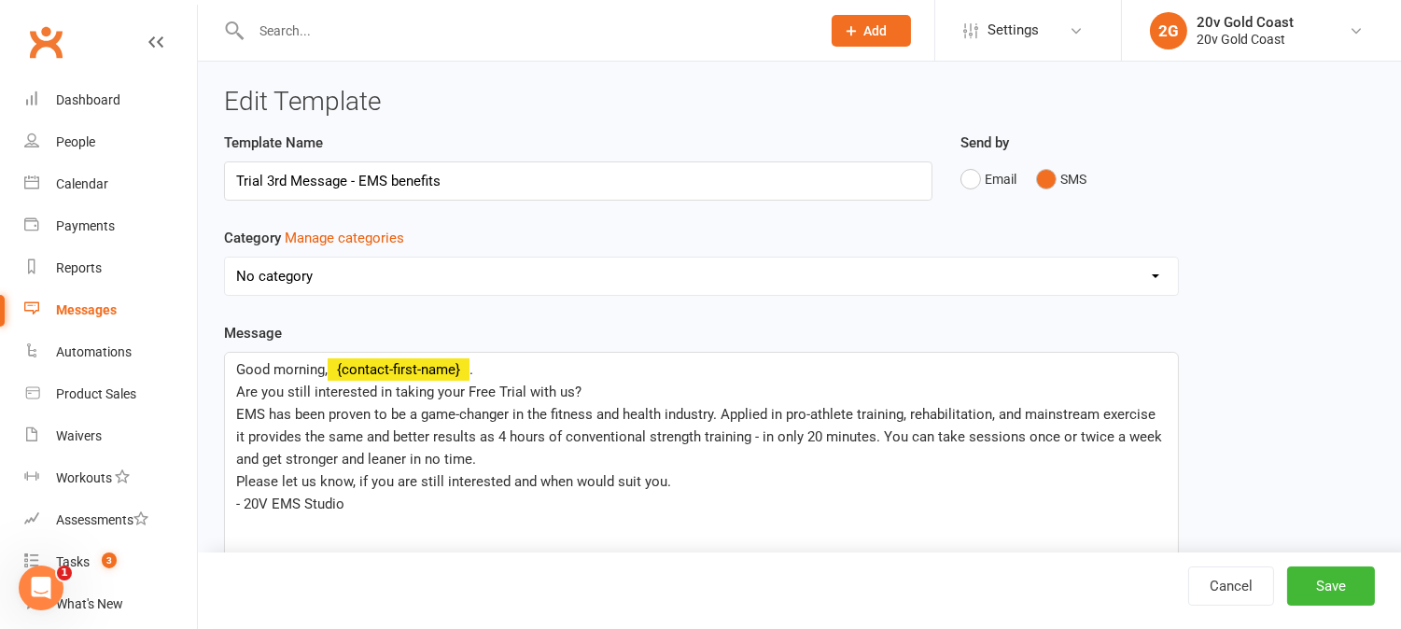
select select "19052"
click at [269, 179] on input "Trial 3rd Message - EMS benefits" at bounding box center [578, 180] width 708 height 39
type input "3rd Message - EMS benefits"
click at [1337, 593] on button "Save" at bounding box center [1331, 585] width 88 height 39
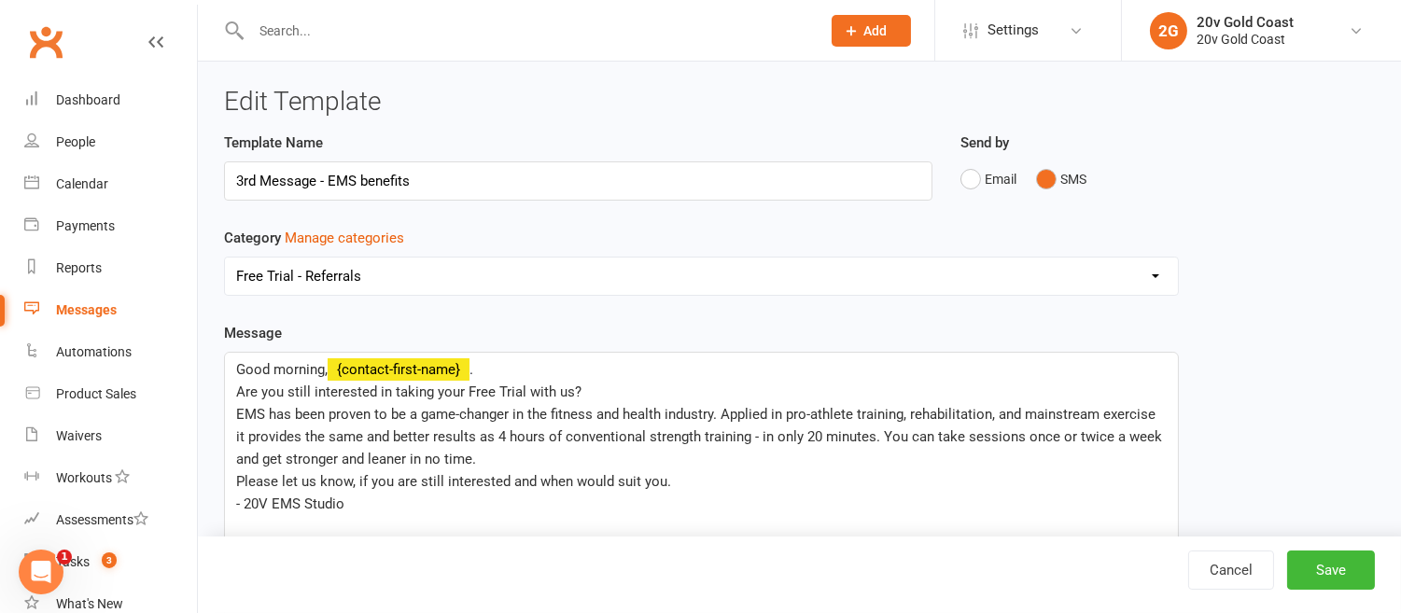
select select "grid"
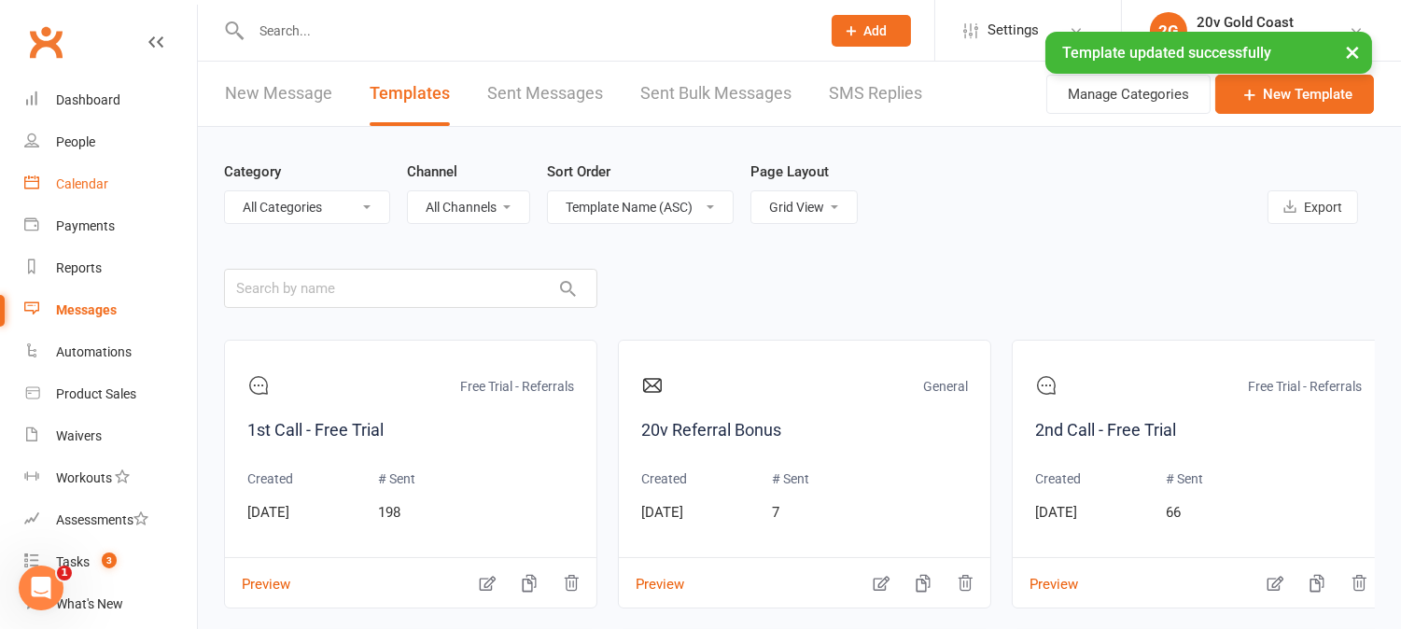
click at [110, 187] on link "Calendar" at bounding box center [110, 184] width 173 height 42
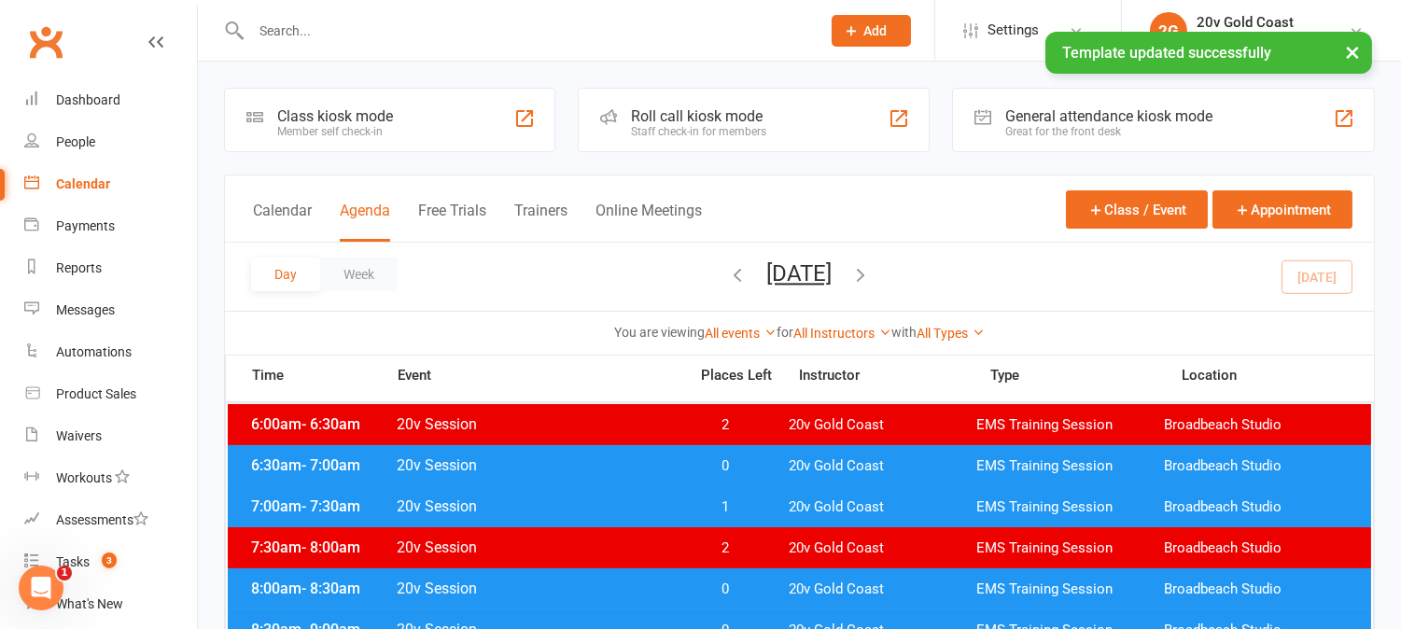
click at [678, 468] on span "0" at bounding box center [726, 466] width 98 height 18
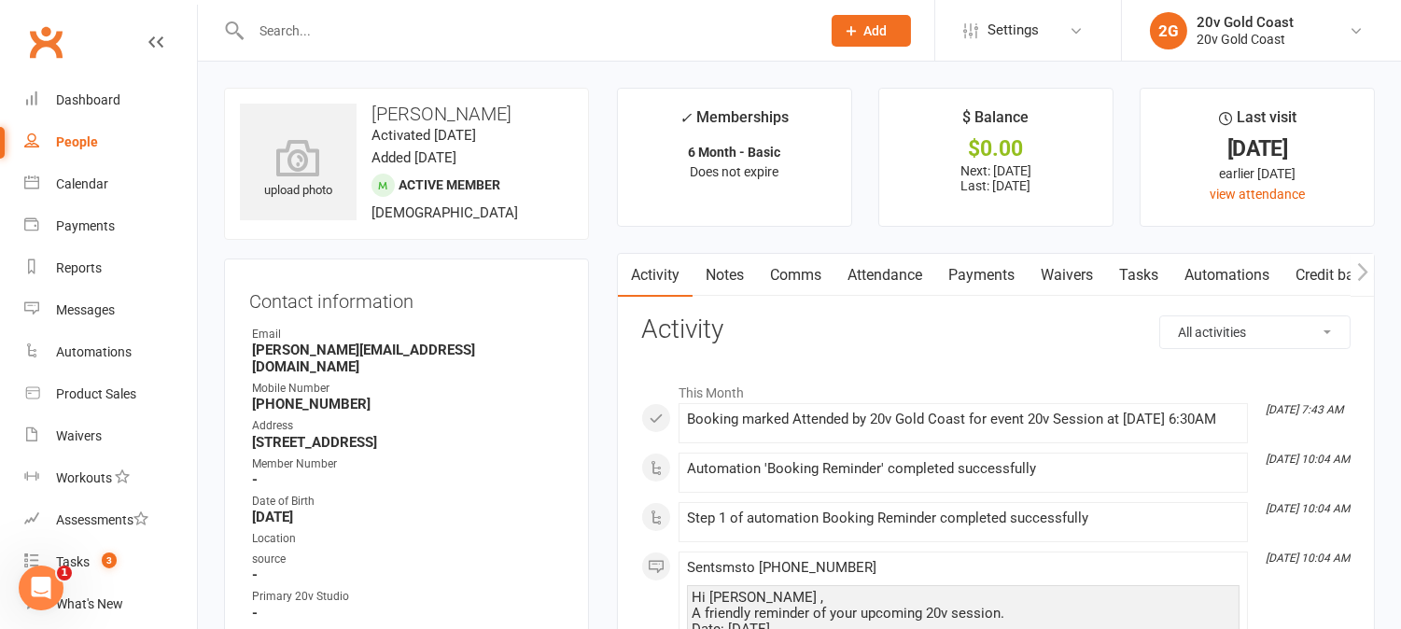
click at [822, 272] on link "Comms" at bounding box center [795, 275] width 77 height 43
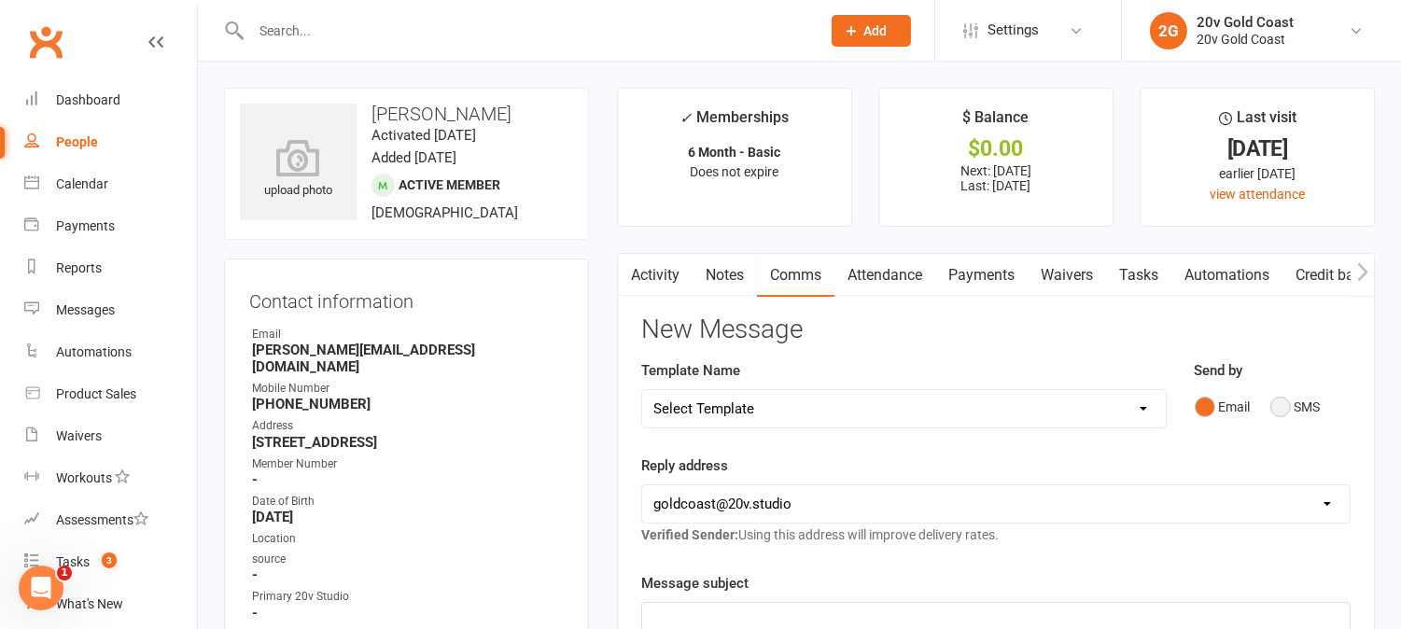
click at [1276, 411] on button "SMS" at bounding box center [1295, 406] width 50 height 35
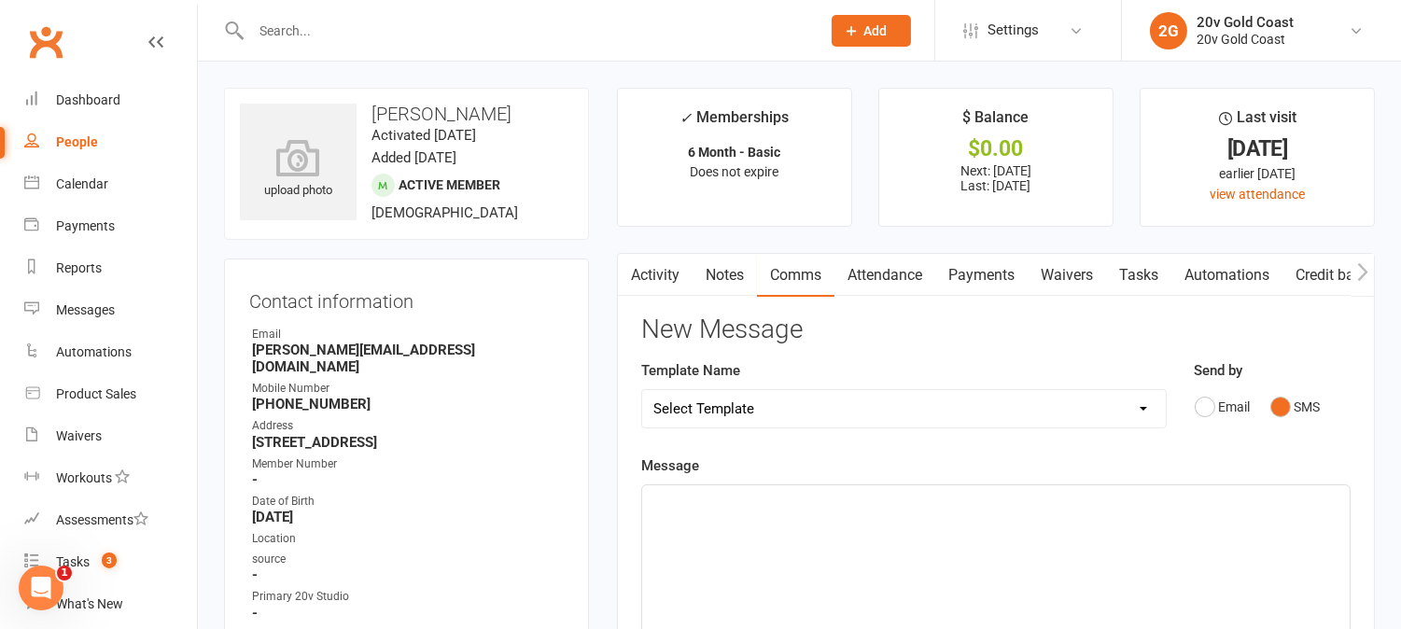
click at [1153, 425] on select "Select Template [SMS] 1st Call - Free Trial [SMS] 2nd Call - Free Trial [SMS] 3…" at bounding box center [904, 408] width 524 height 37
click at [1125, 444] on div "Template Name Select Template [SMS] 1st Call - Free Trial [SMS] 2nd Call - Free…" at bounding box center [903, 406] width 553 height 95
click at [95, 306] on div "Messages" at bounding box center [85, 309] width 59 height 15
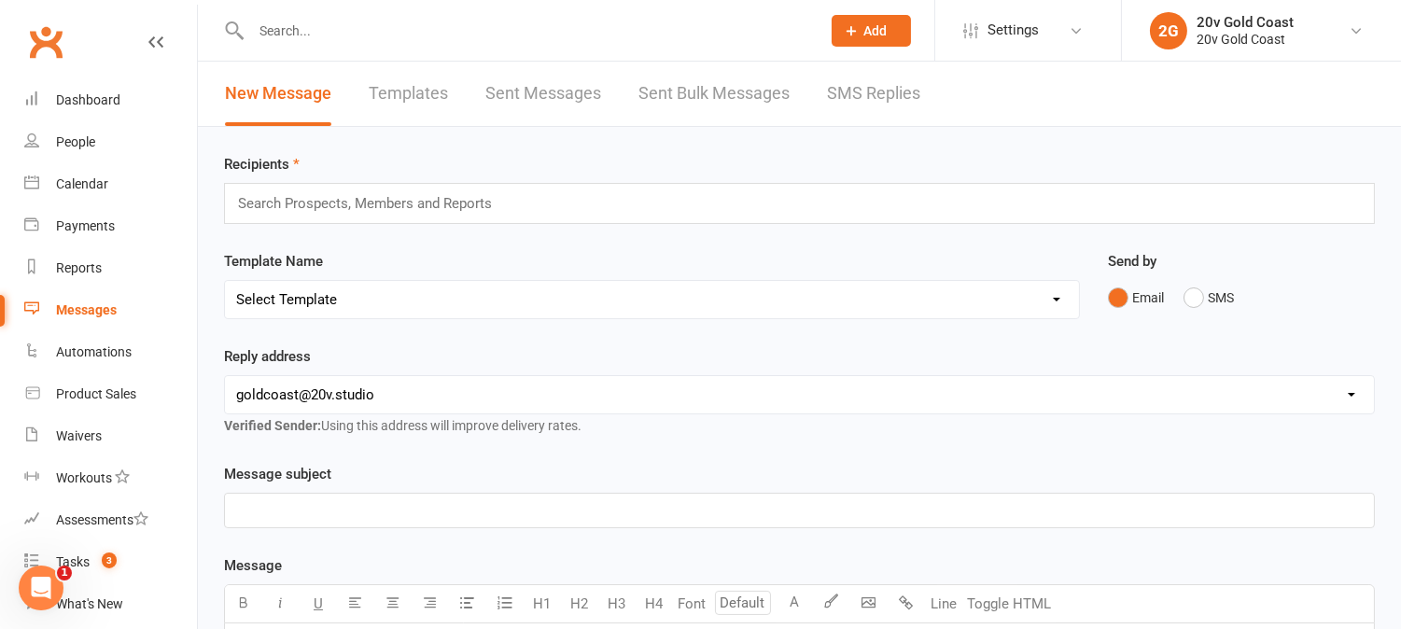
click at [441, 90] on link "Templates" at bounding box center [408, 94] width 79 height 64
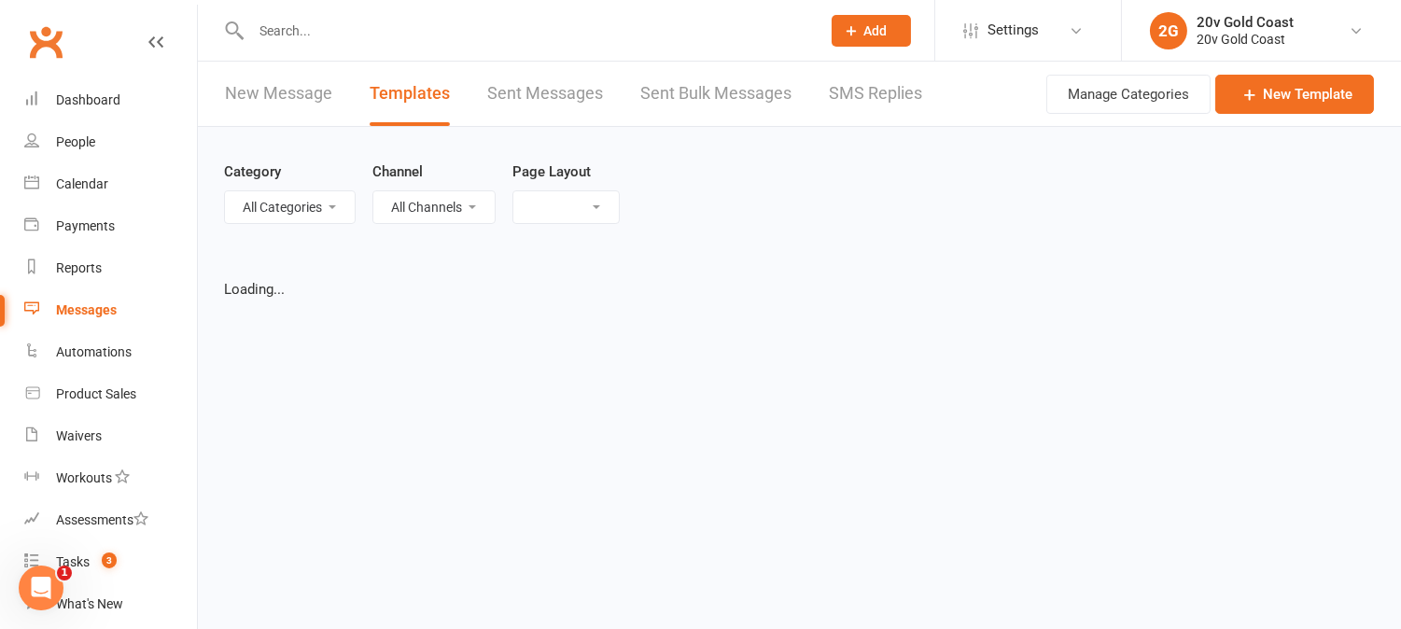
select select "grid"
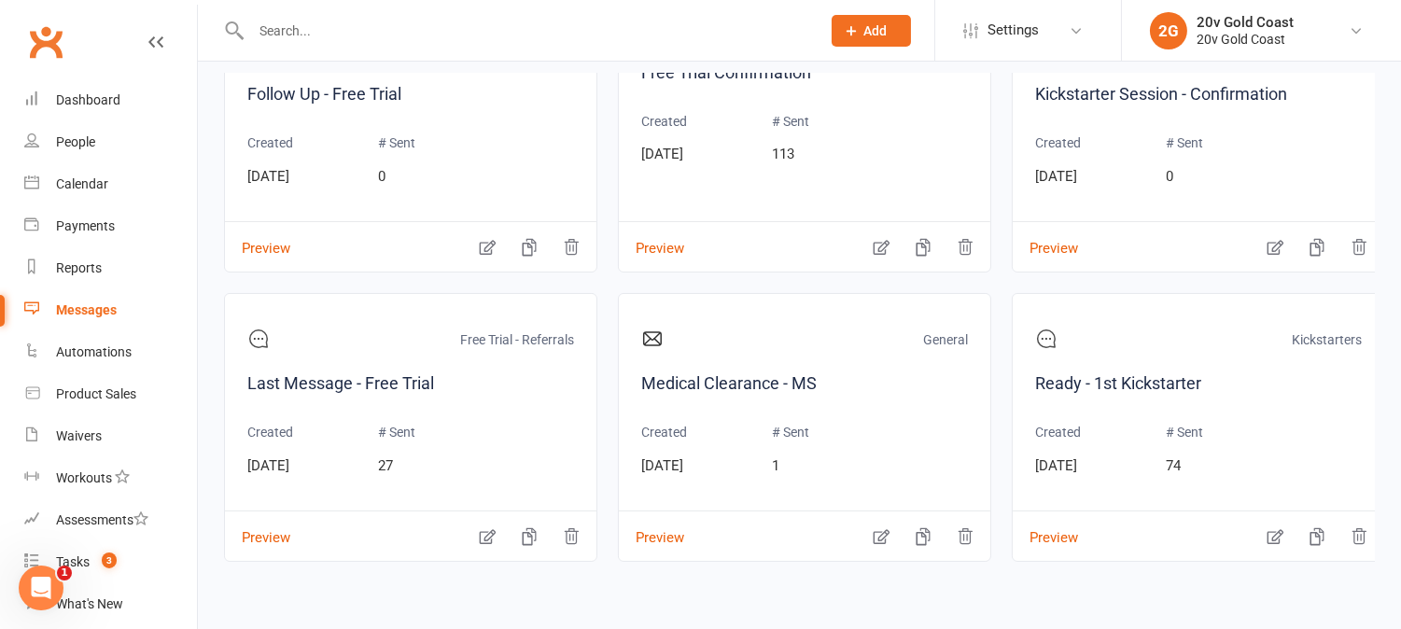
scroll to position [798, 0]
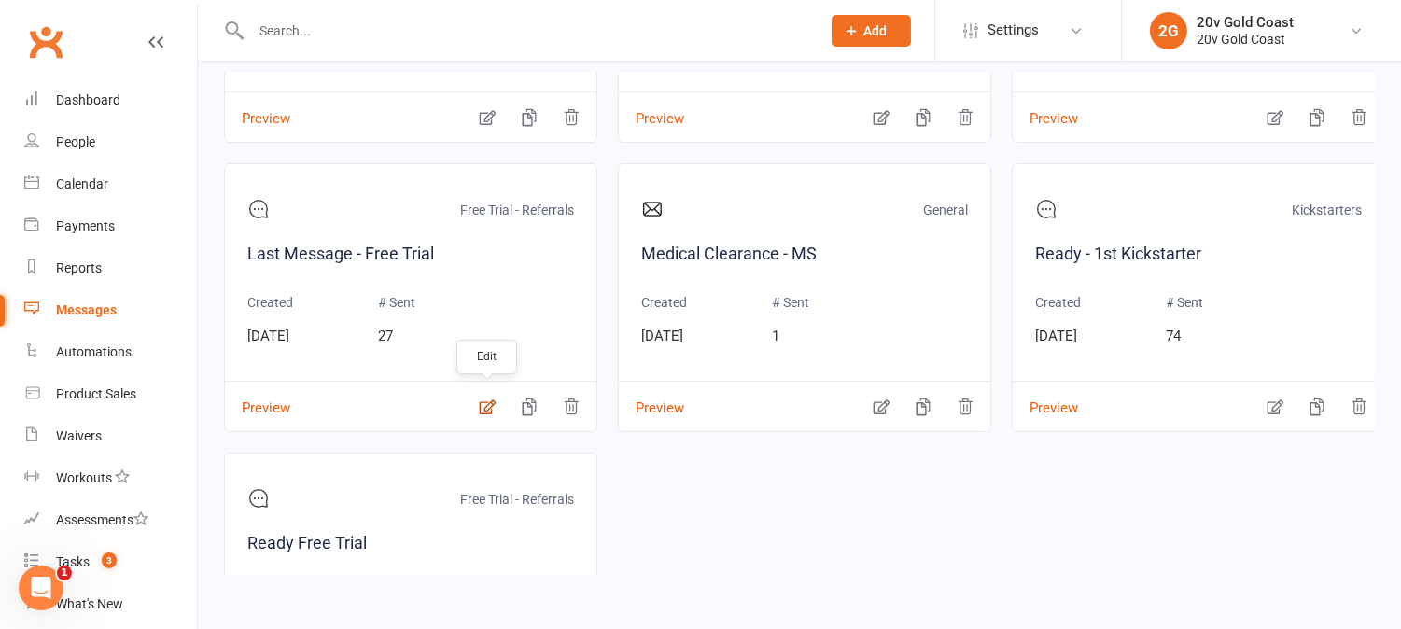
click at [482, 412] on icon "button" at bounding box center [487, 407] width 19 height 19
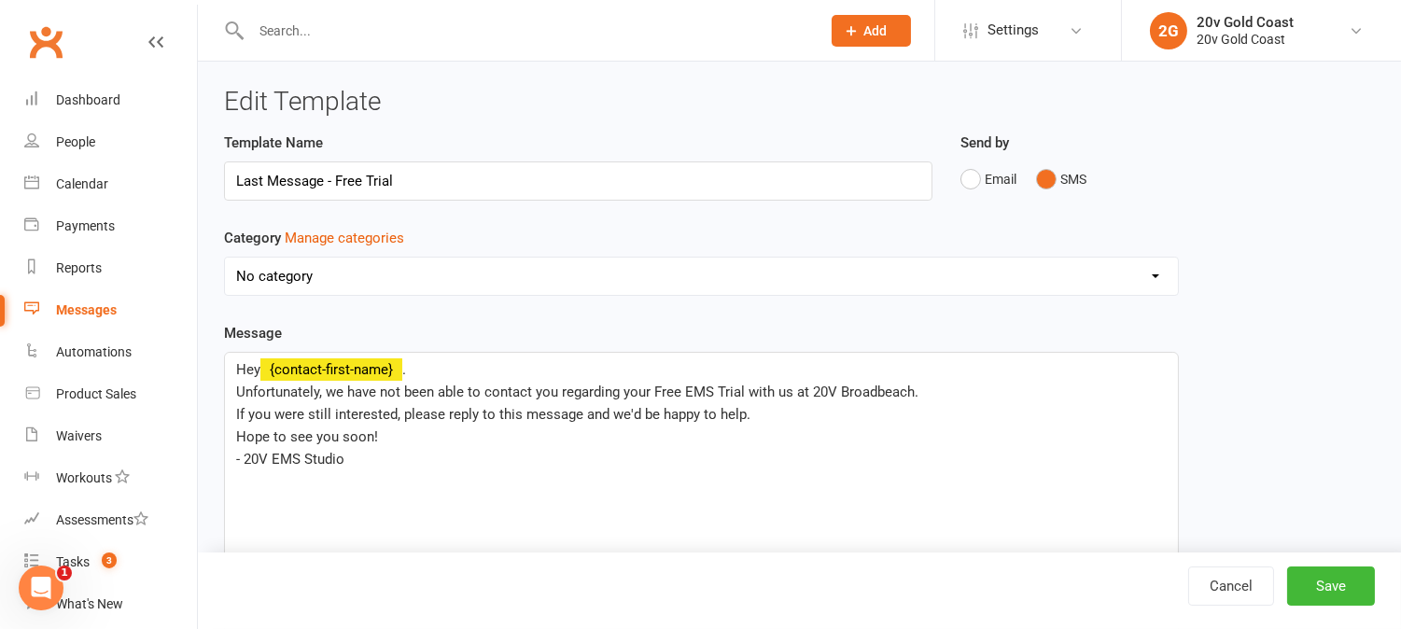
select select "19052"
click at [261, 185] on input "Last Message - Free Trial" at bounding box center [578, 180] width 708 height 39
type input "4th Message - Free Trial"
click at [1348, 595] on button "Save" at bounding box center [1331, 585] width 88 height 39
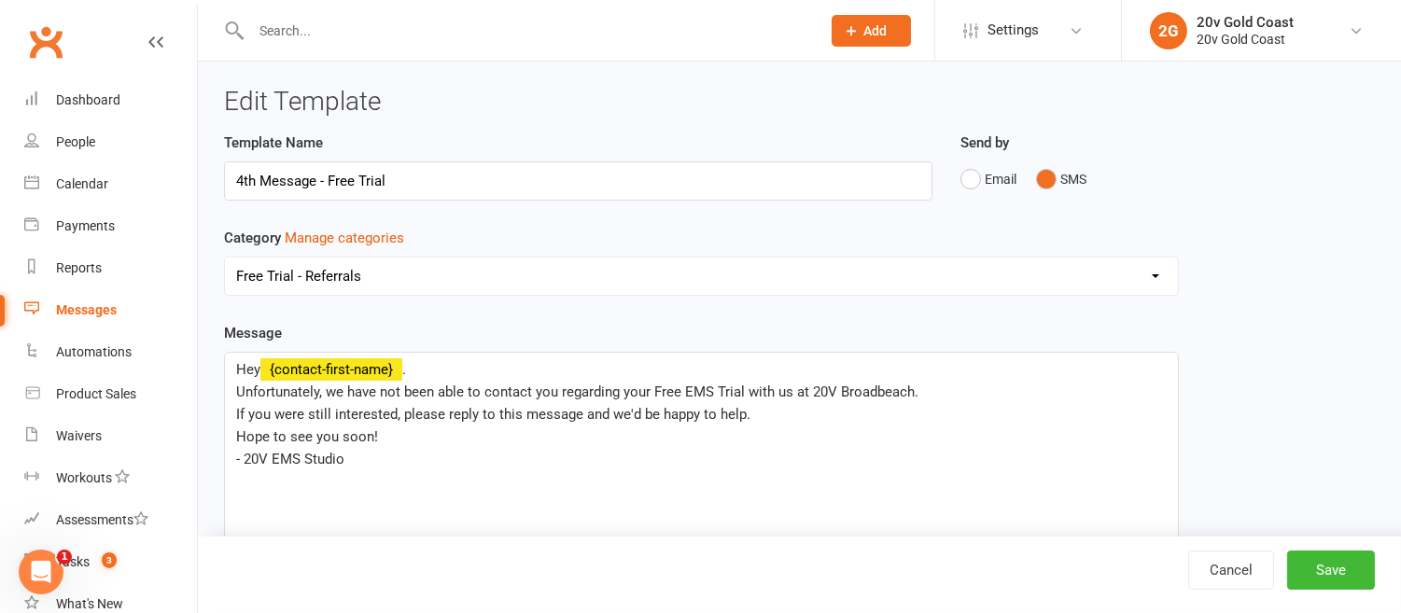
select select "grid"
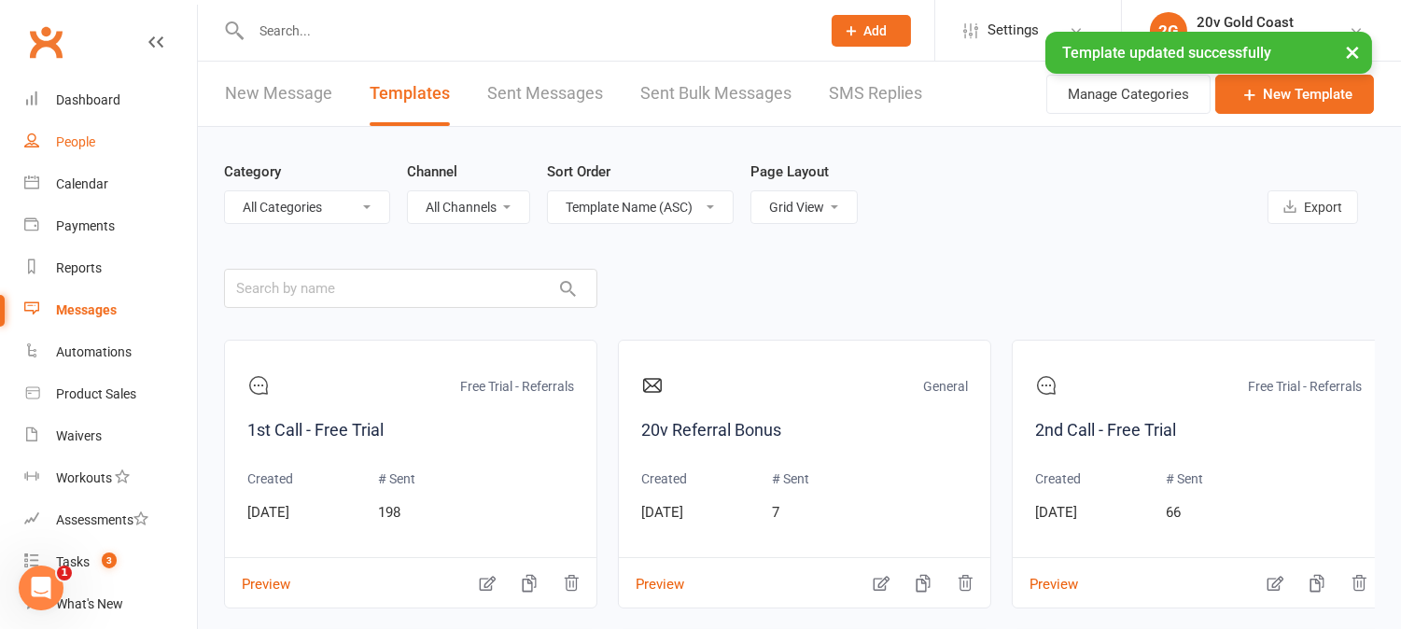
click at [77, 145] on div "People" at bounding box center [75, 141] width 39 height 15
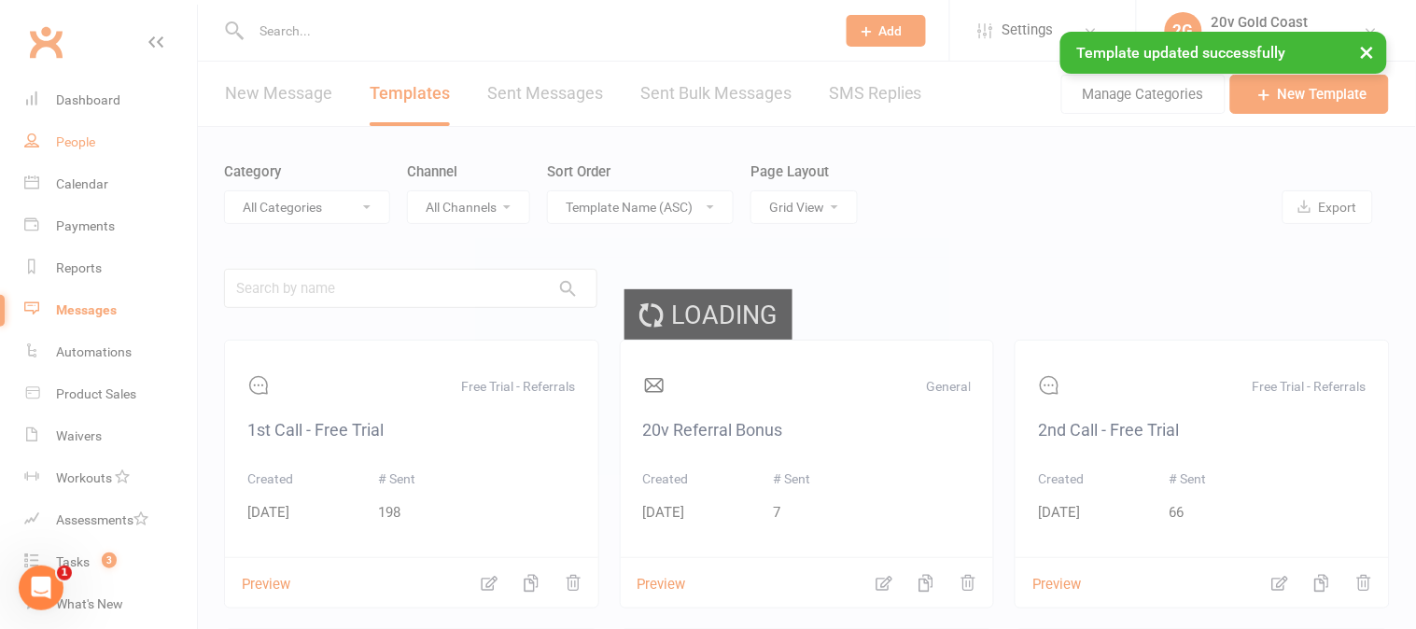
select select "100"
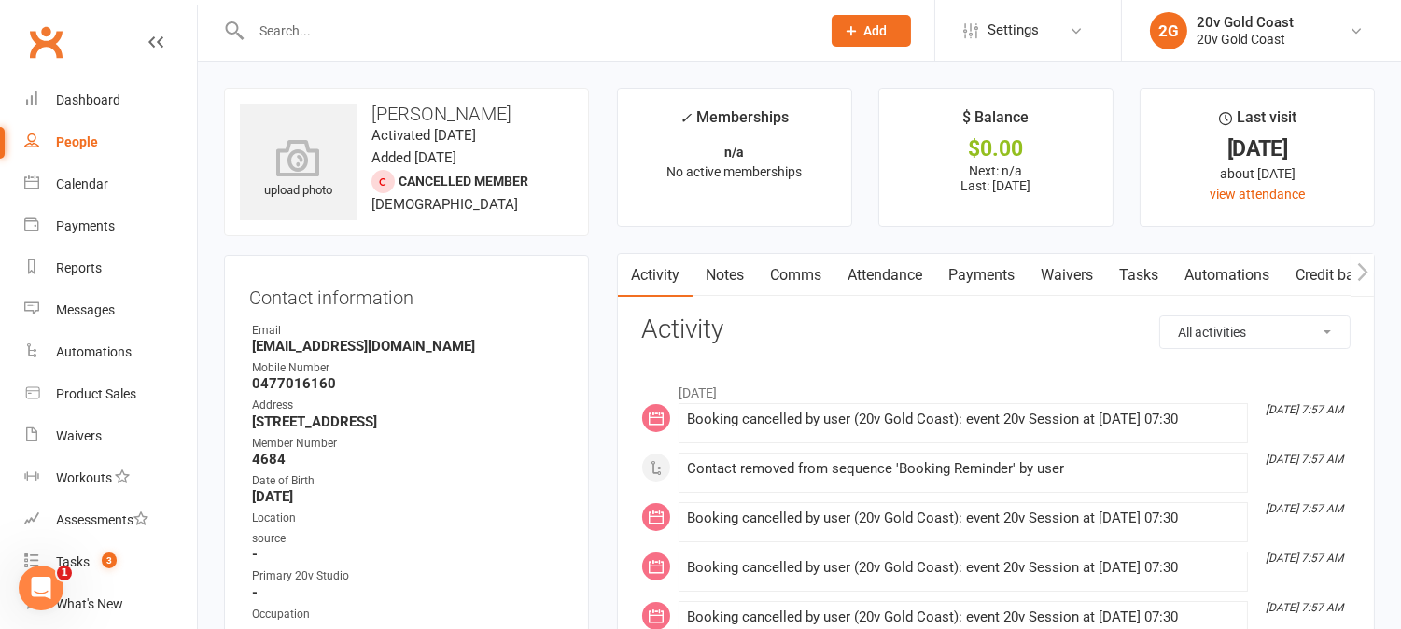
click at [818, 273] on link "Comms" at bounding box center [795, 275] width 77 height 43
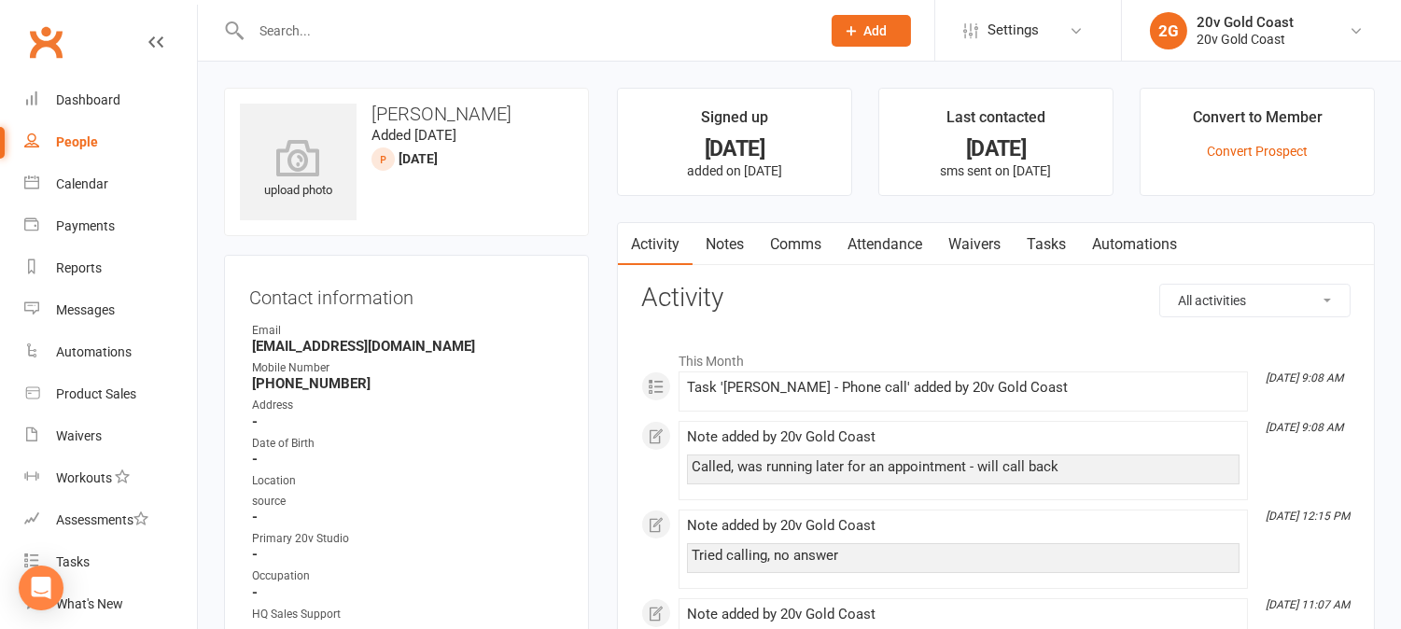
click at [812, 241] on link "Comms" at bounding box center [795, 244] width 77 height 43
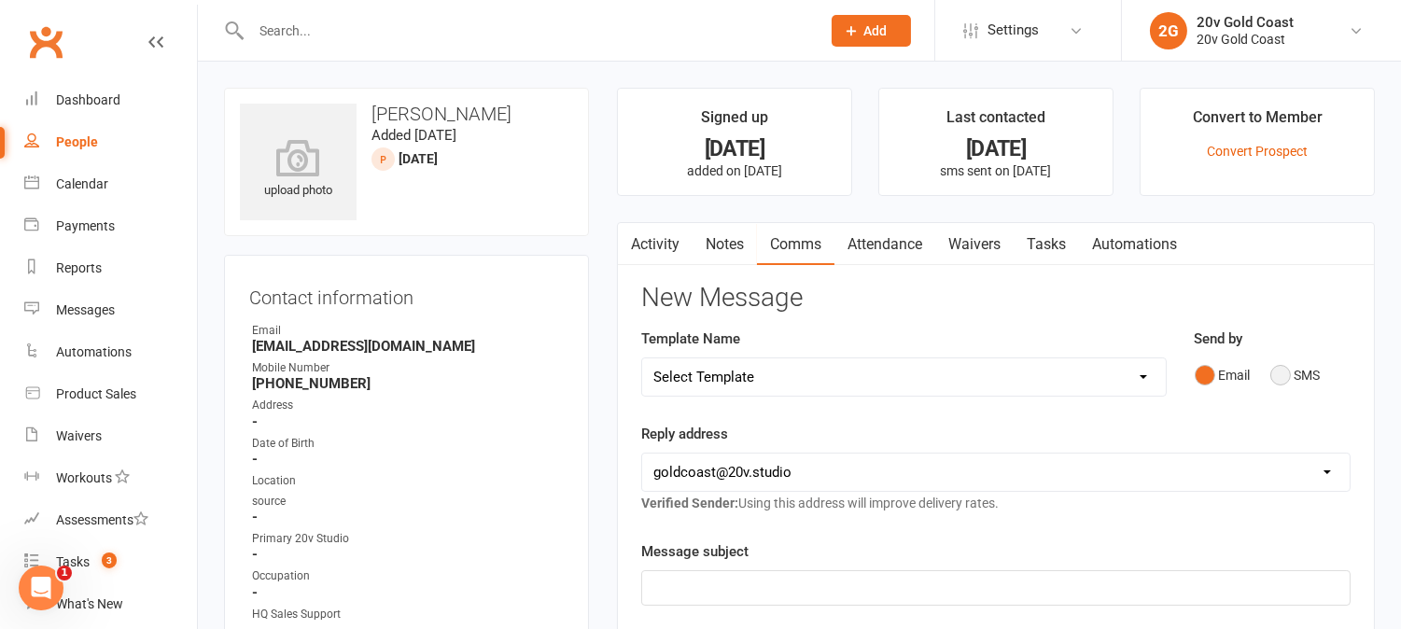
click at [1288, 378] on button "SMS" at bounding box center [1295, 374] width 50 height 35
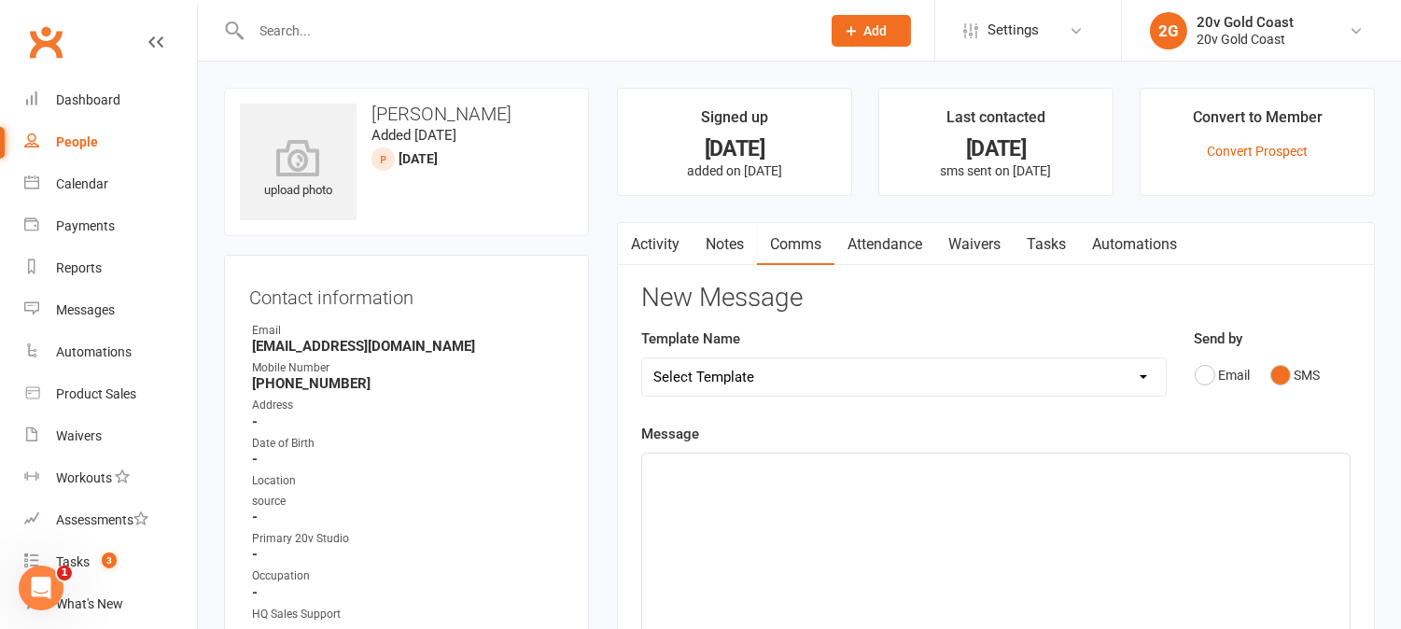
click at [1136, 385] on select "Select Template [SMS] 1st Call - Free Trial [SMS] 2nd Call - Free Trial [SMS] 3…" at bounding box center [904, 376] width 524 height 37
click at [583, 147] on div "upload photo Theo Onoufriou Added 30 July, 2025 31Jul25 prospect" at bounding box center [406, 162] width 365 height 148
click at [96, 303] on div "Messages" at bounding box center [85, 309] width 59 height 15
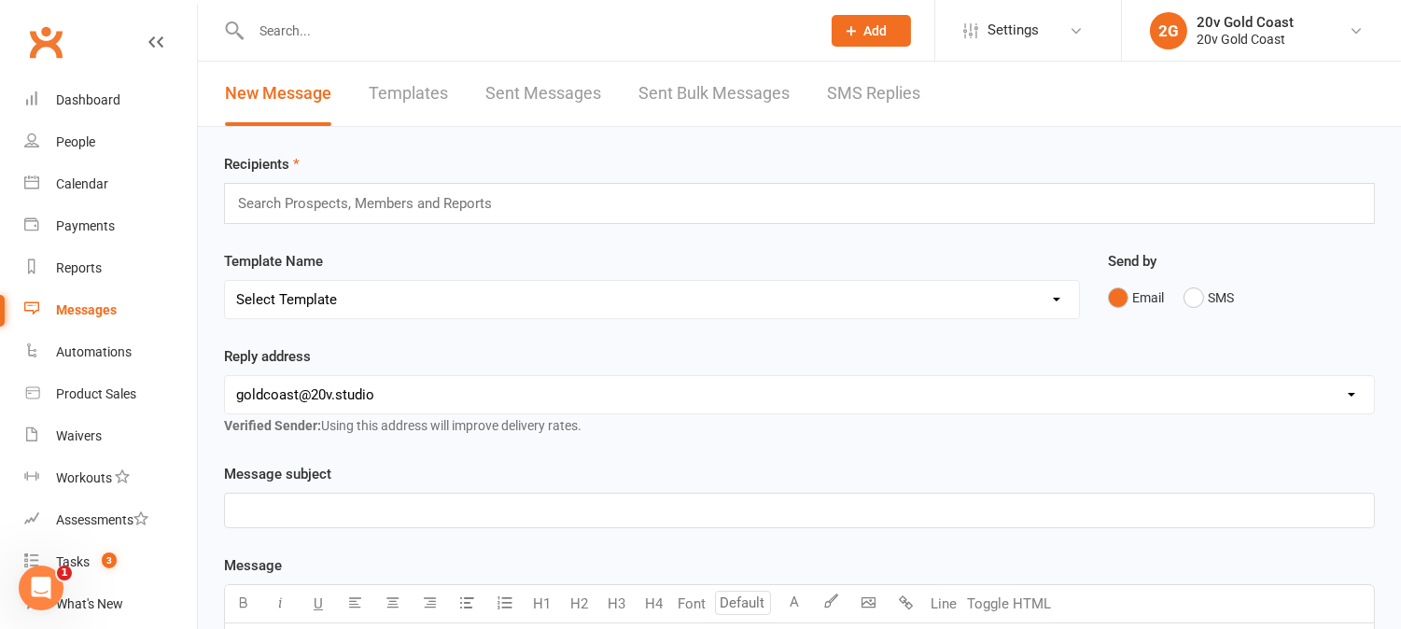
click at [423, 94] on link "Templates" at bounding box center [408, 94] width 79 height 64
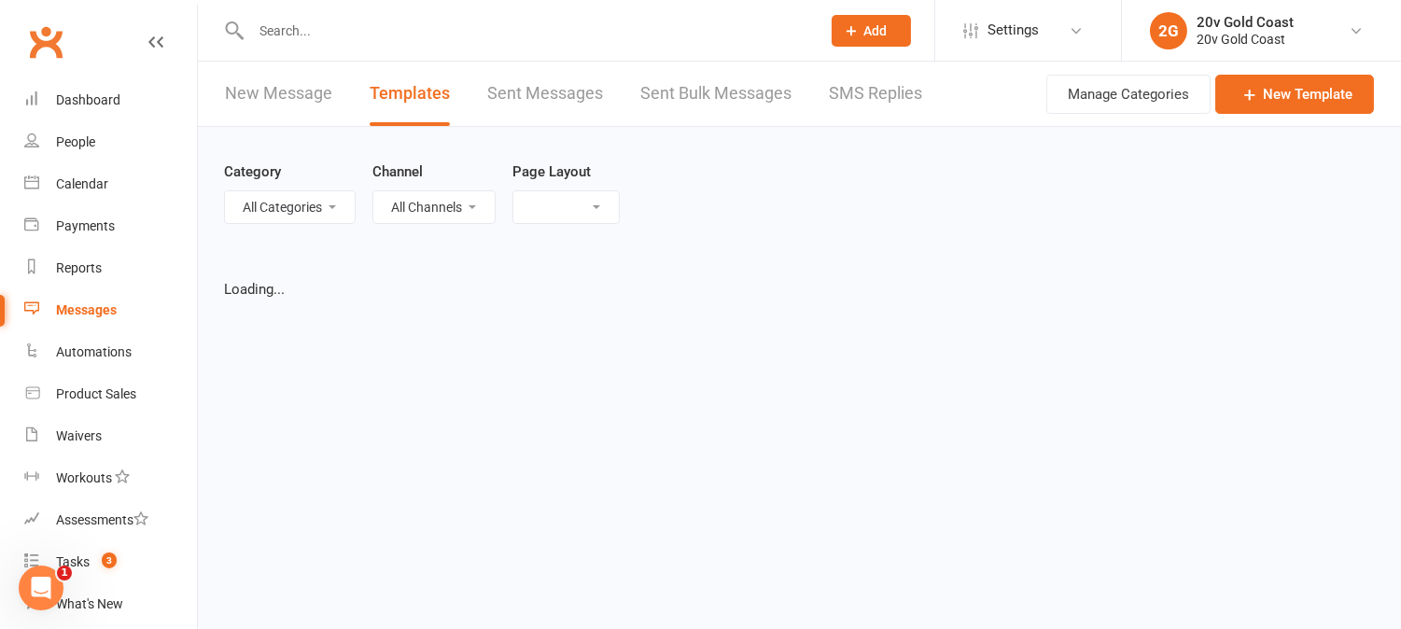
select select "grid"
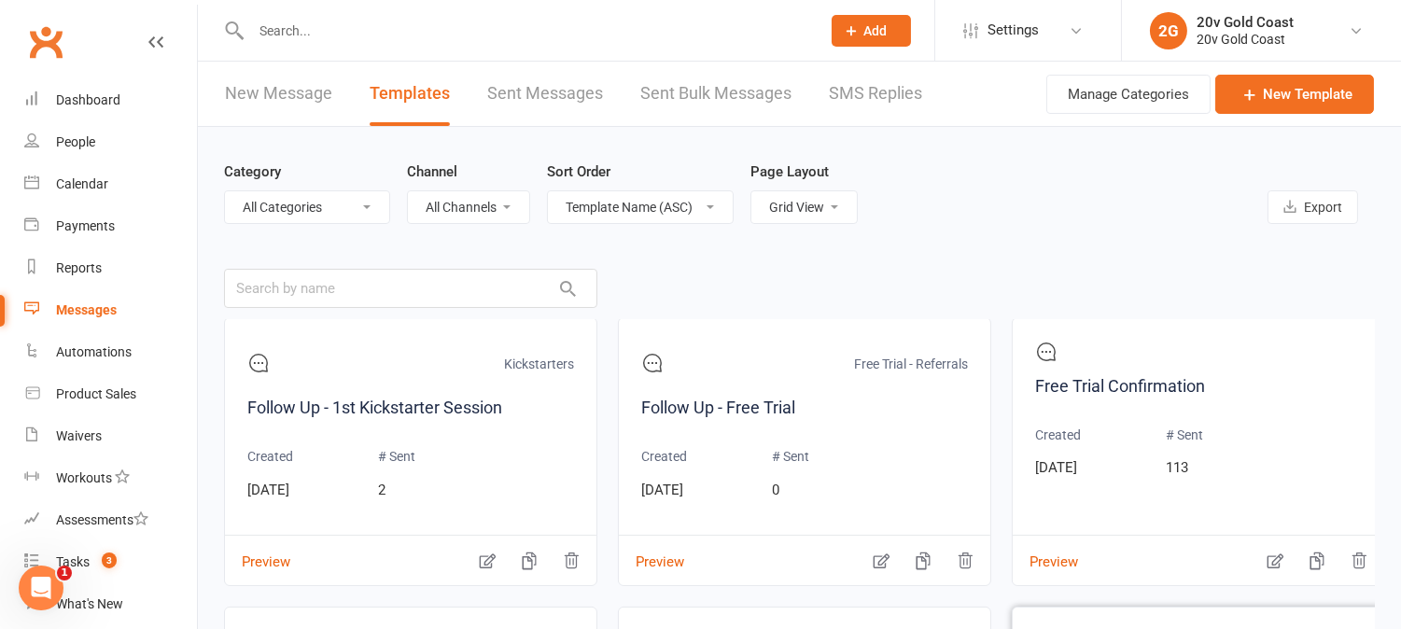
scroll to position [591, 0]
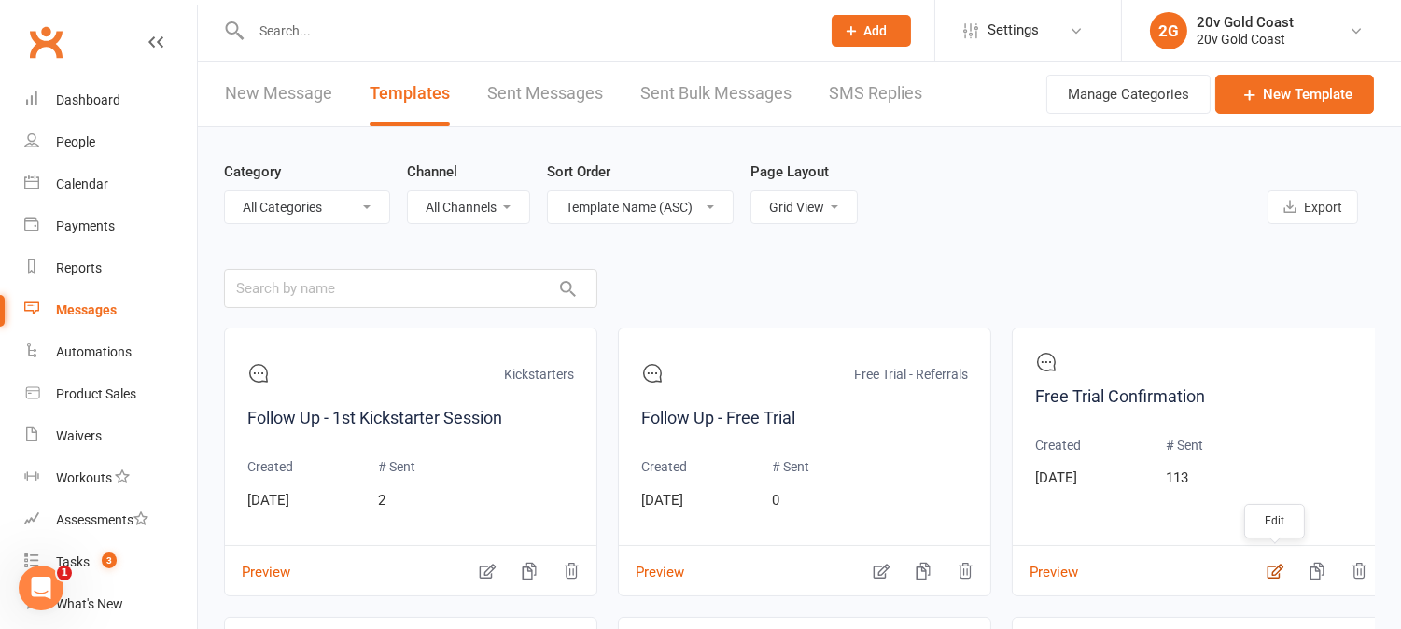
click at [1275, 566] on icon "button" at bounding box center [1274, 571] width 19 height 19
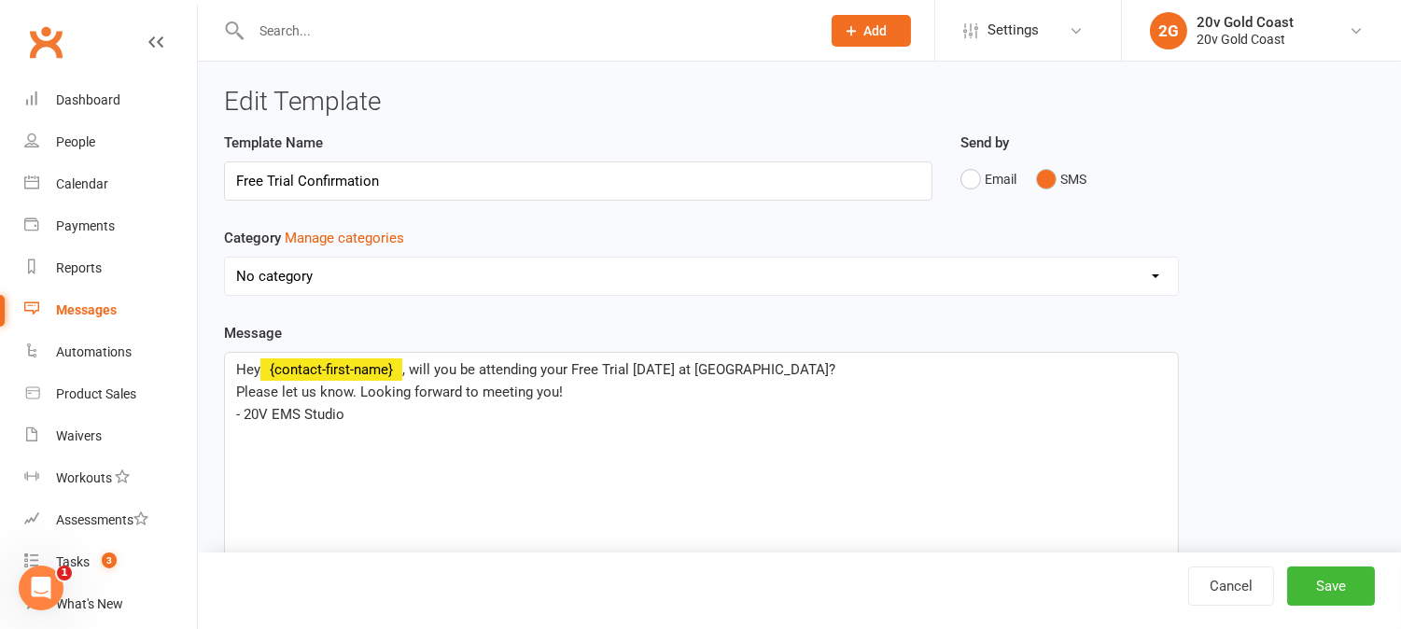
click at [635, 296] on div "Category Manage categories No category Free Trial - Referrals General Kickstart…" at bounding box center [701, 274] width 983 height 95
click at [636, 276] on select "No category Free Trial - Referrals General Kickstarters Promotions" at bounding box center [701, 276] width 953 height 37
select select "19052"
click at [225, 258] on select "No category Free Trial - Referrals General Kickstarters Promotions" at bounding box center [701, 276] width 953 height 37
click at [1341, 583] on button "Save" at bounding box center [1331, 585] width 88 height 39
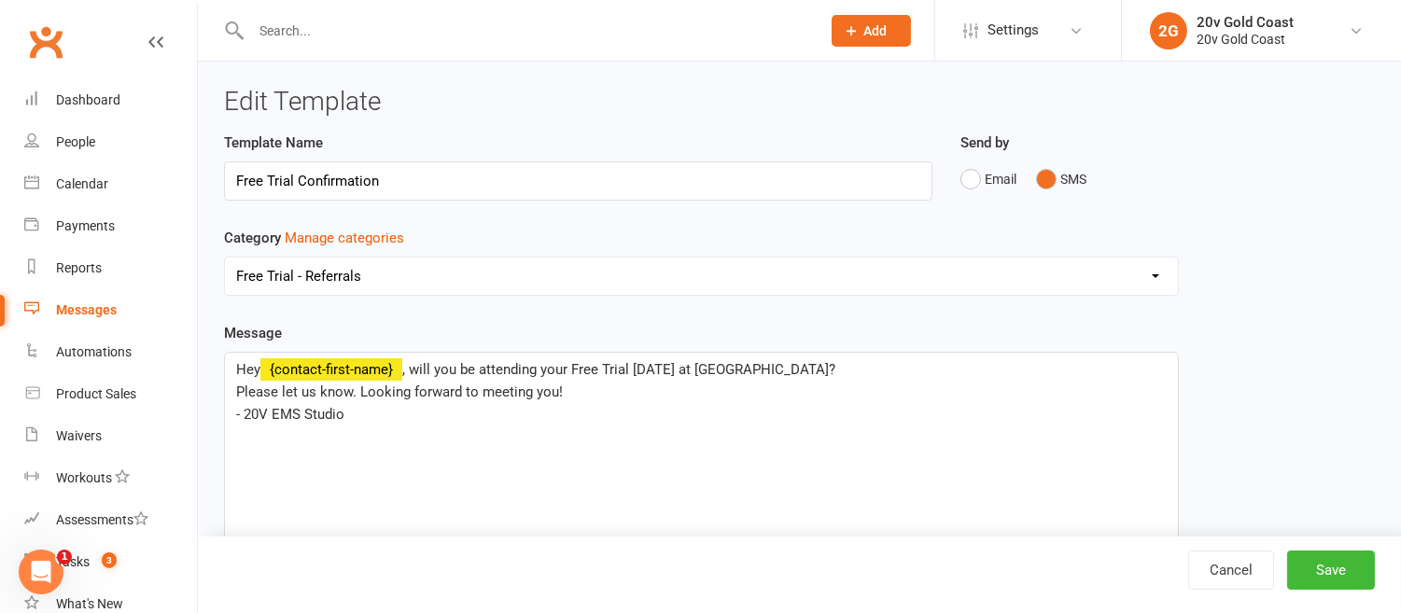
select select "grid"
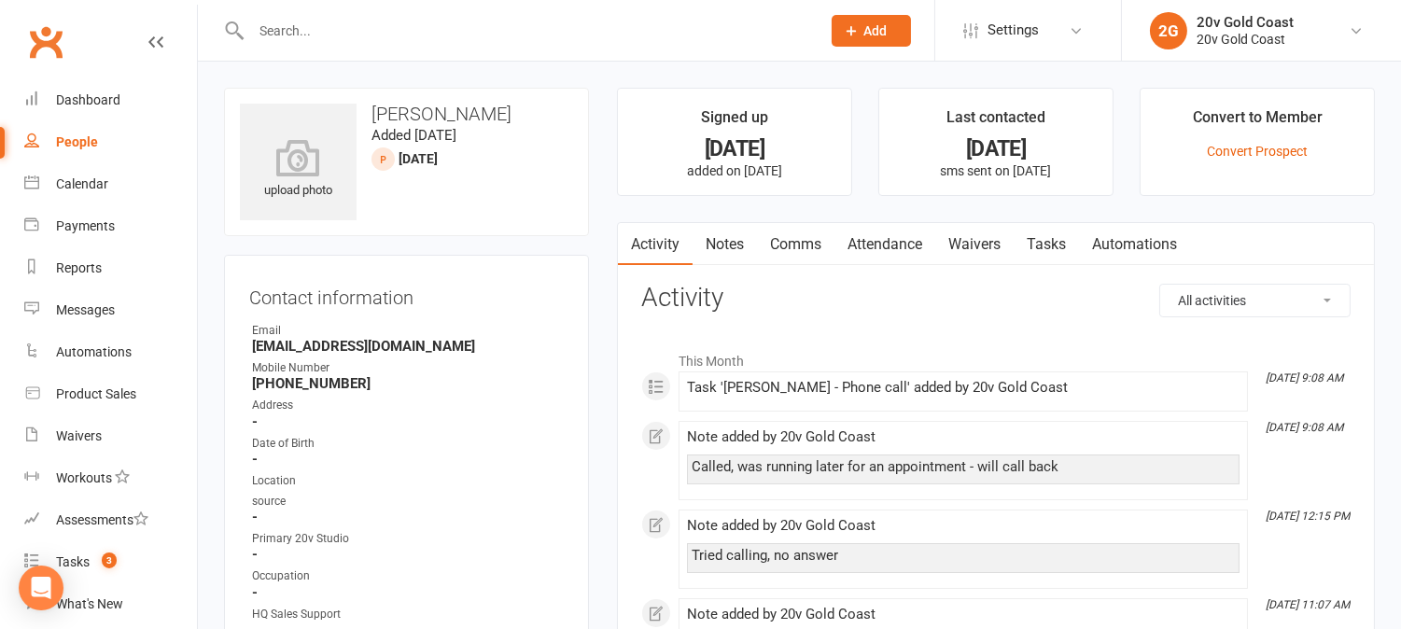
click at [787, 252] on link "Comms" at bounding box center [795, 244] width 77 height 43
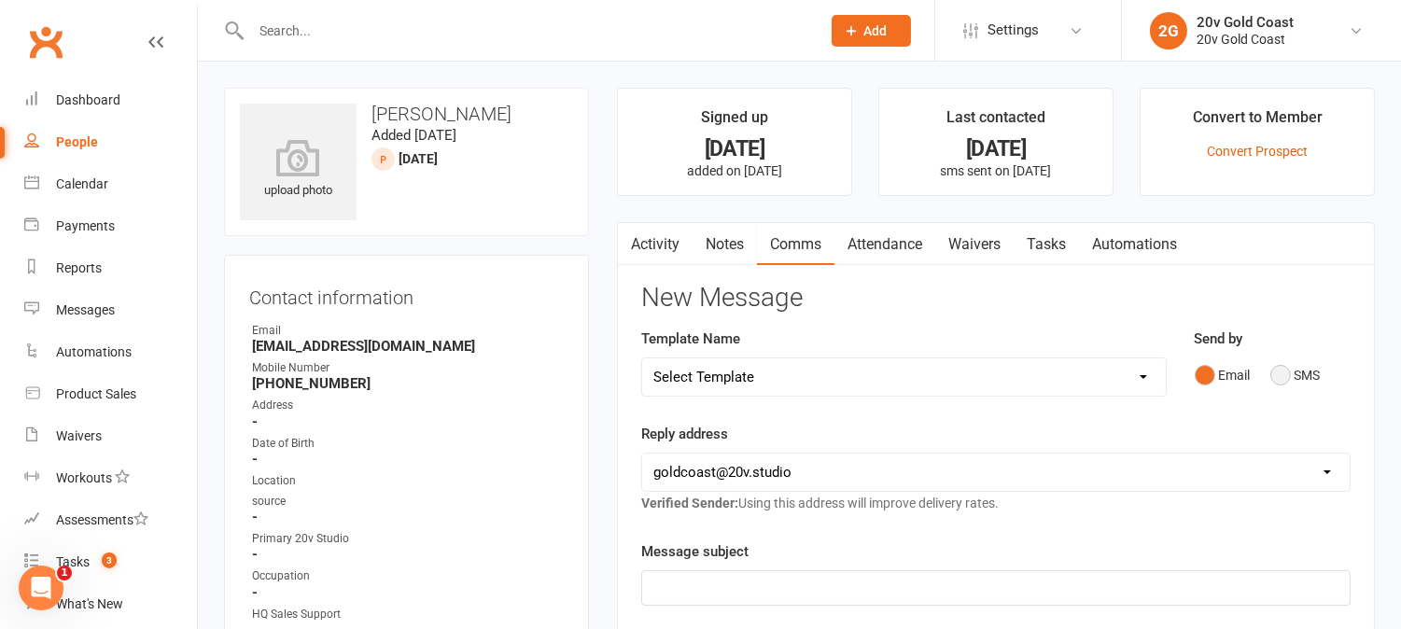
click at [1289, 367] on button "SMS" at bounding box center [1295, 374] width 50 height 35
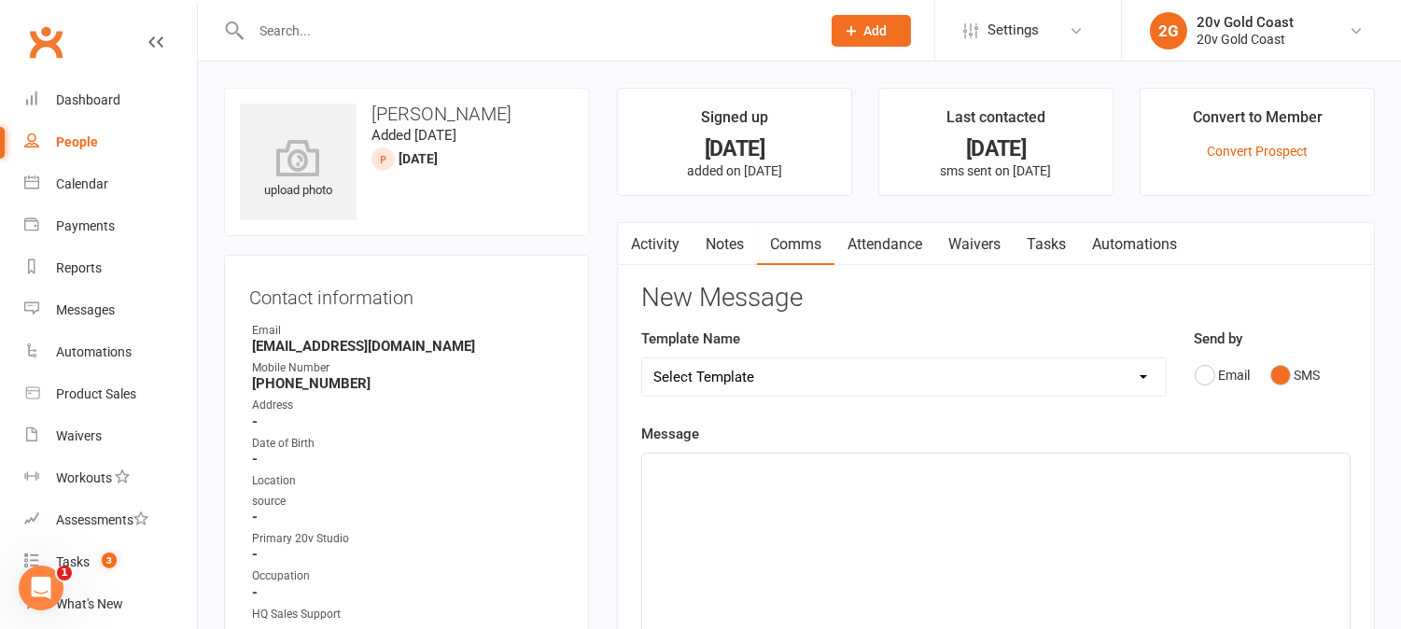
click at [1124, 378] on select "Select Template [SMS] 1st Call - Free Trial [SMS] 2nd Call - Free Trial [SMS] 3…" at bounding box center [904, 376] width 524 height 37
click at [1316, 252] on nav "Activity Notes Comms Attendance Waivers Tasks Automations" at bounding box center [996, 244] width 756 height 43
